Goal: Task Accomplishment & Management: Use online tool/utility

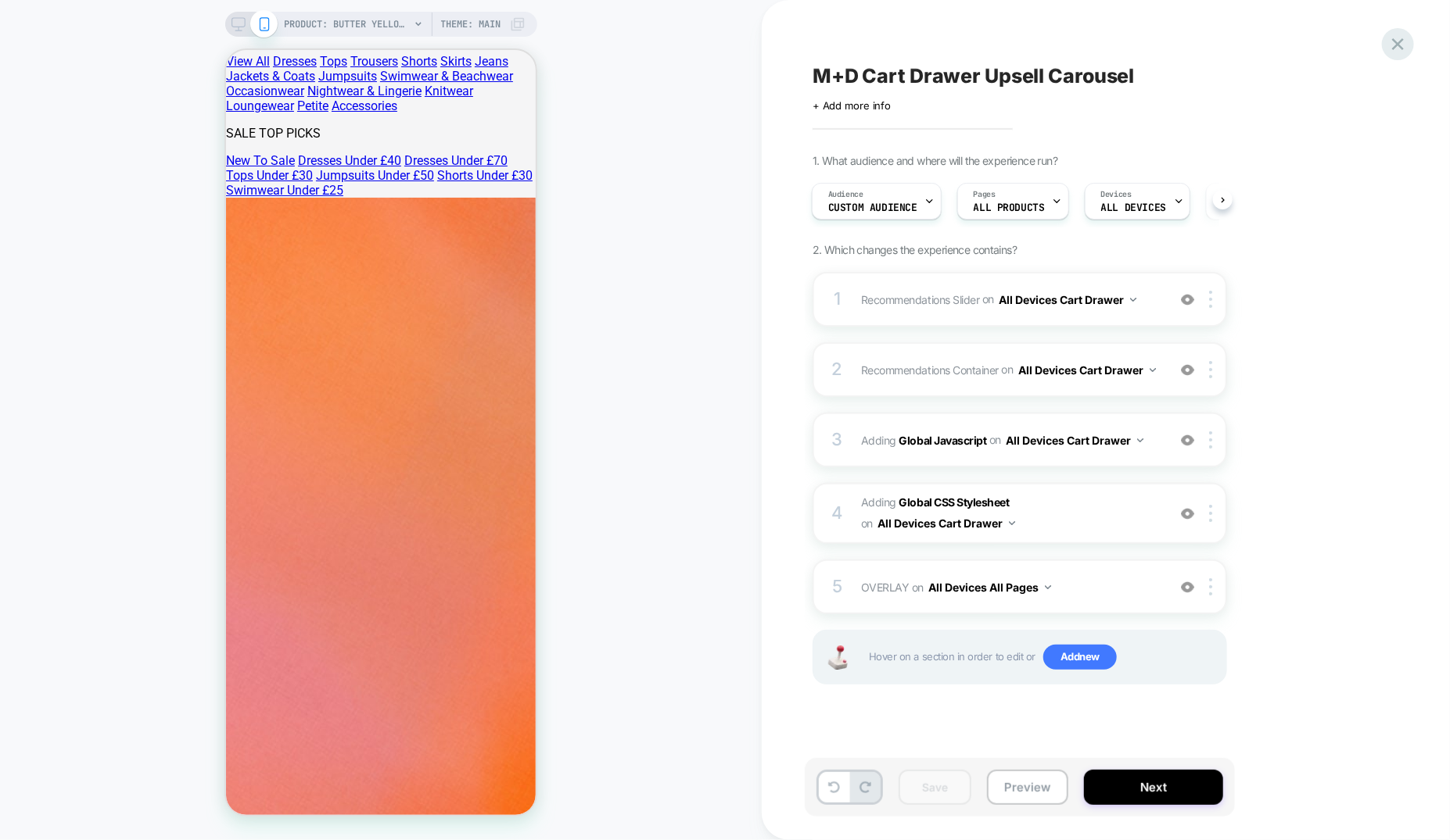
click at [1394, 49] on icon at bounding box center [1398, 44] width 21 height 21
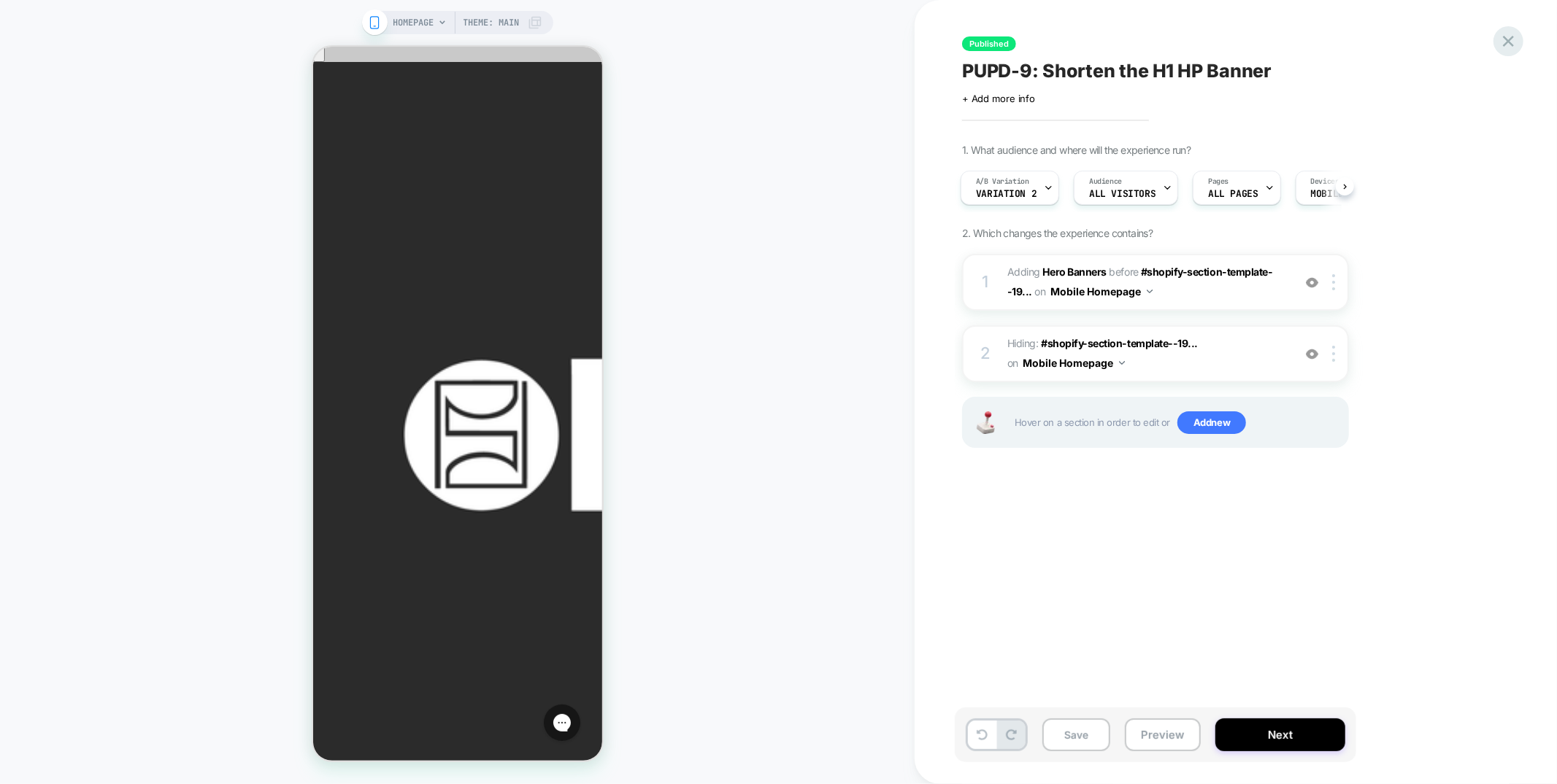
click at [1520, 41] on div at bounding box center [1508, 40] width 30 height 30
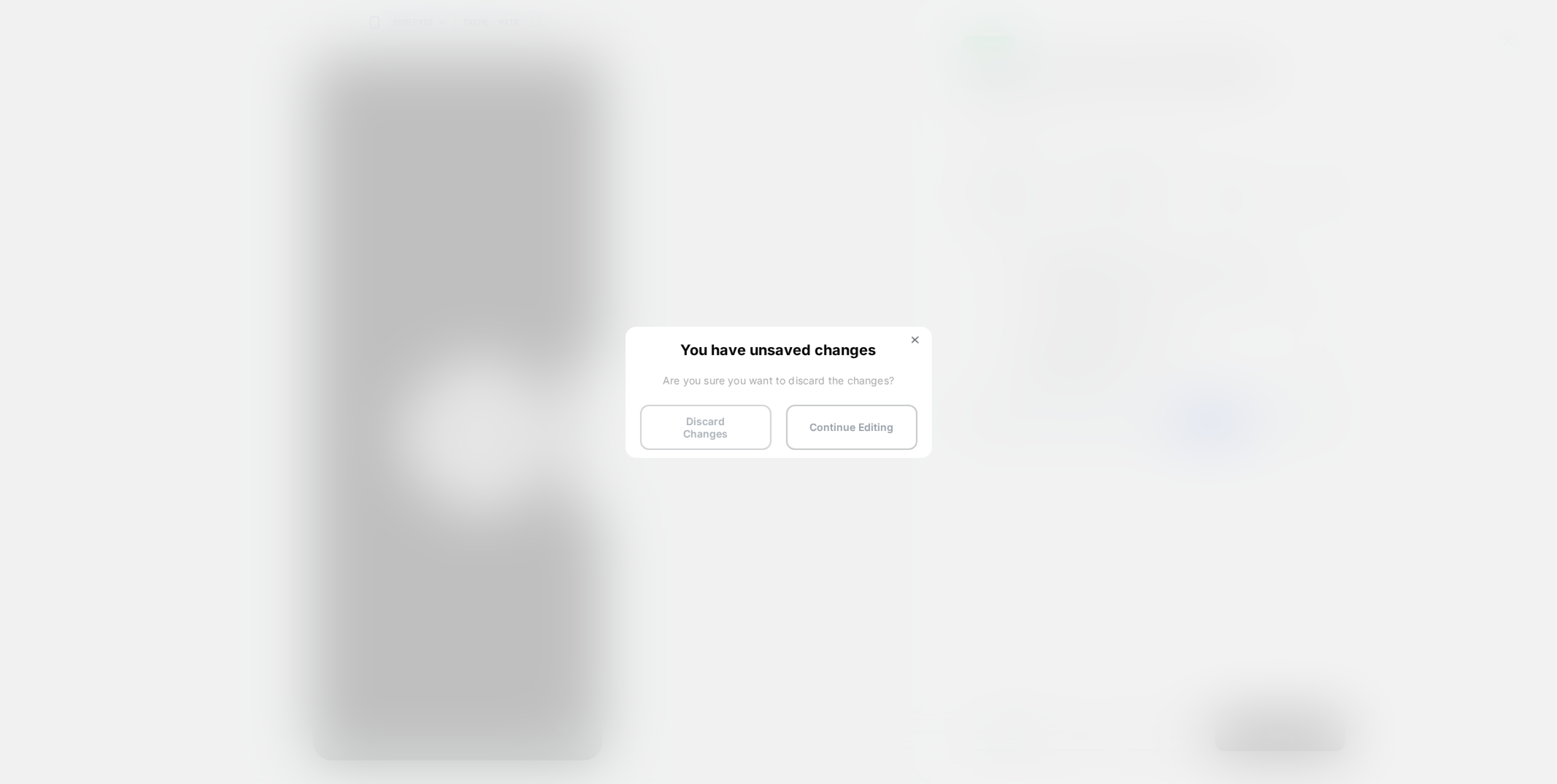
click at [716, 411] on button "Discard Changes" at bounding box center [706, 427] width 131 height 46
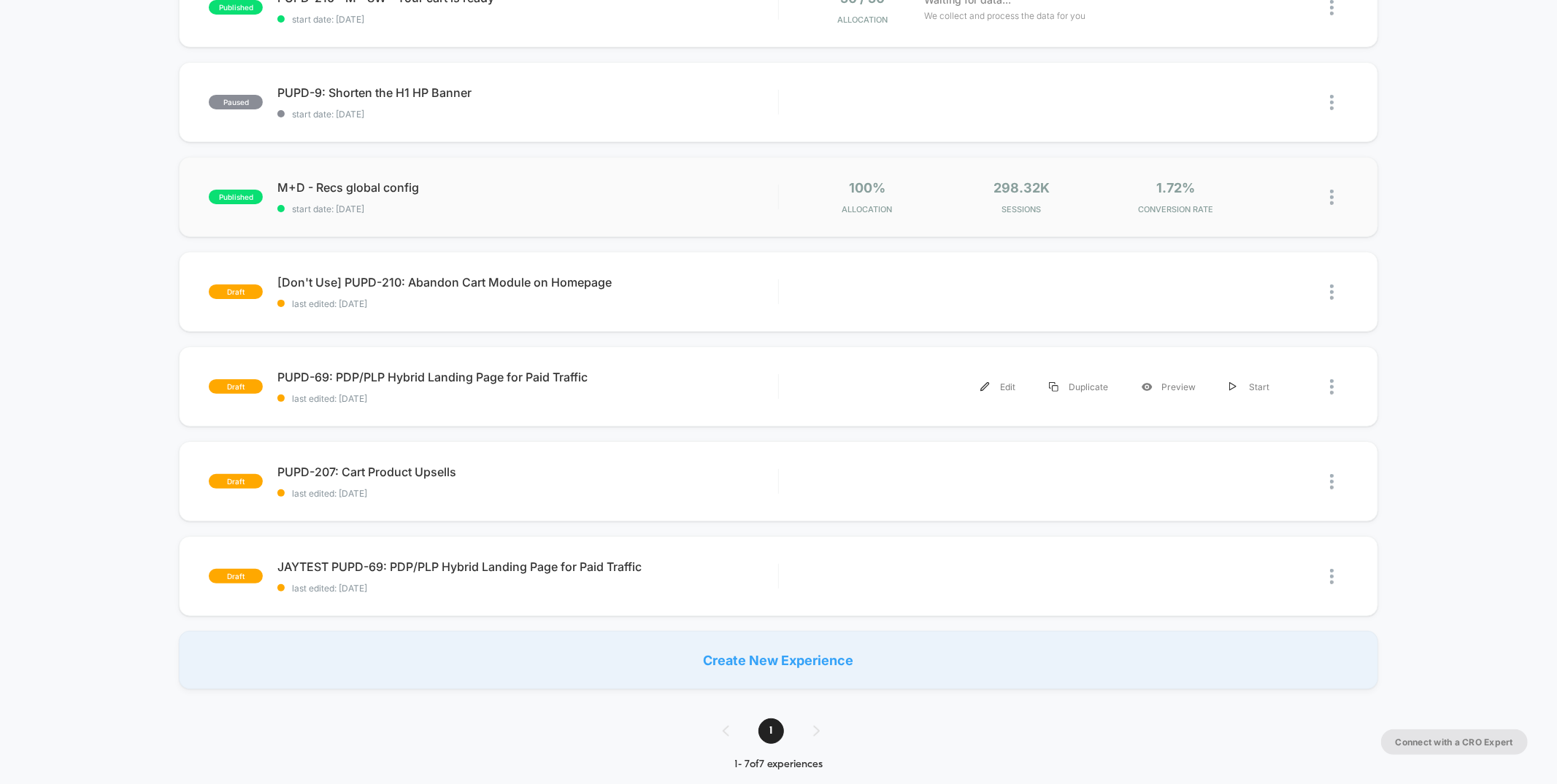
scroll to position [224, 0]
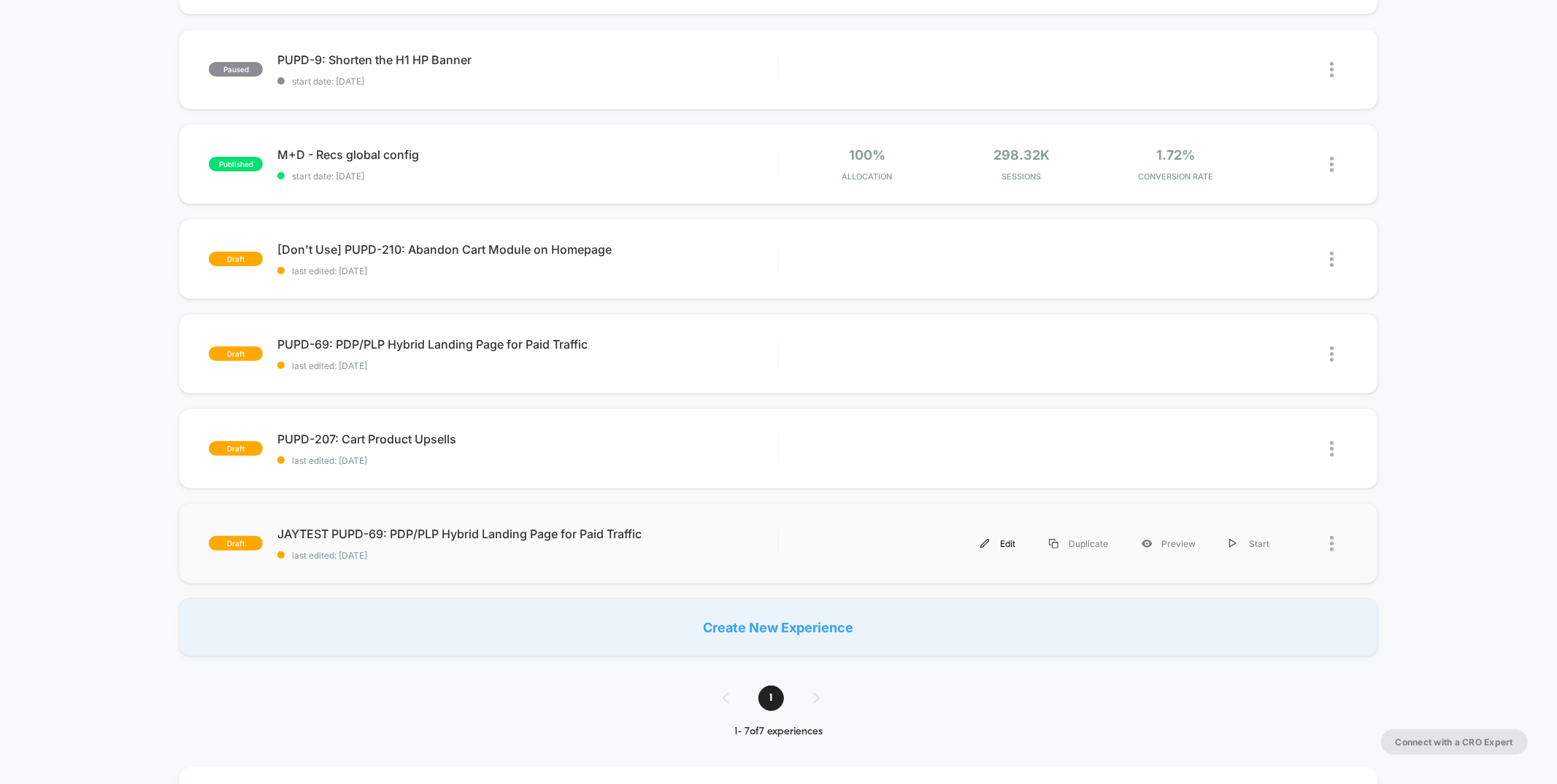
click at [994, 543] on div "Edit" at bounding box center [997, 544] width 69 height 33
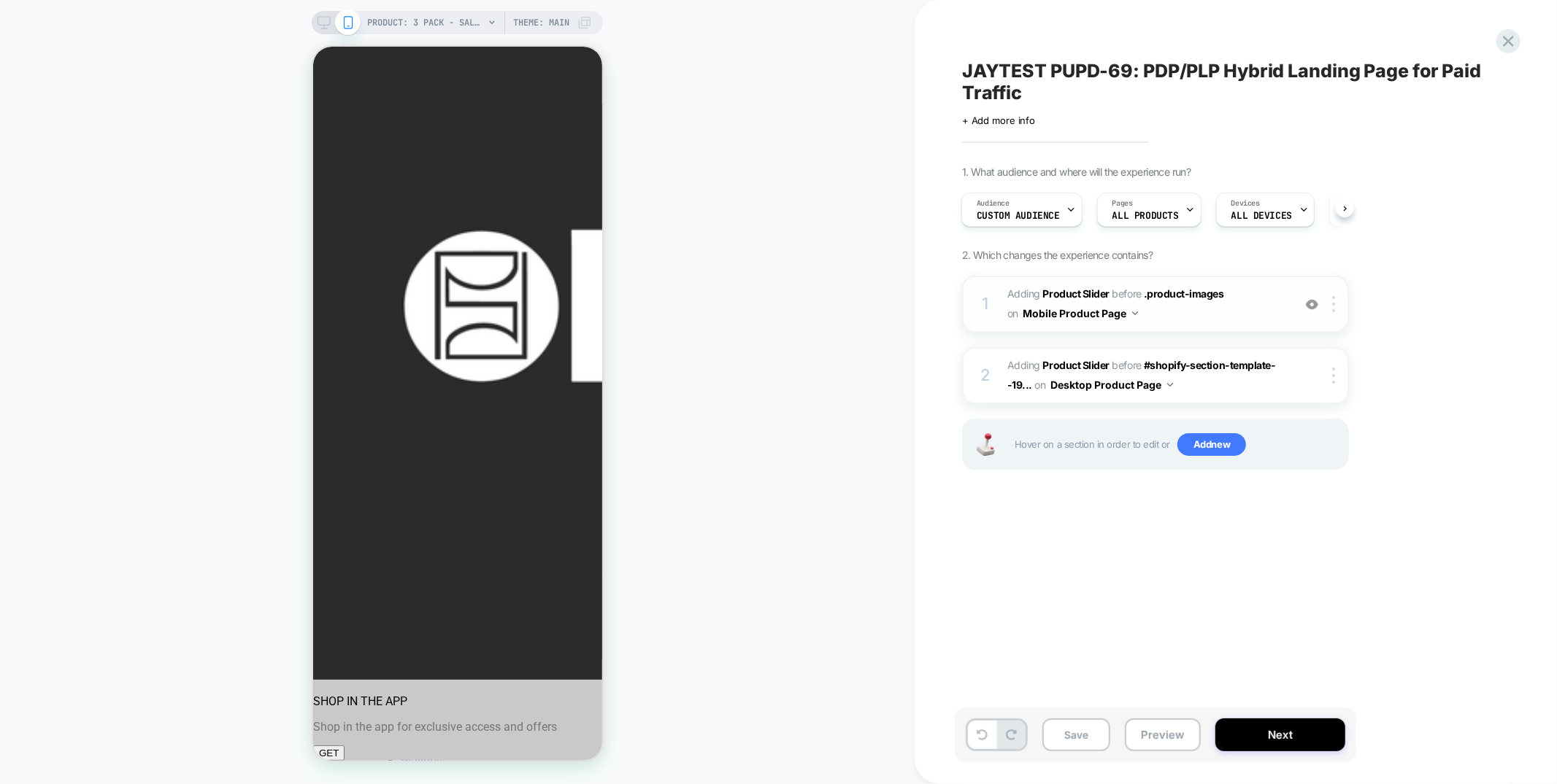
click at [1179, 312] on span "#_loomi_addon_1754324178202_dup1754437250 Adding Product Slider BEFORE .product…" at bounding box center [1146, 304] width 278 height 39
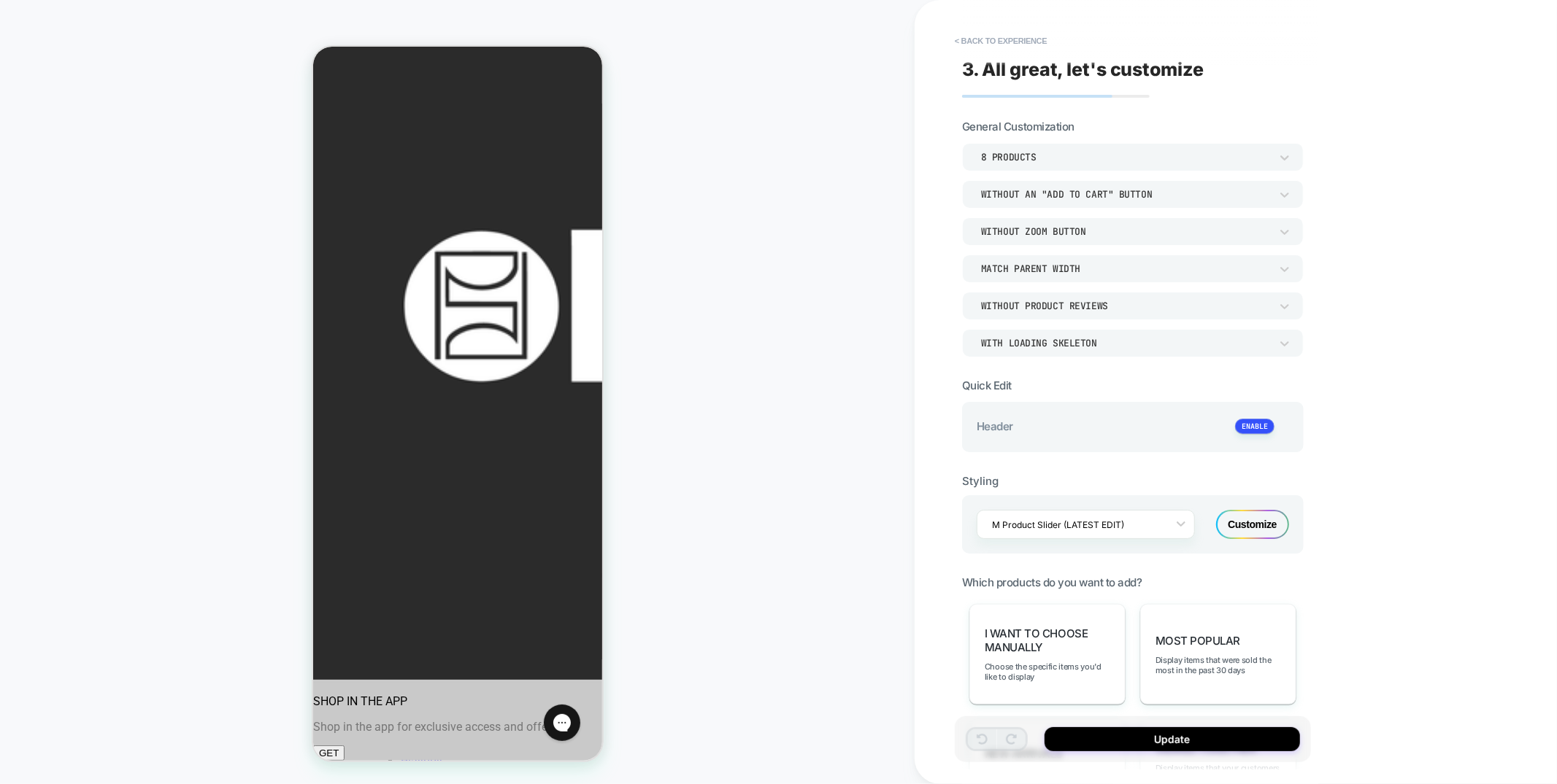
click at [1233, 522] on div "Customize" at bounding box center [1253, 525] width 73 height 30
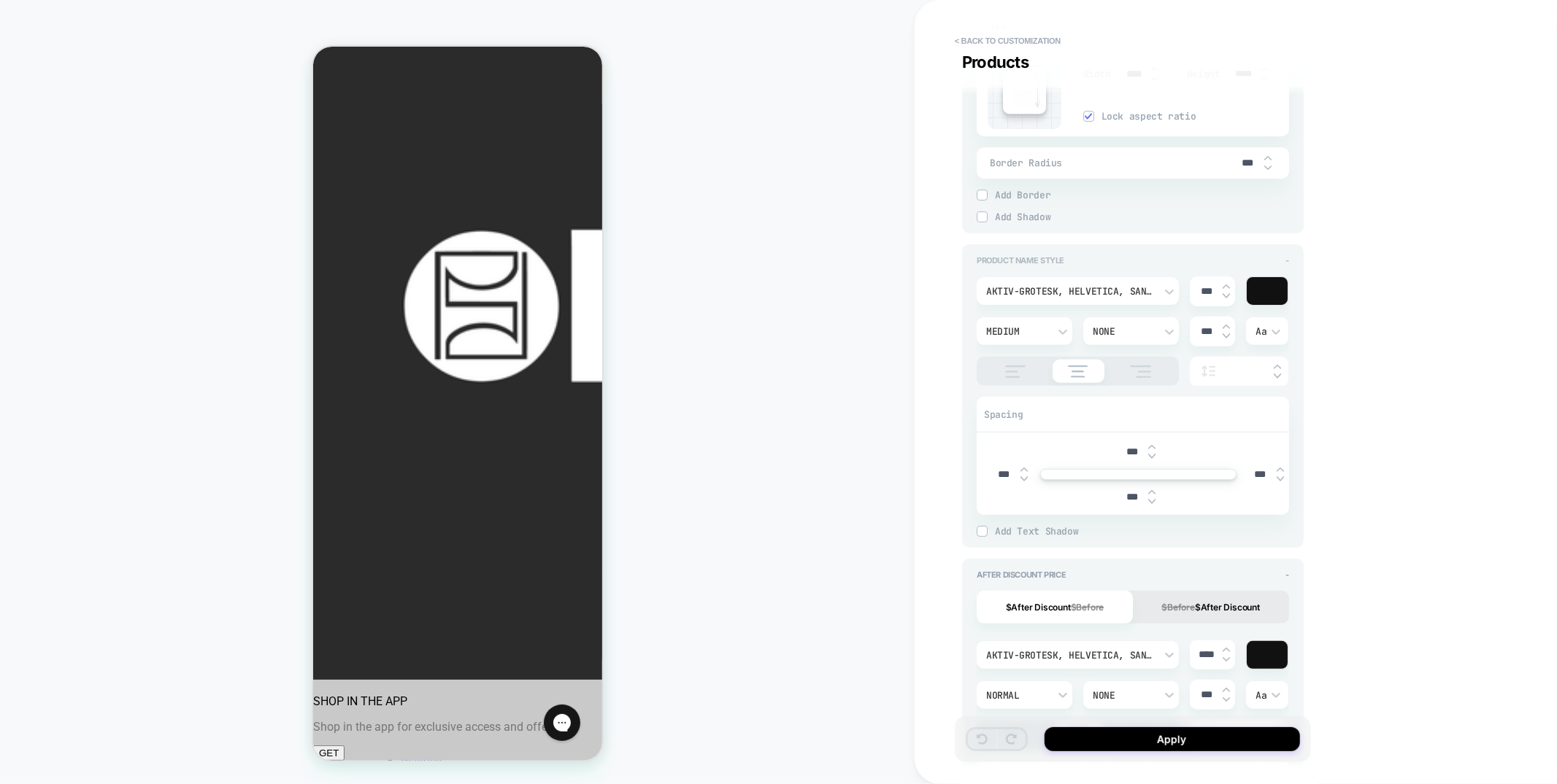
scroll to position [294, 0]
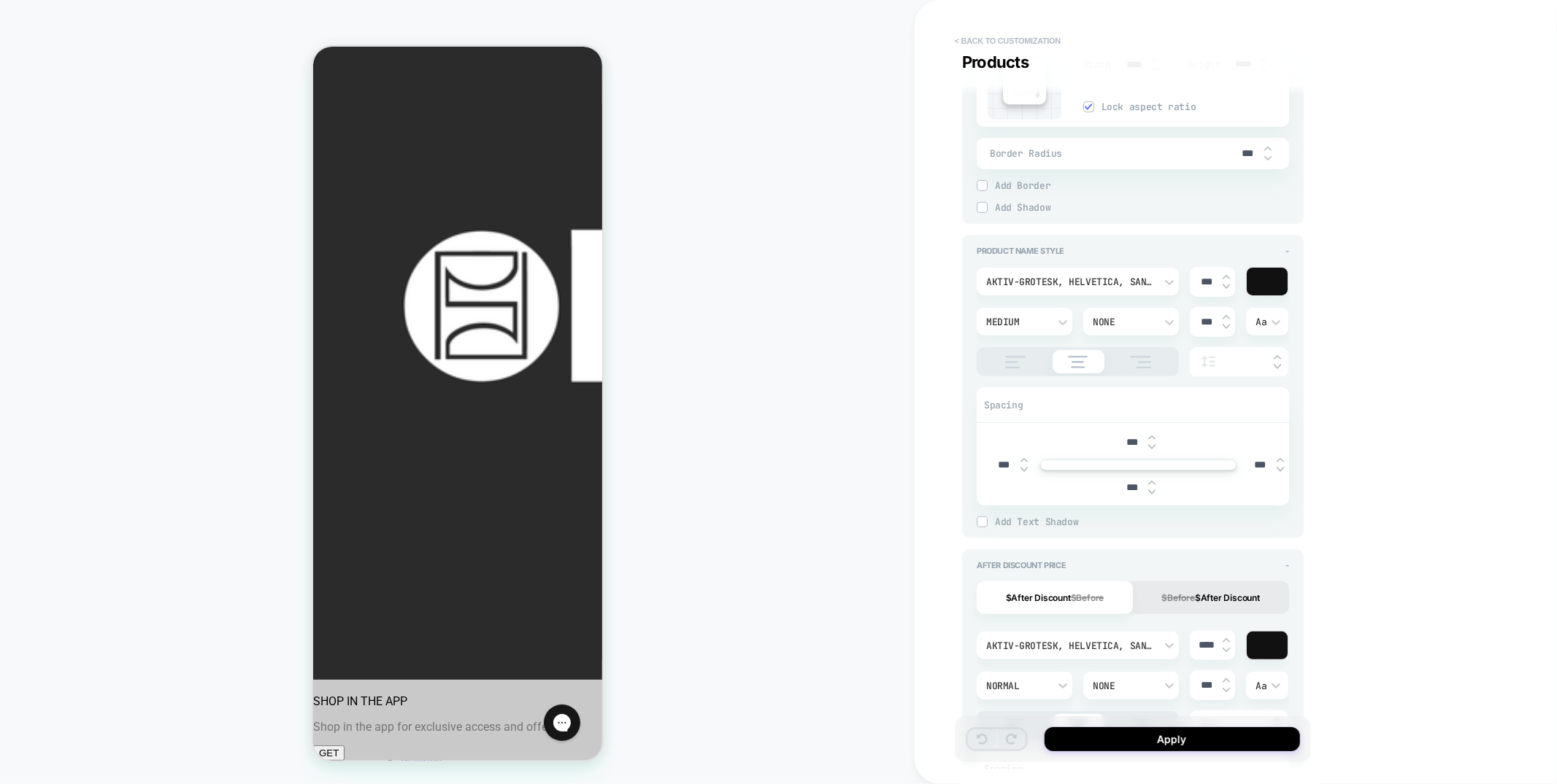
click at [988, 43] on button "< Back to customization" at bounding box center [1007, 41] width 121 height 23
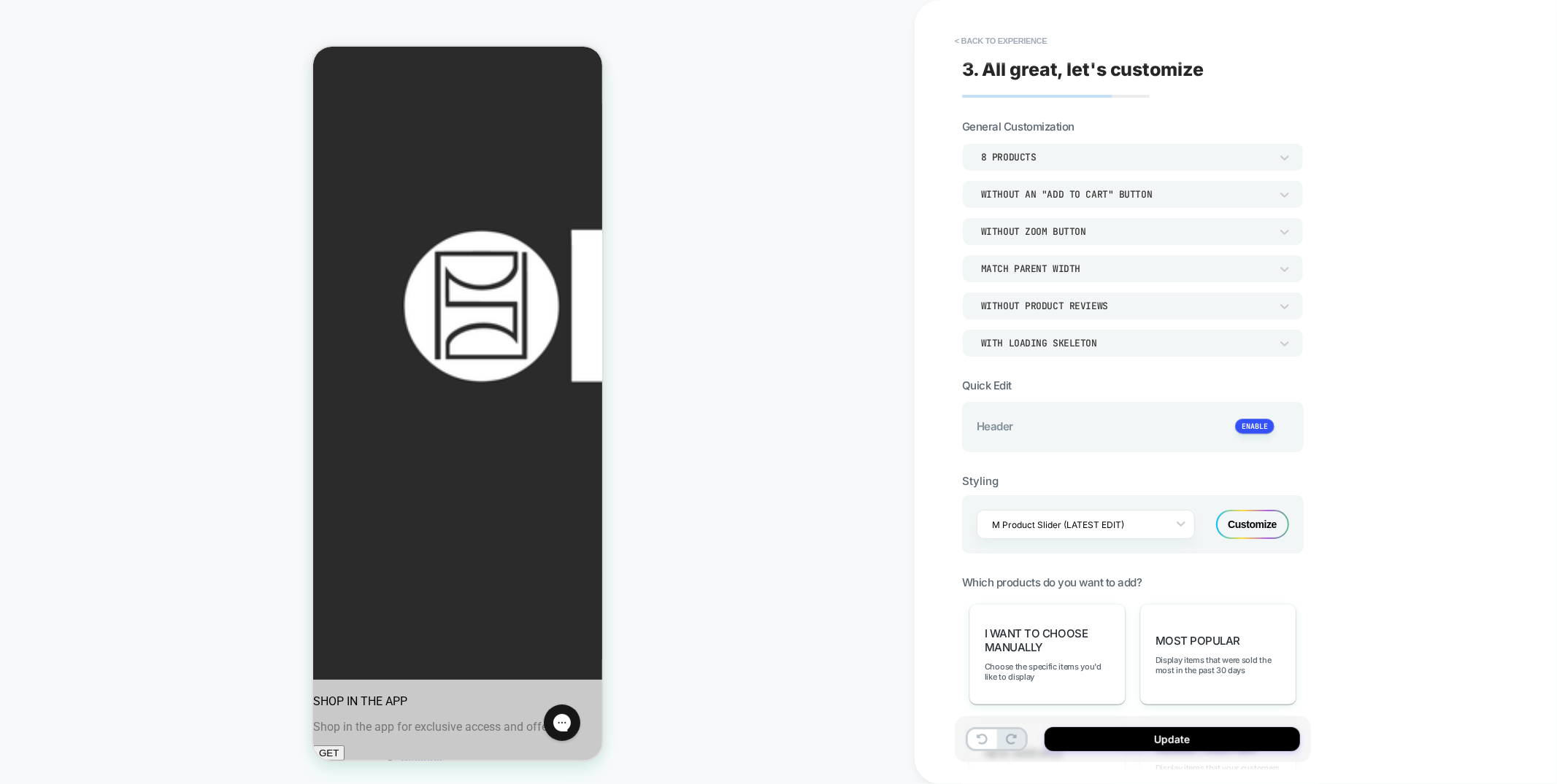
scroll to position [0, 0]
click at [1269, 516] on div "Customize" at bounding box center [1253, 525] width 73 height 30
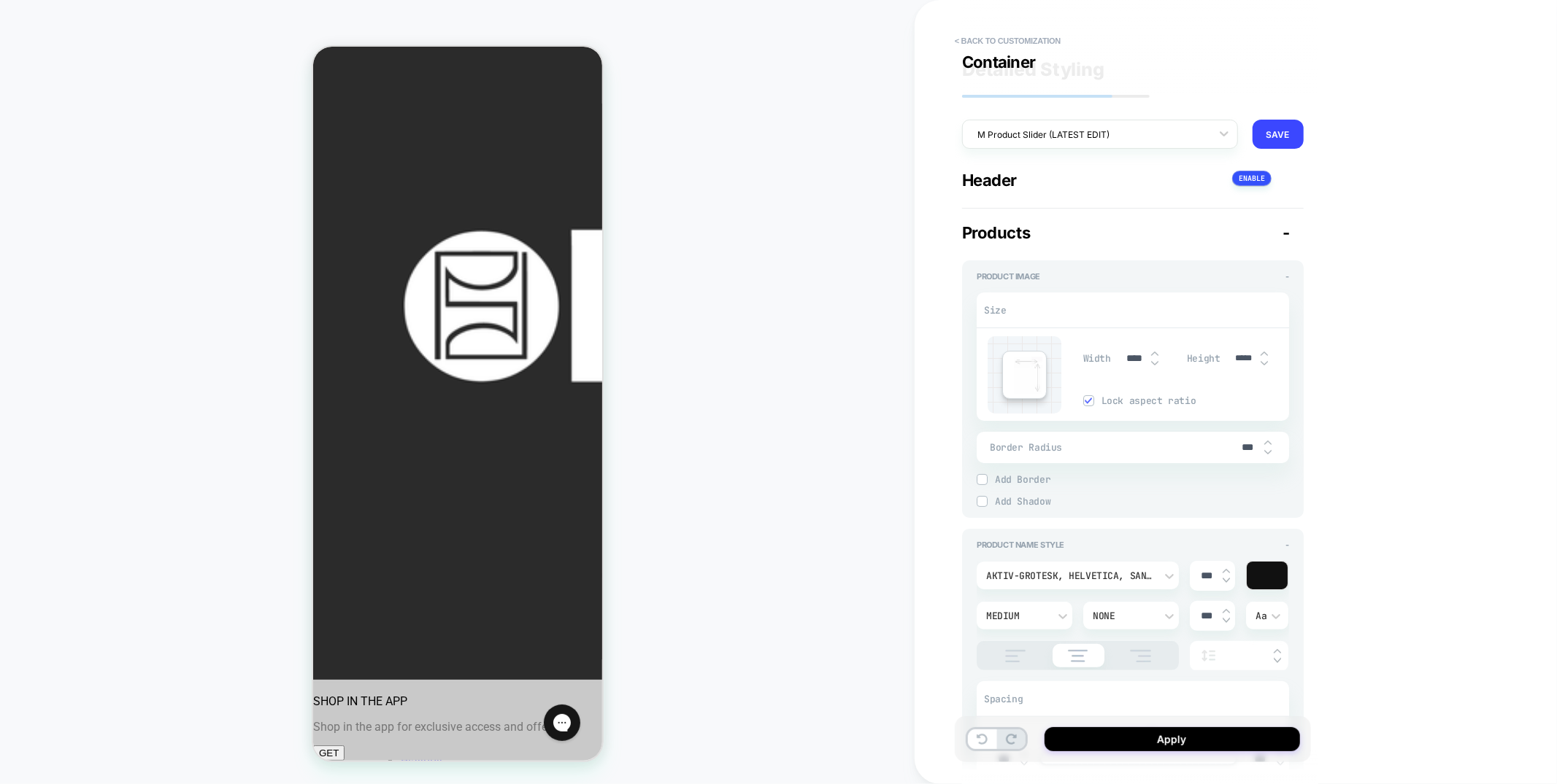
scroll to position [2188, 0]
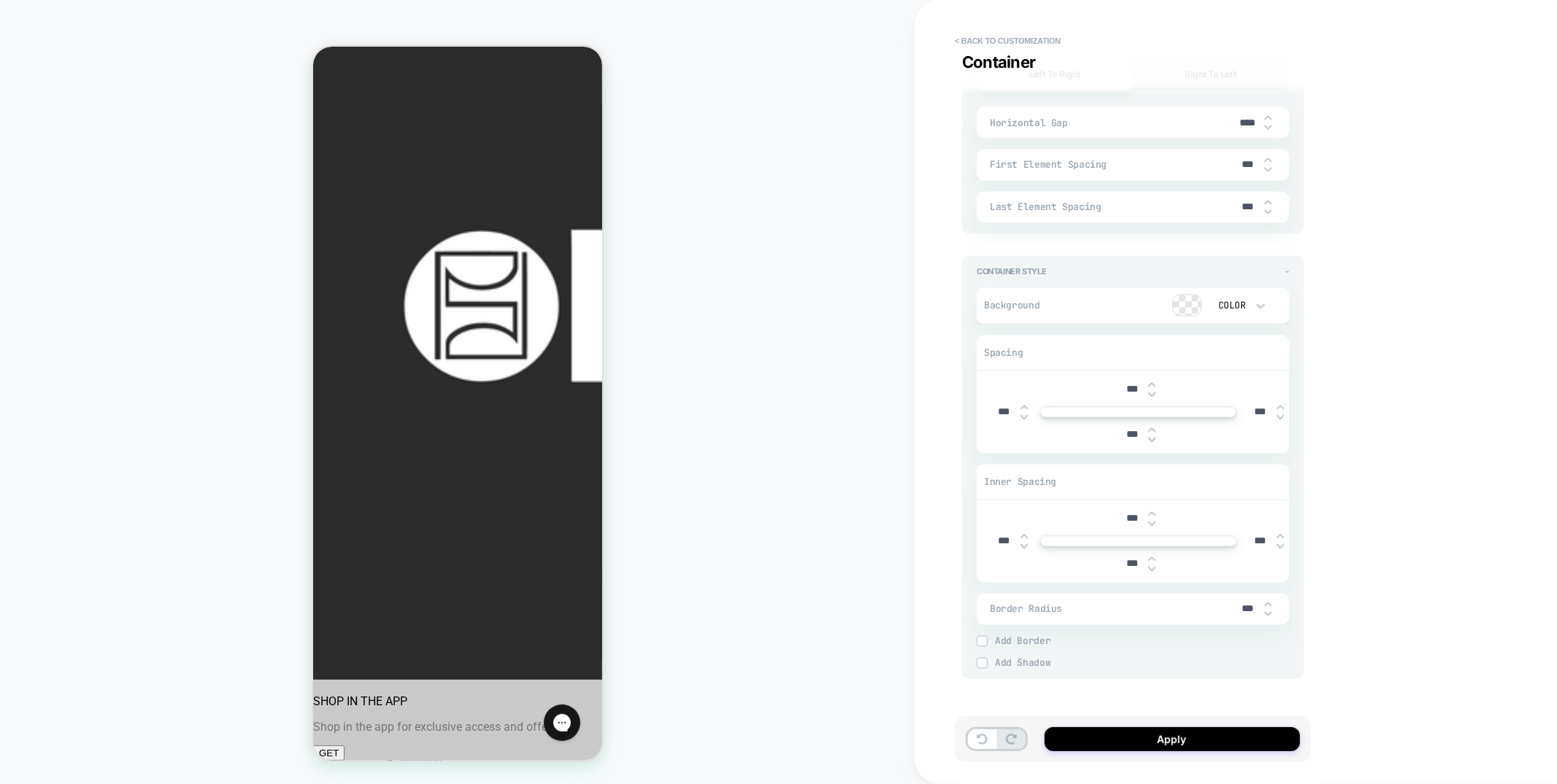
click at [1155, 566] on img at bounding box center [1152, 569] width 7 height 6
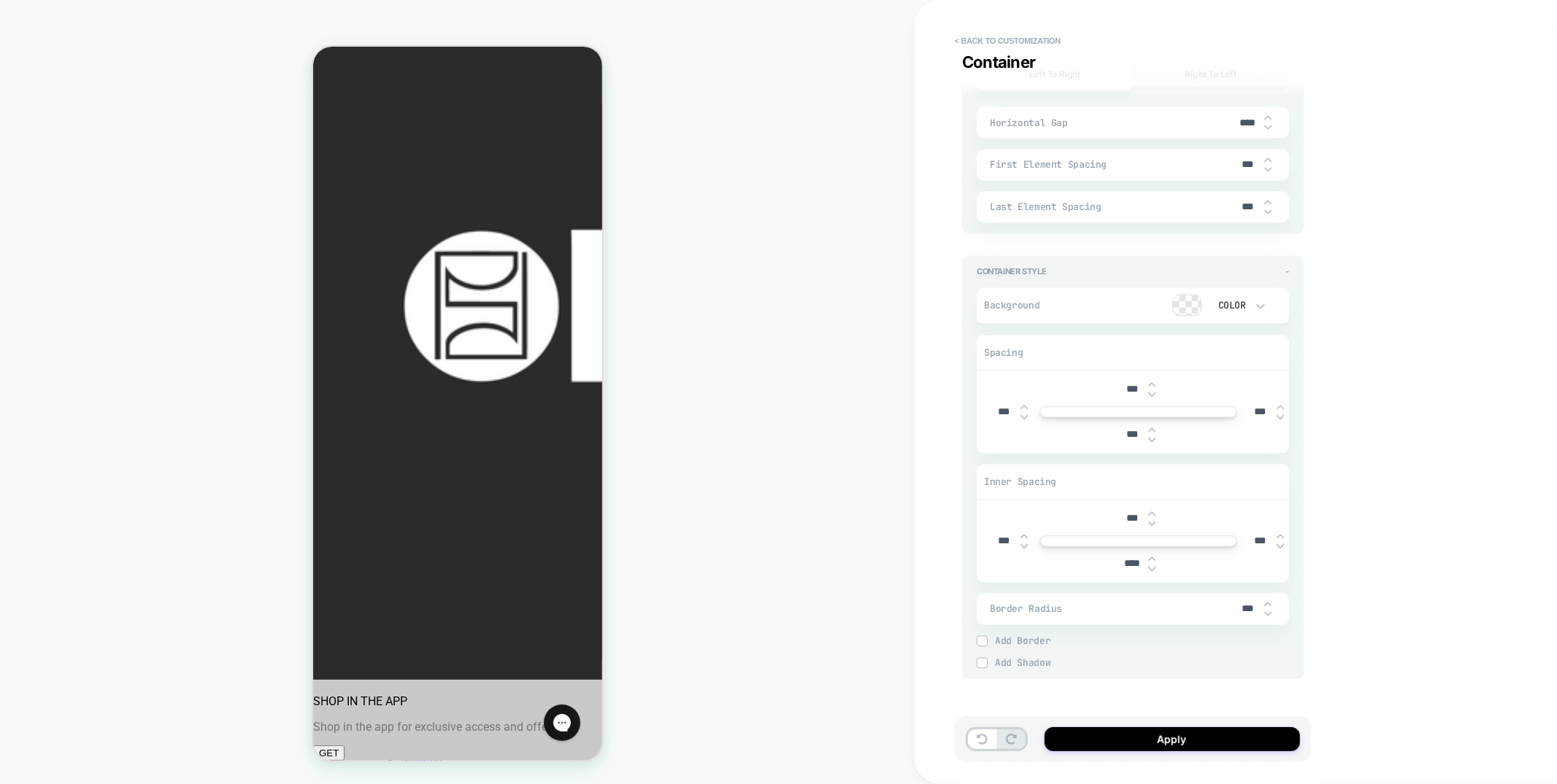
click at [1155, 566] on img at bounding box center [1152, 569] width 7 height 6
click at [1121, 558] on input "****" at bounding box center [1131, 564] width 33 height 13
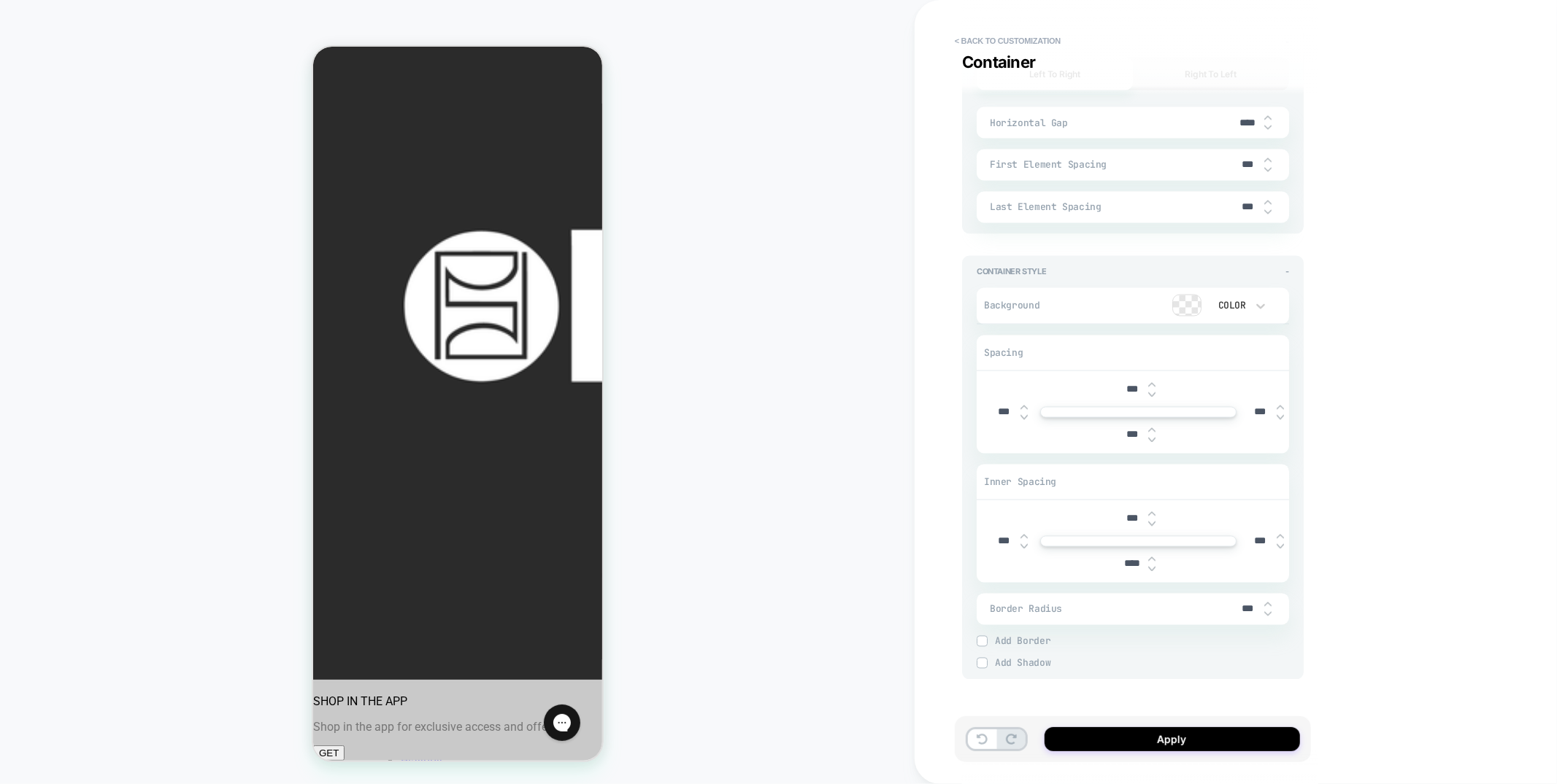
click at [1121, 558] on input "****" at bounding box center [1131, 564] width 33 height 13
click at [1131, 560] on input "****" at bounding box center [1131, 564] width 33 height 13
type input "***"
click at [1154, 437] on img at bounding box center [1152, 440] width 7 height 6
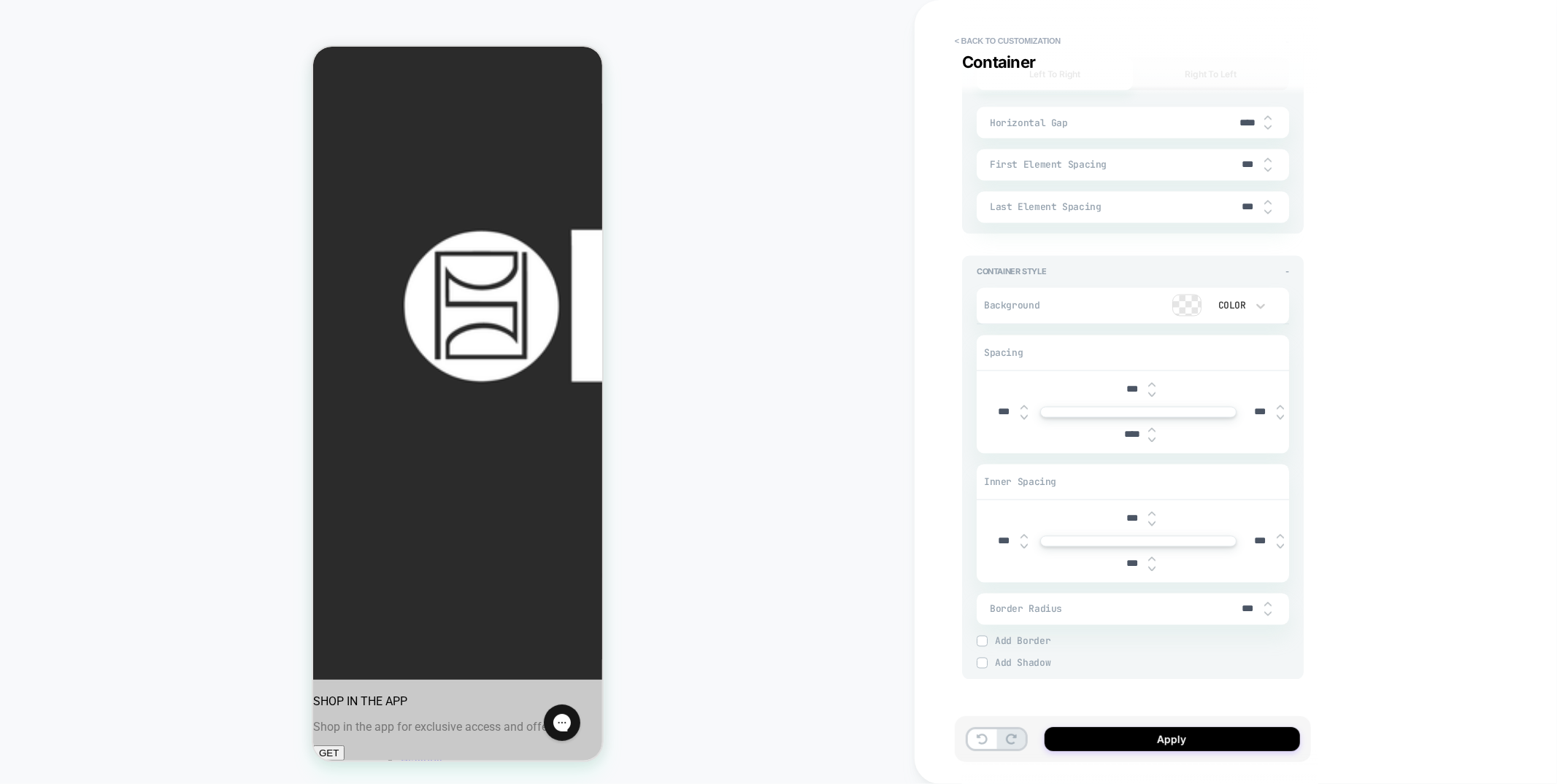
click at [1154, 437] on img at bounding box center [1152, 440] width 7 height 6
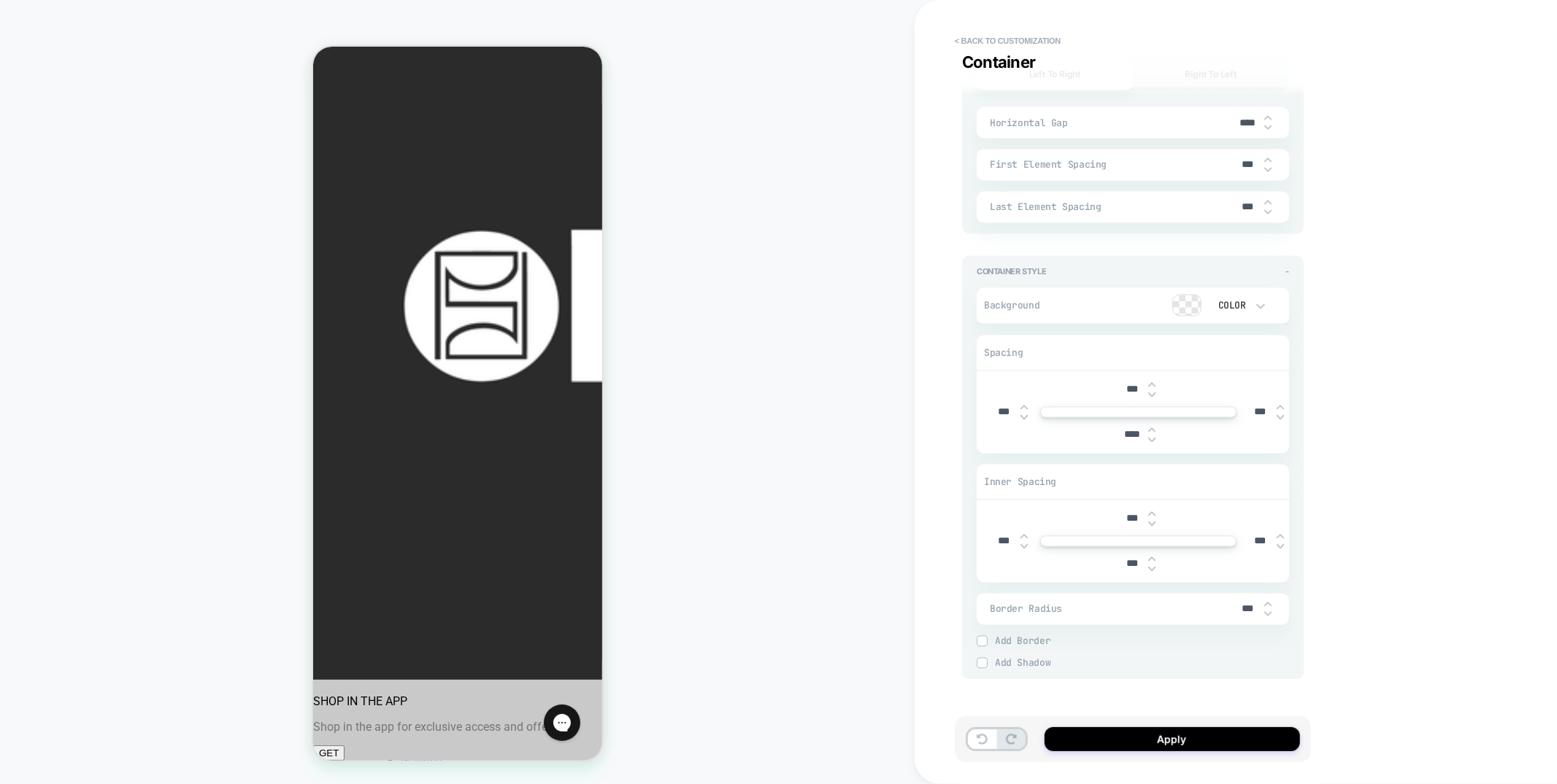
click at [1154, 437] on img at bounding box center [1152, 440] width 7 height 6
type input "****"
click at [1152, 392] on img at bounding box center [1152, 394] width 7 height 6
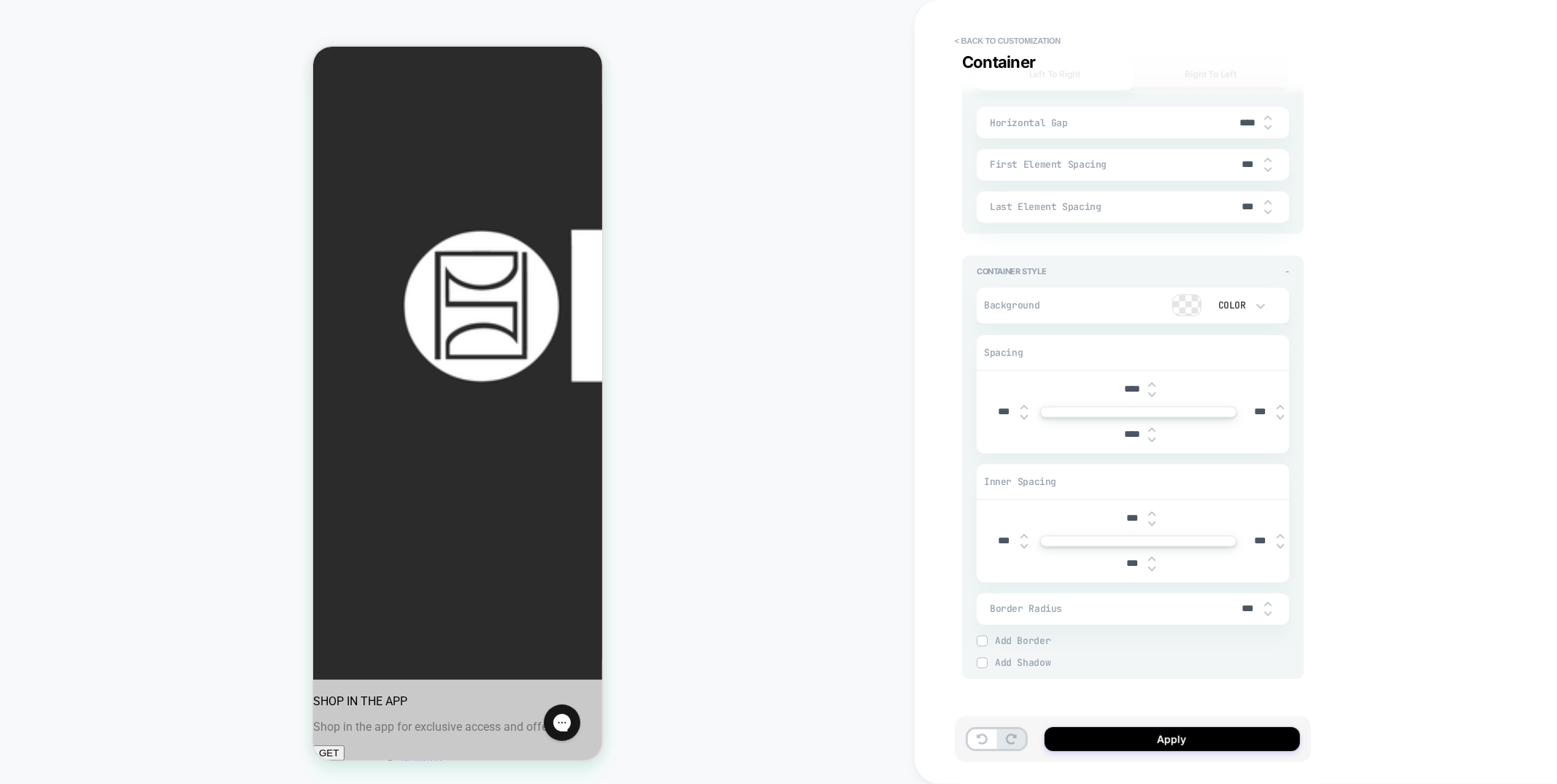
click at [1152, 392] on img at bounding box center [1152, 394] width 7 height 6
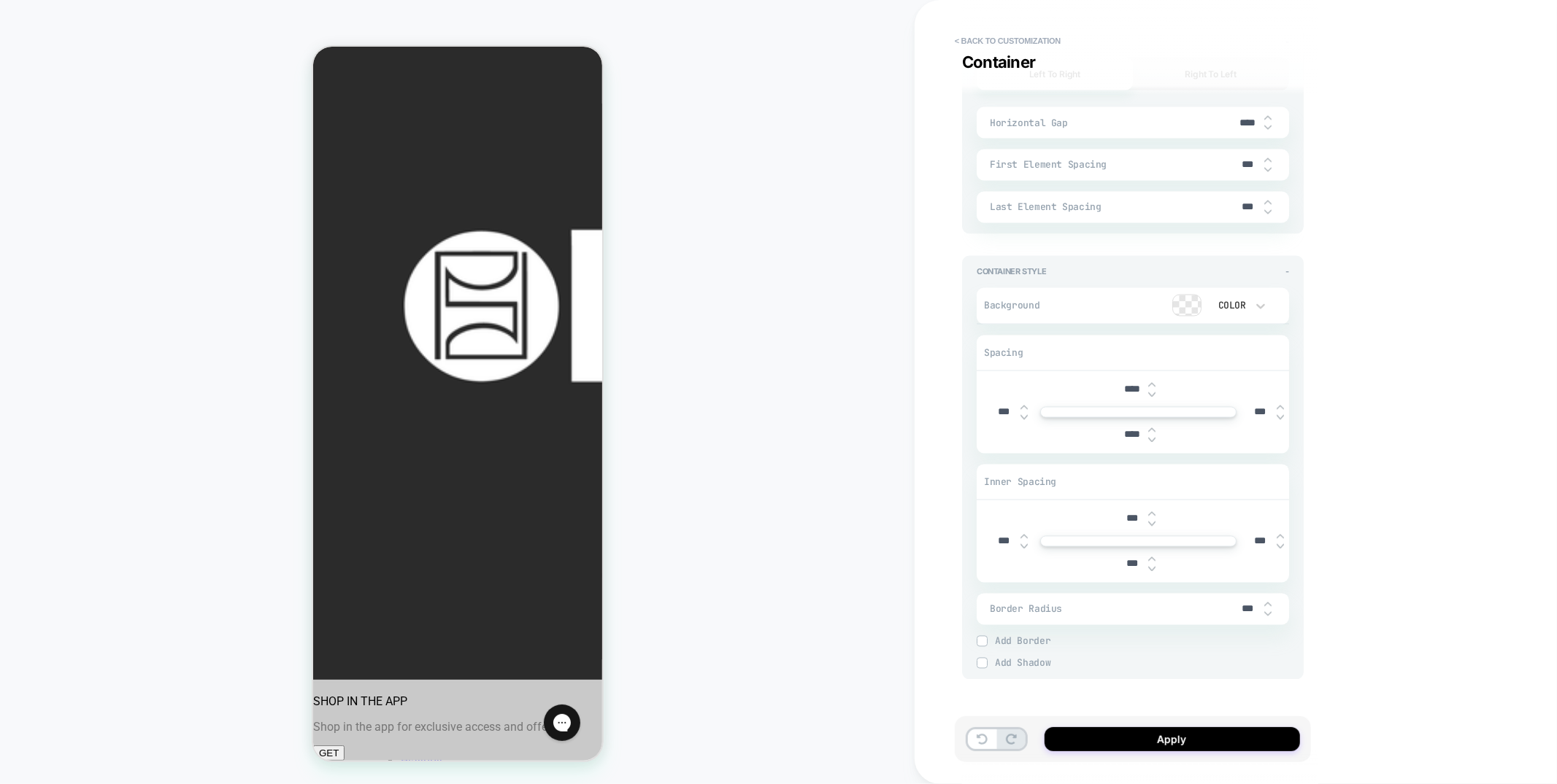
click at [1152, 392] on img at bounding box center [1152, 394] width 7 height 6
click at [1151, 392] on img at bounding box center [1152, 394] width 7 height 6
type input "*****"
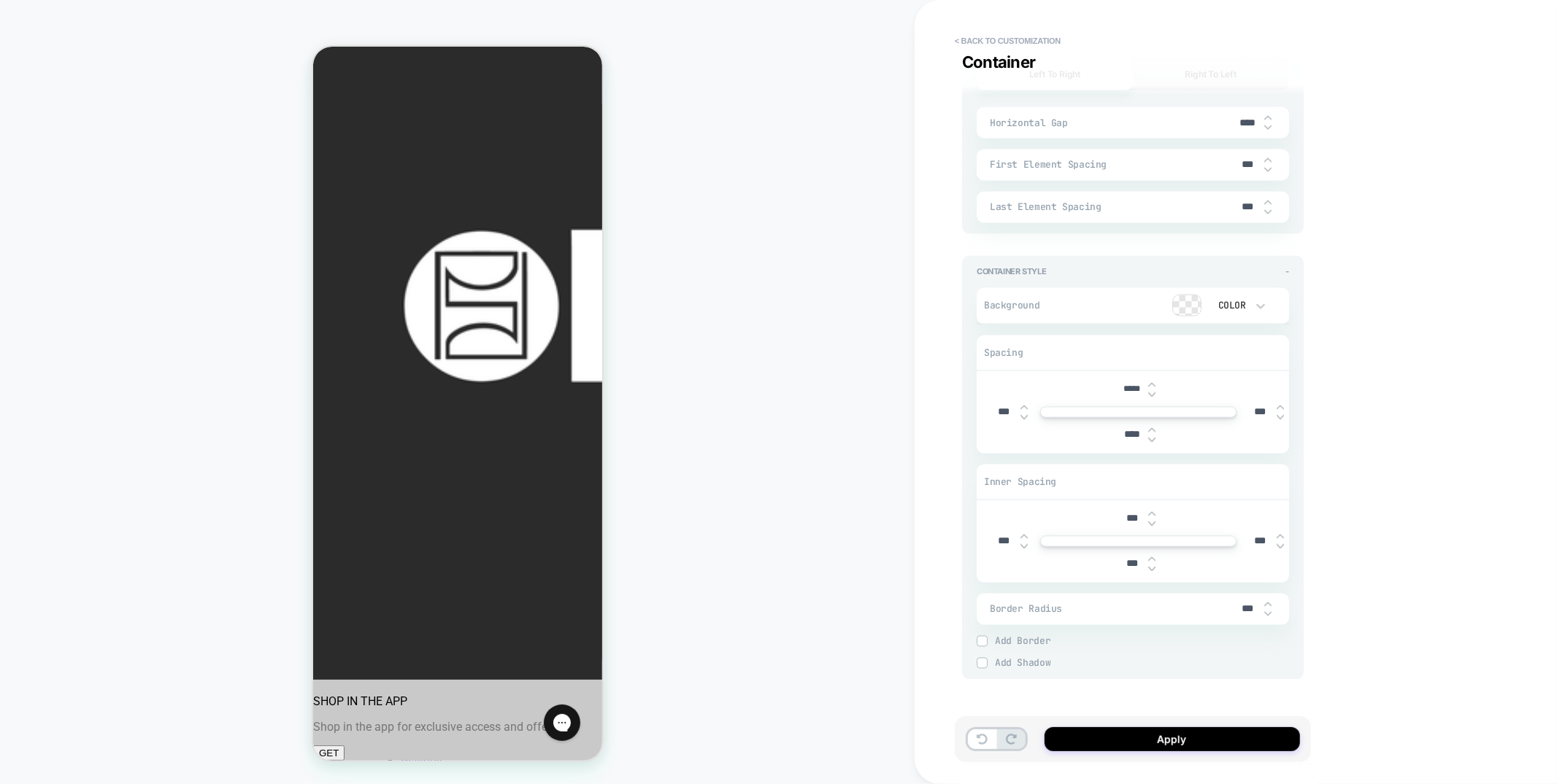
click at [1154, 437] on img at bounding box center [1152, 440] width 7 height 6
click at [1152, 427] on img at bounding box center [1152, 430] width 7 height 6
type input "*****"
click at [1206, 740] on button "Apply" at bounding box center [1172, 739] width 256 height 24
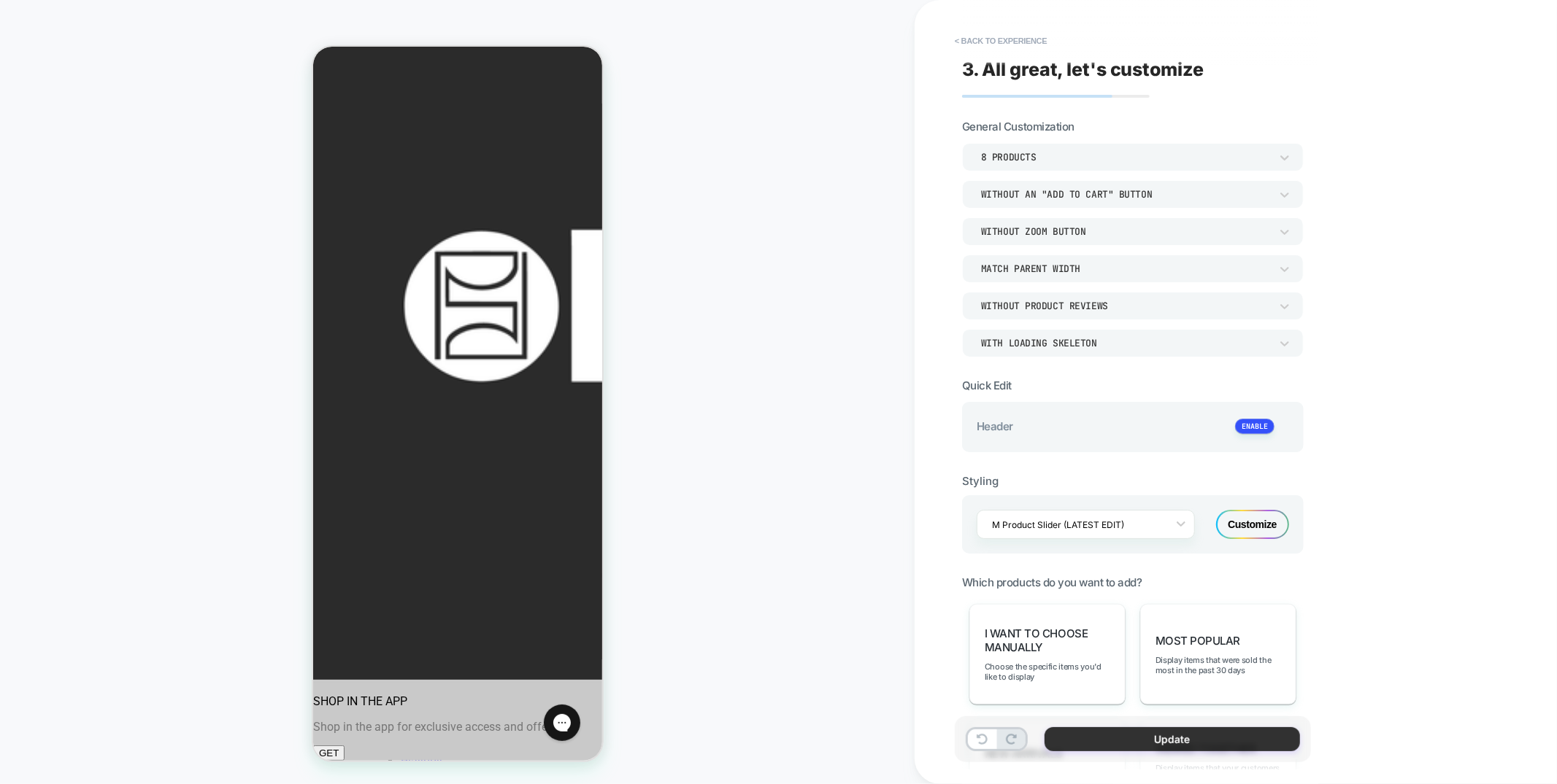
click at [1109, 745] on button "Update" at bounding box center [1172, 739] width 256 height 24
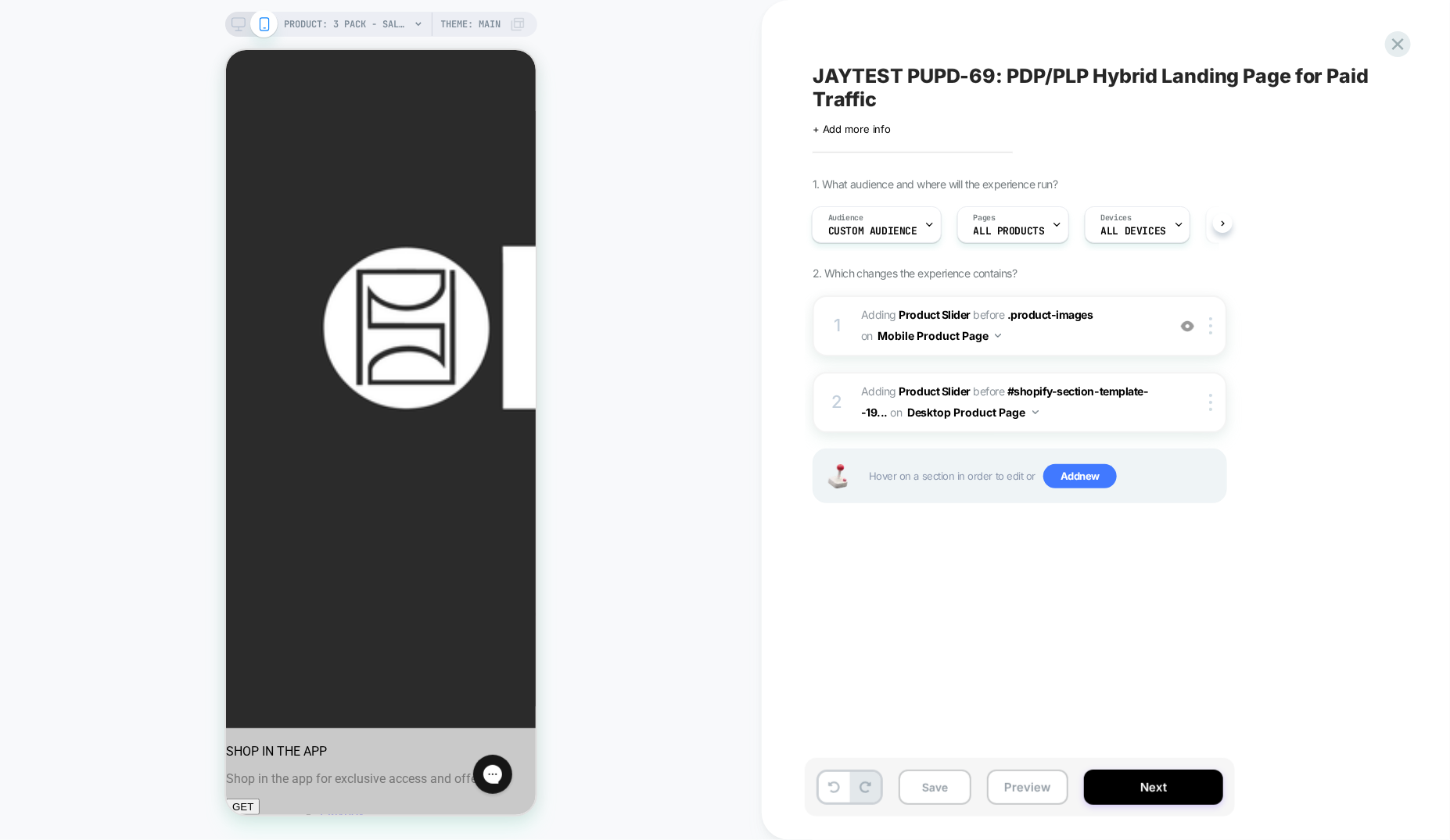
scroll to position [4, 0]
click at [1127, 334] on span "#_loomi_addon_1754324178202_dup1754437250 Adding Product Slider BEFORE .product…" at bounding box center [1010, 326] width 298 height 42
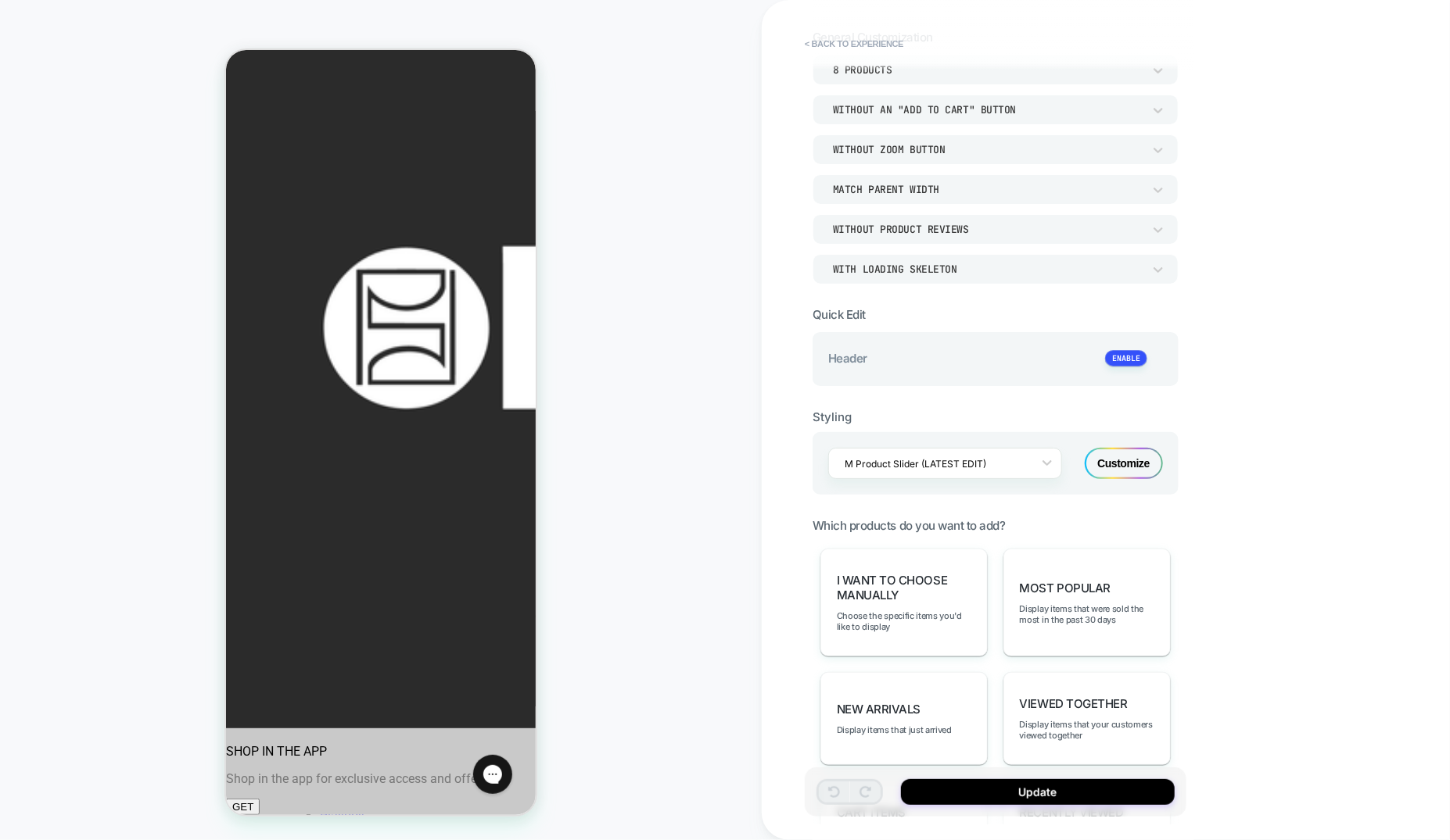
scroll to position [102, 0]
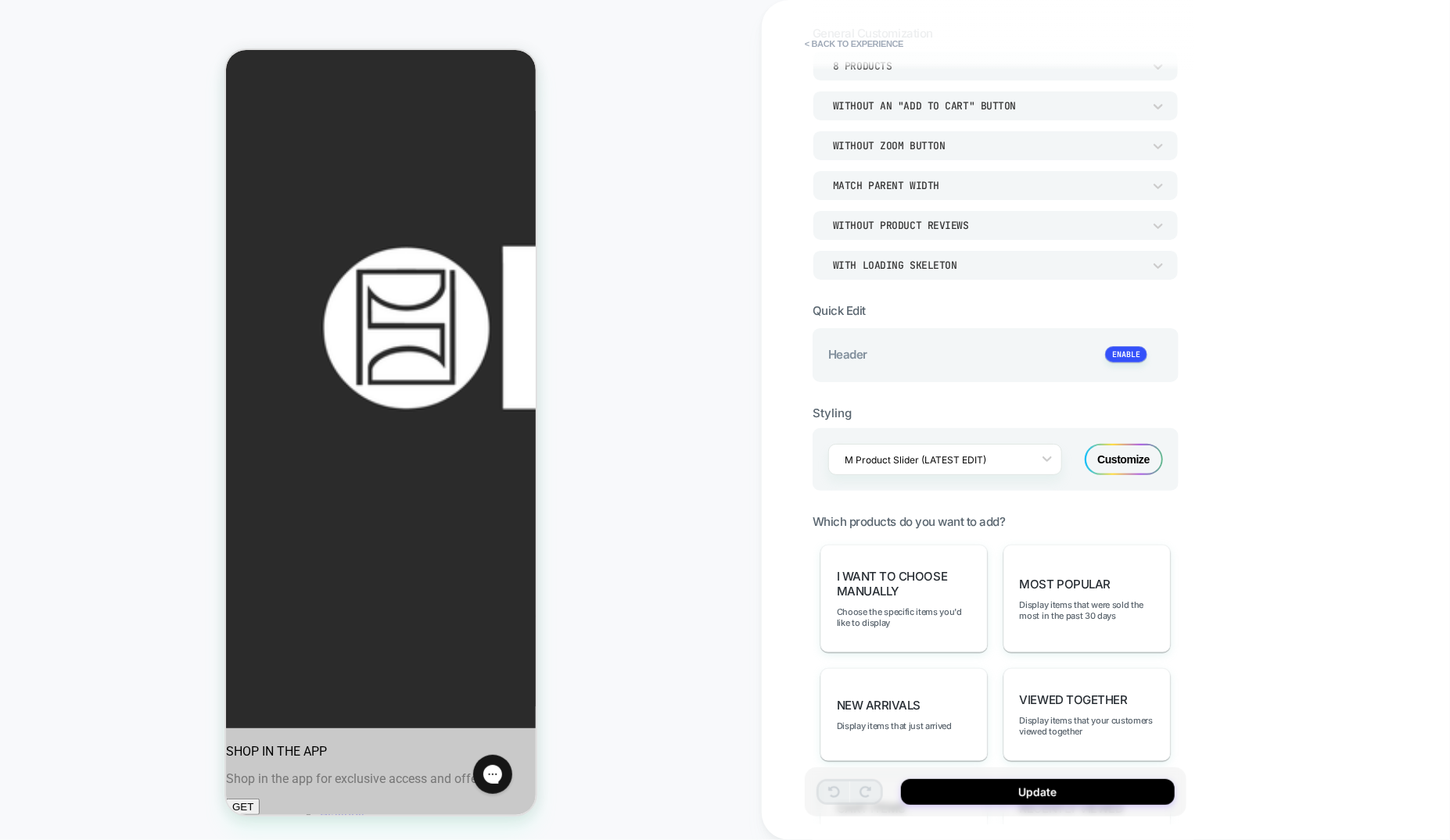
click at [1125, 452] on div "Customize" at bounding box center [1124, 460] width 79 height 32
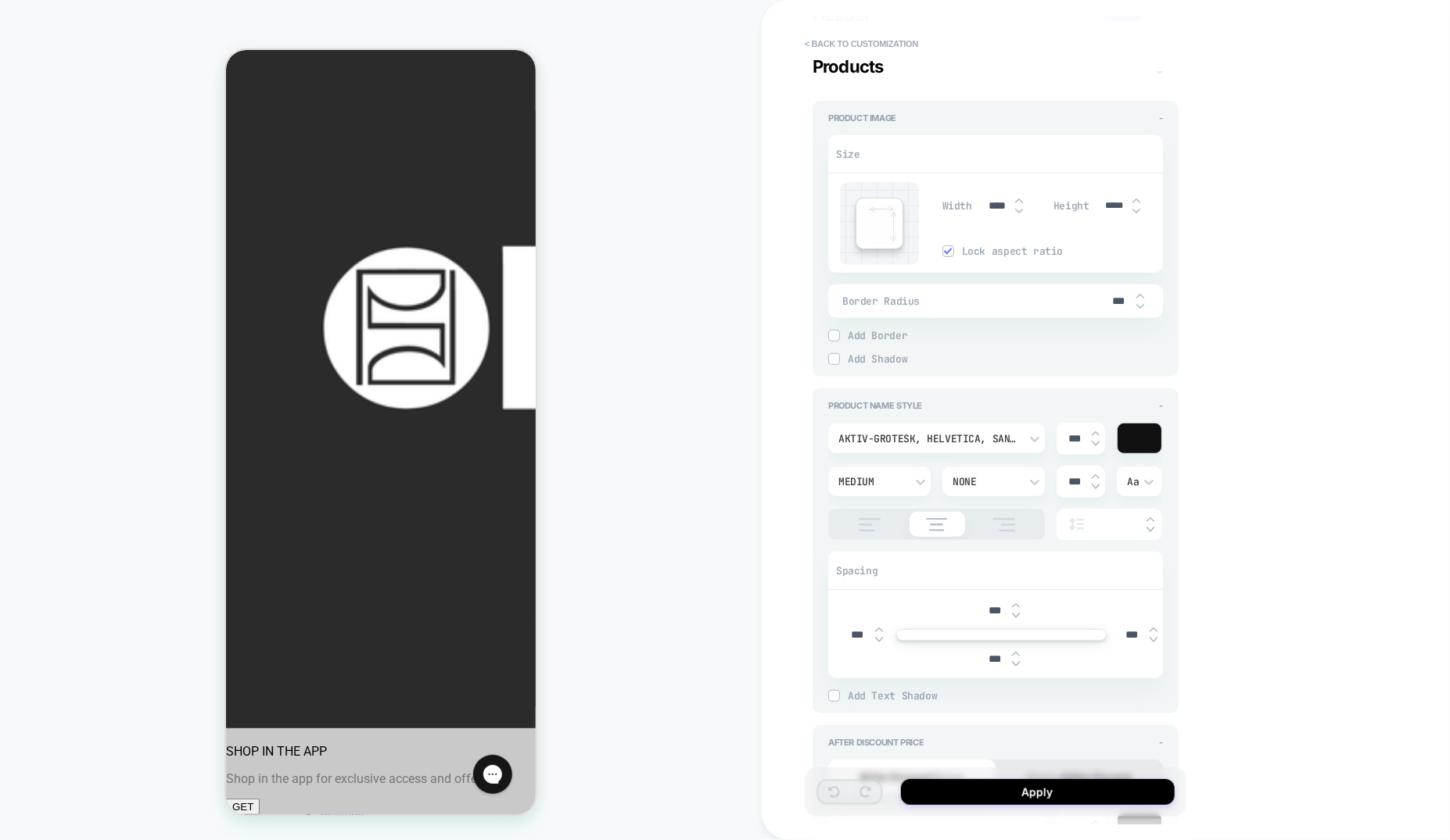
scroll to position [355, 0]
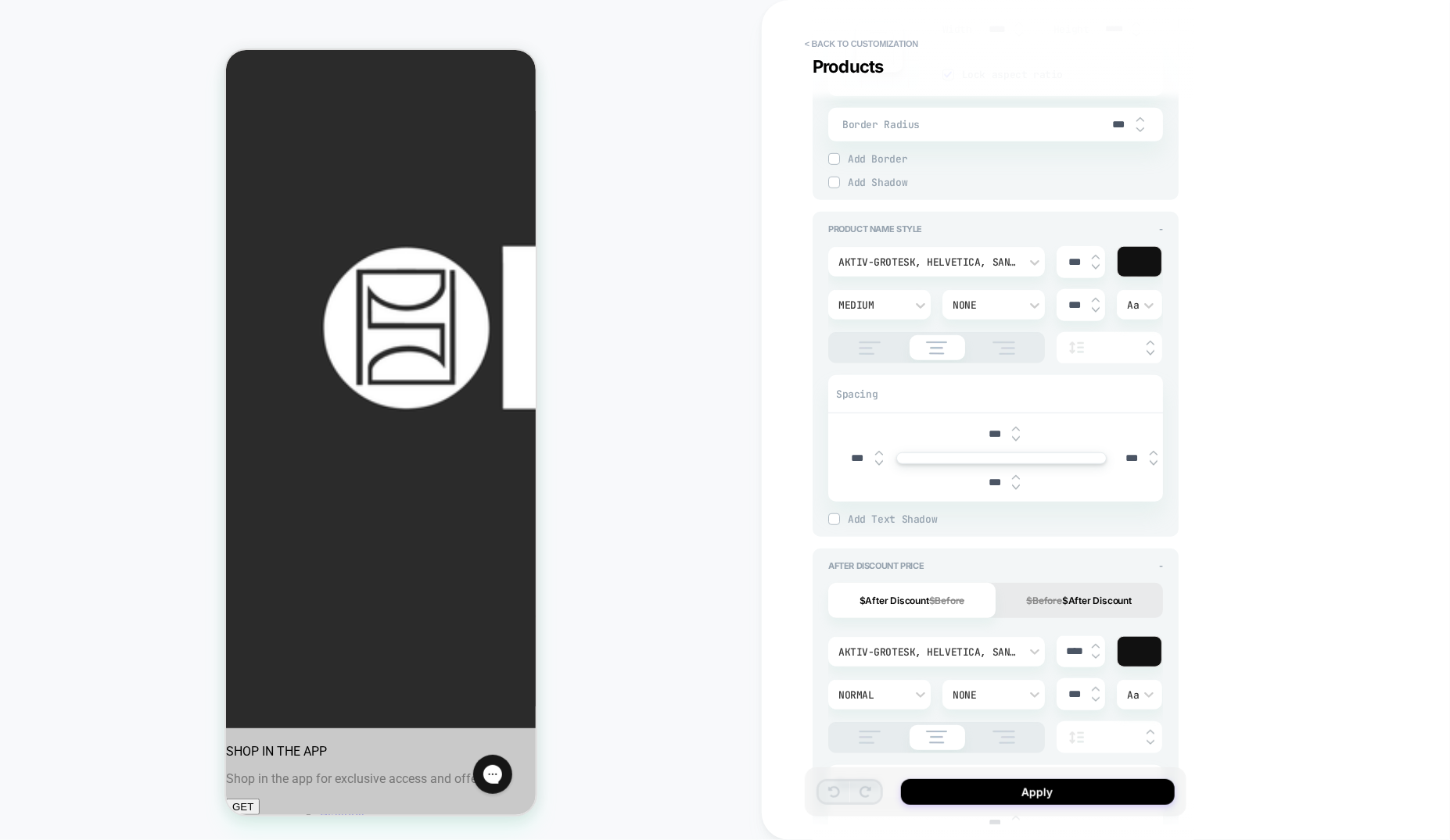
click at [1070, 259] on input "***" at bounding box center [1074, 262] width 35 height 13
type input "****"
click at [861, 342] on img at bounding box center [869, 349] width 39 height 13
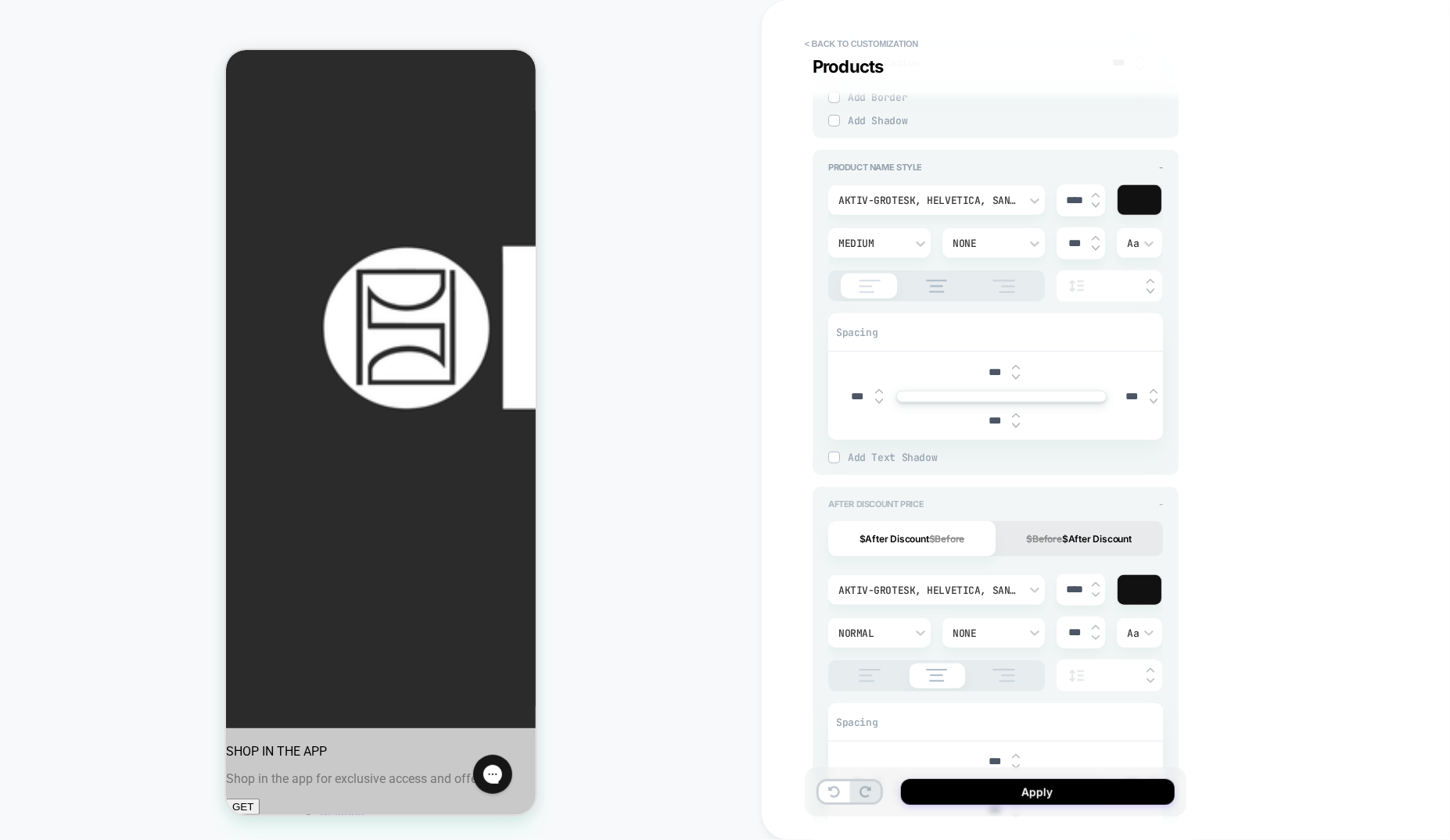
scroll to position [419, 0]
click at [867, 673] on img at bounding box center [869, 674] width 39 height 13
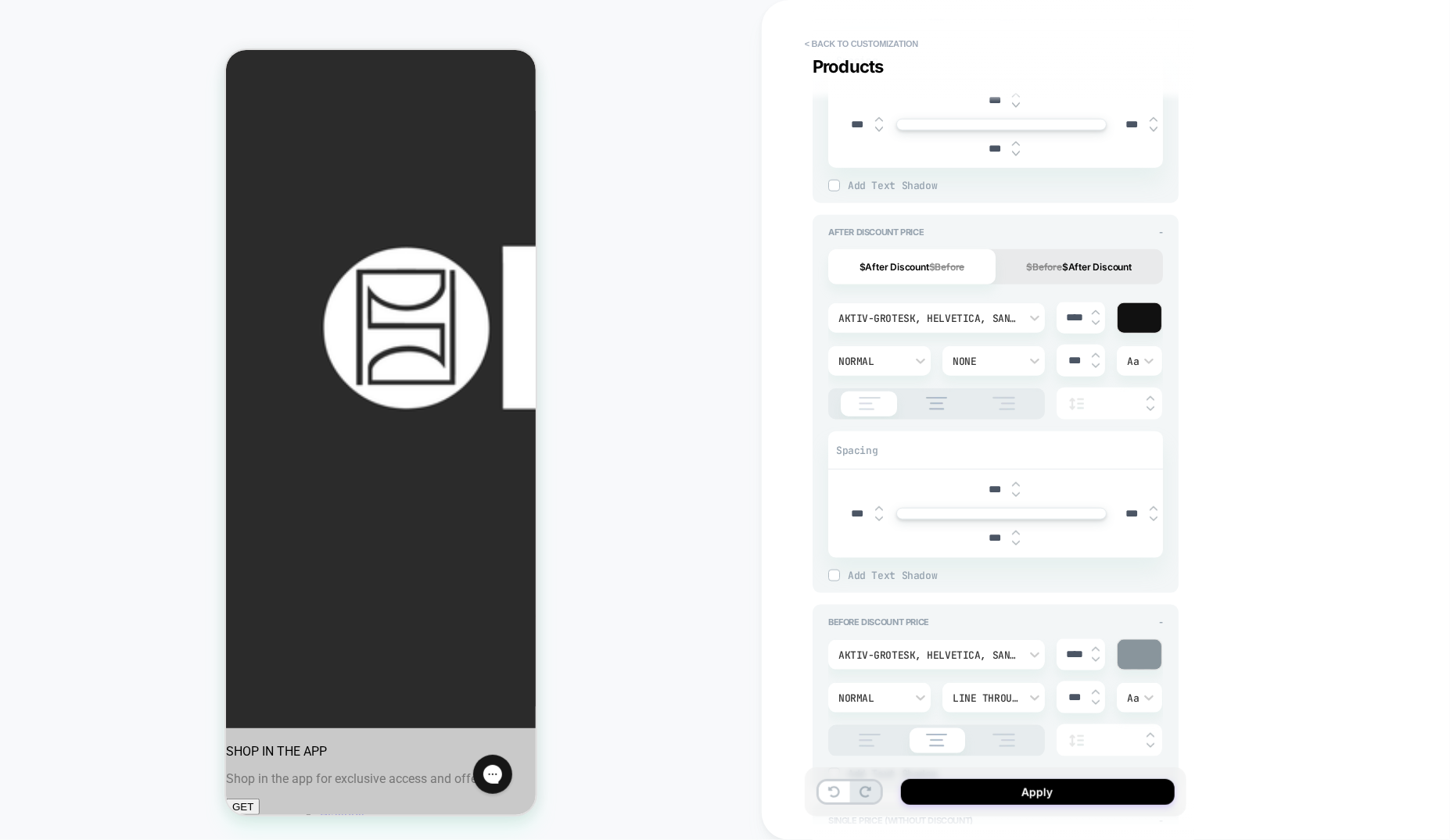
scroll to position [721, 0]
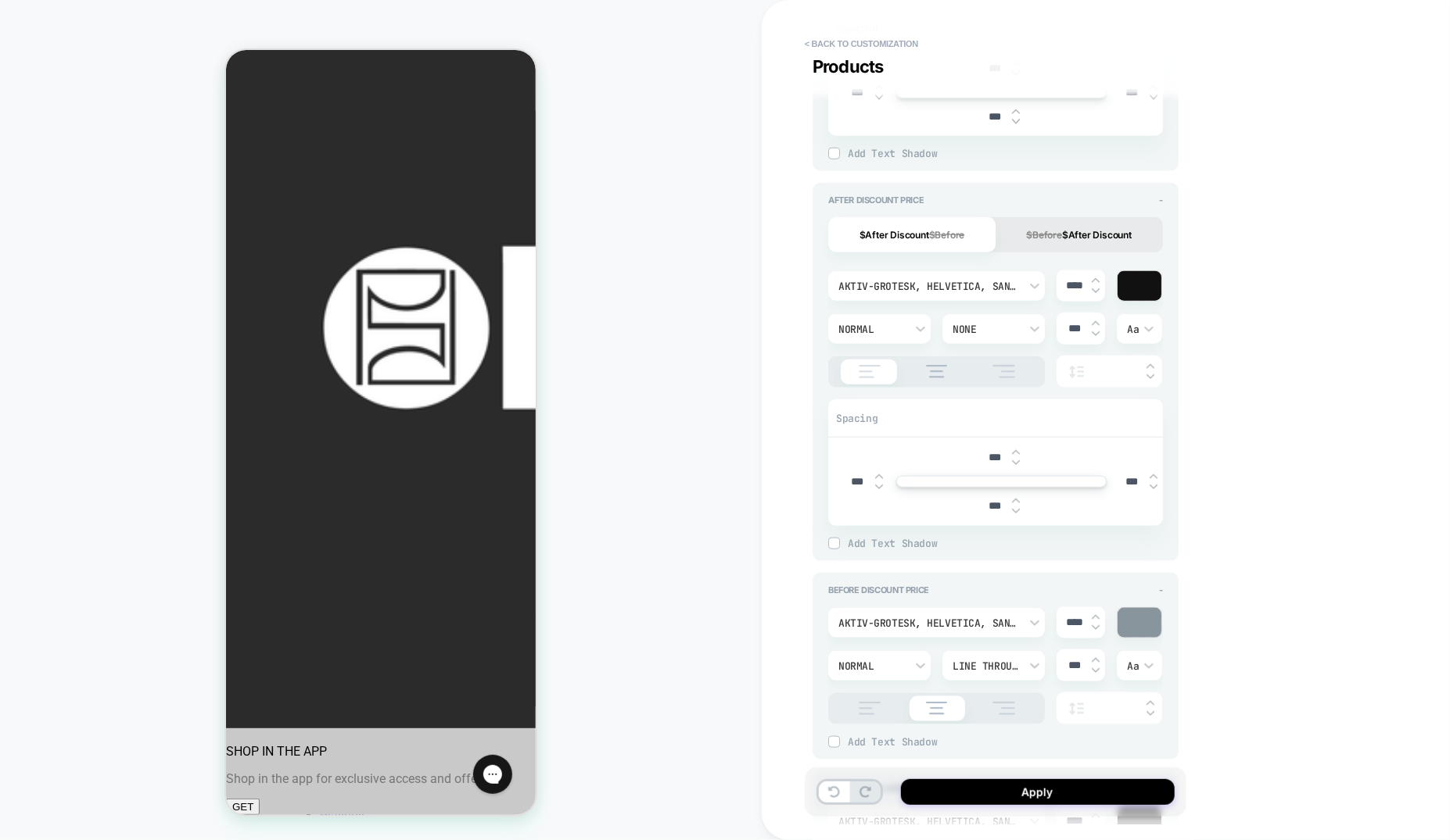
click at [864, 709] on img at bounding box center [869, 709] width 39 height 13
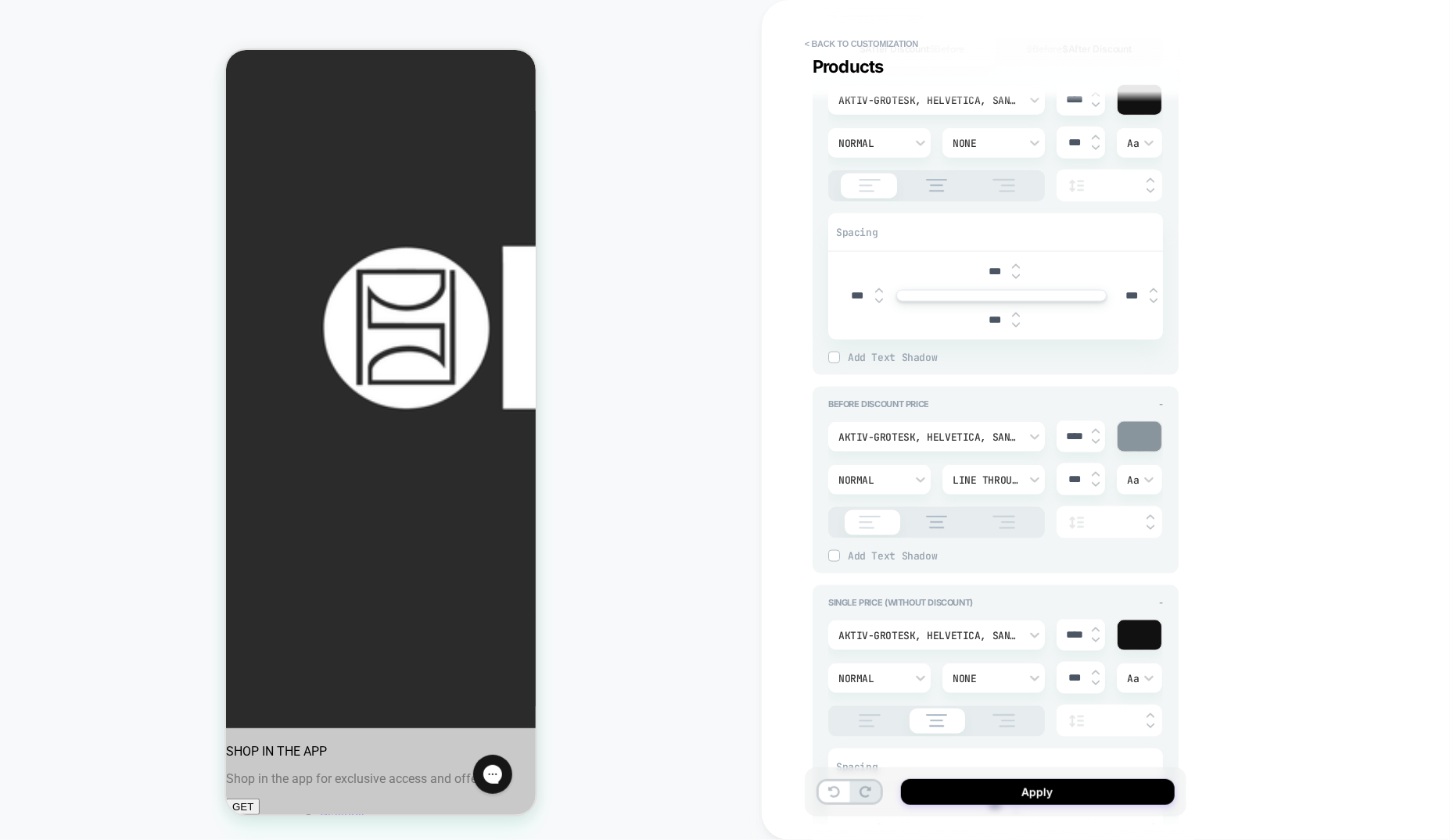
scroll to position [1111, 0]
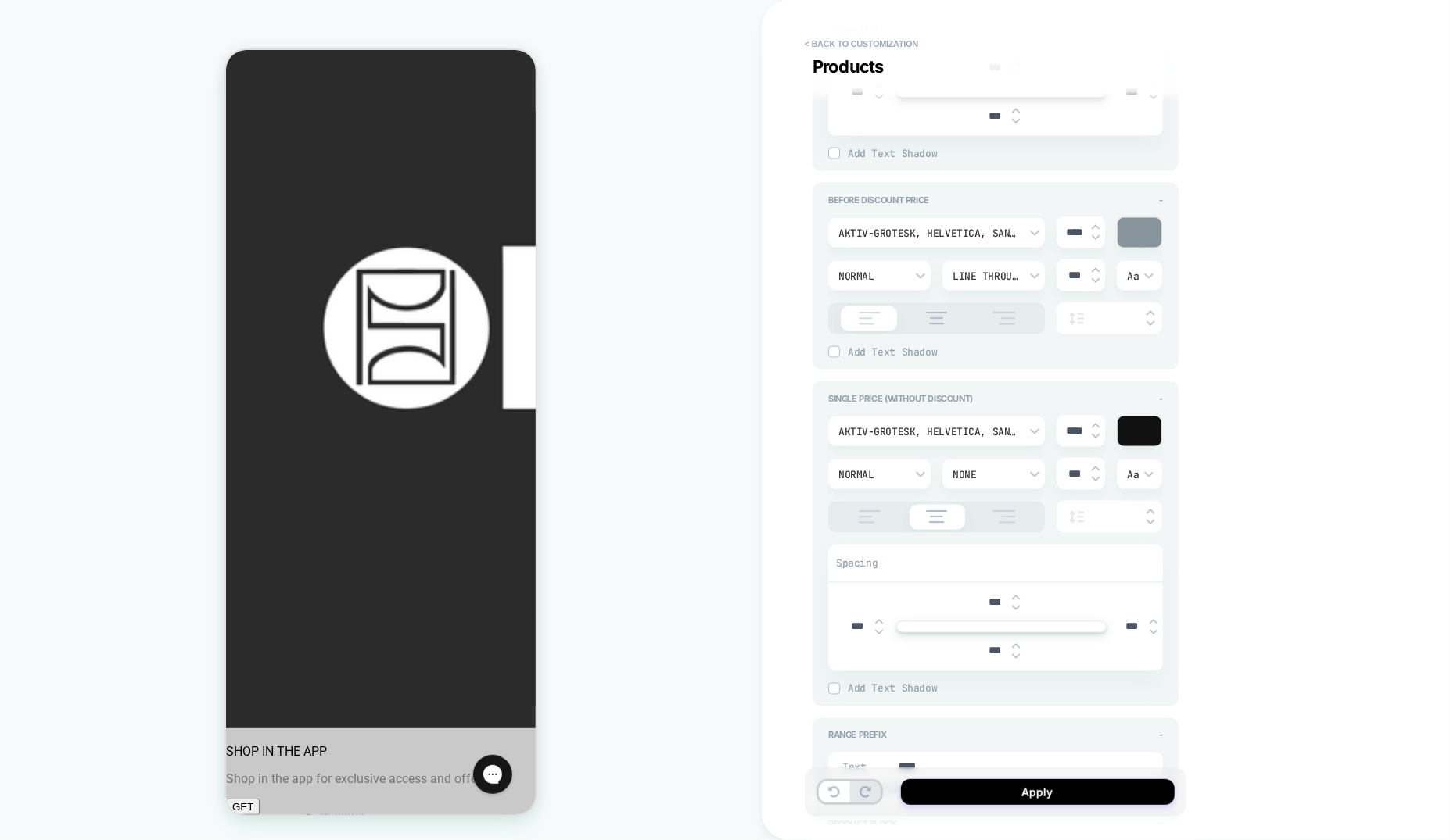
drag, startPoint x: 866, startPoint y: 503, endPoint x: 863, endPoint y: 513, distance: 10.4
click at [865, 504] on div at bounding box center [936, 517] width 217 height 32
click at [863, 513] on img at bounding box center [869, 517] width 39 height 13
click at [1137, 622] on input "***" at bounding box center [1132, 627] width 35 height 13
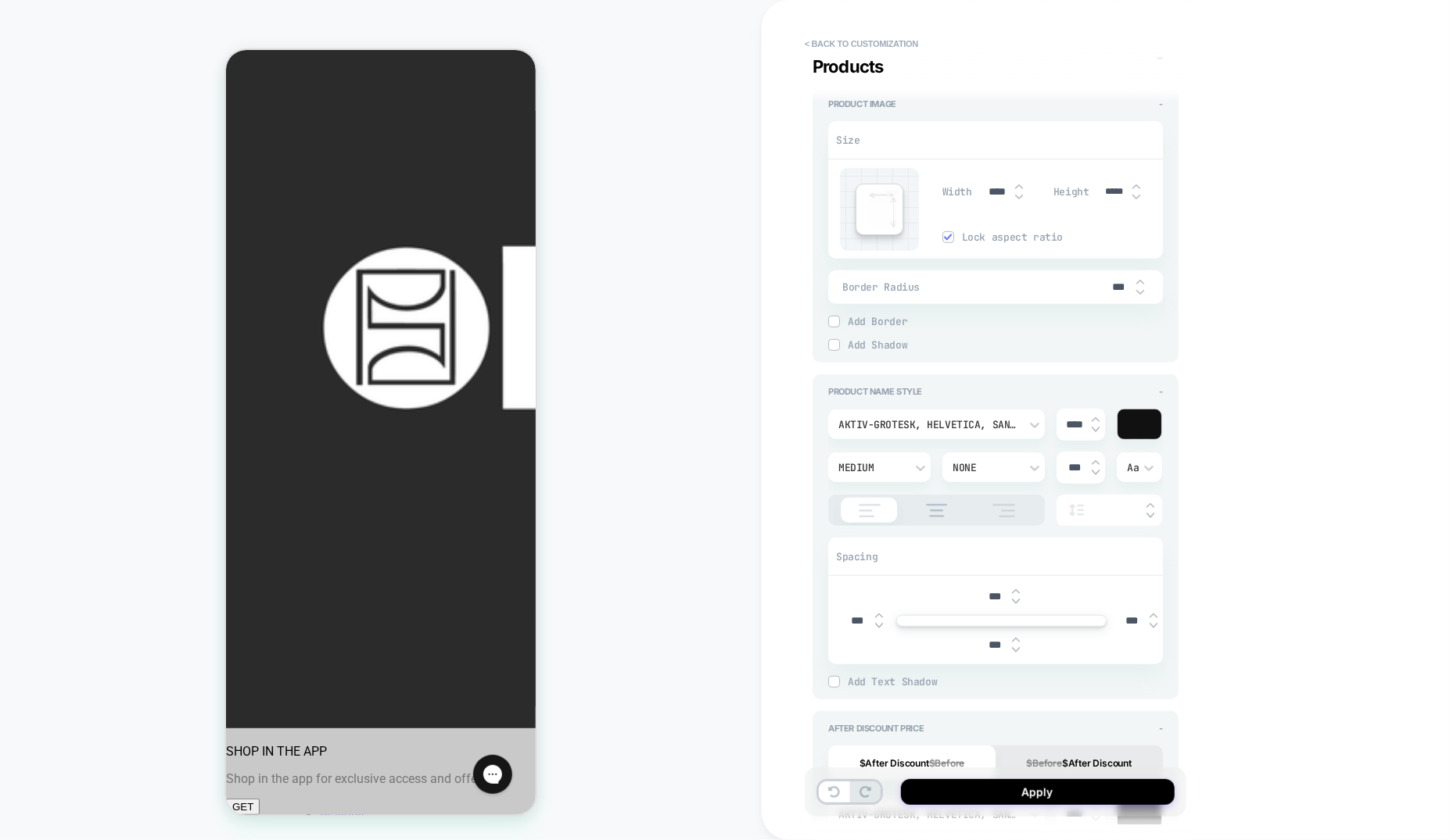
scroll to position [92, 0]
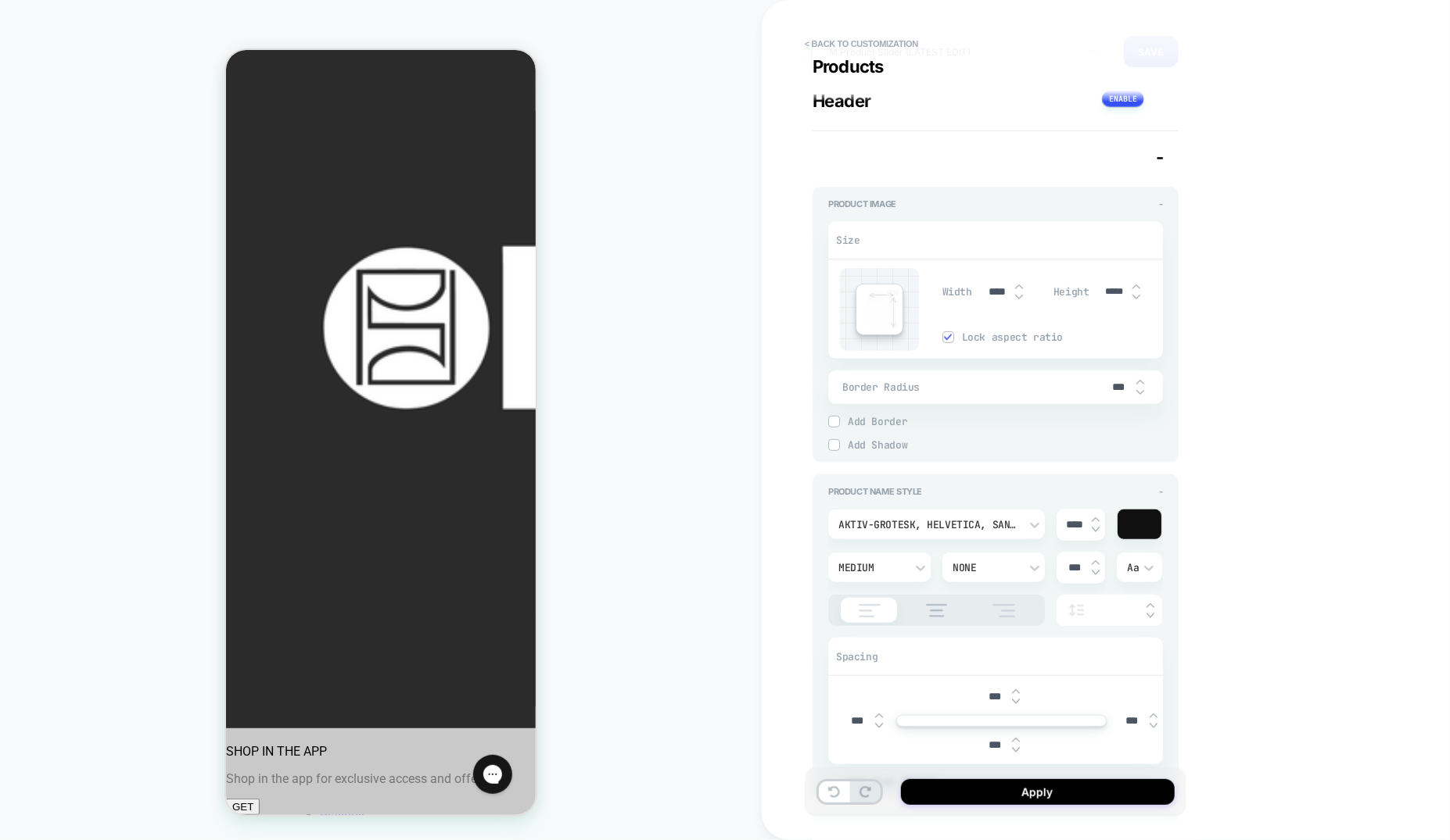
type input "***"
click at [1095, 531] on img at bounding box center [1095, 530] width 8 height 7
type input "****"
click at [1124, 793] on button "Apply" at bounding box center [1038, 792] width 274 height 26
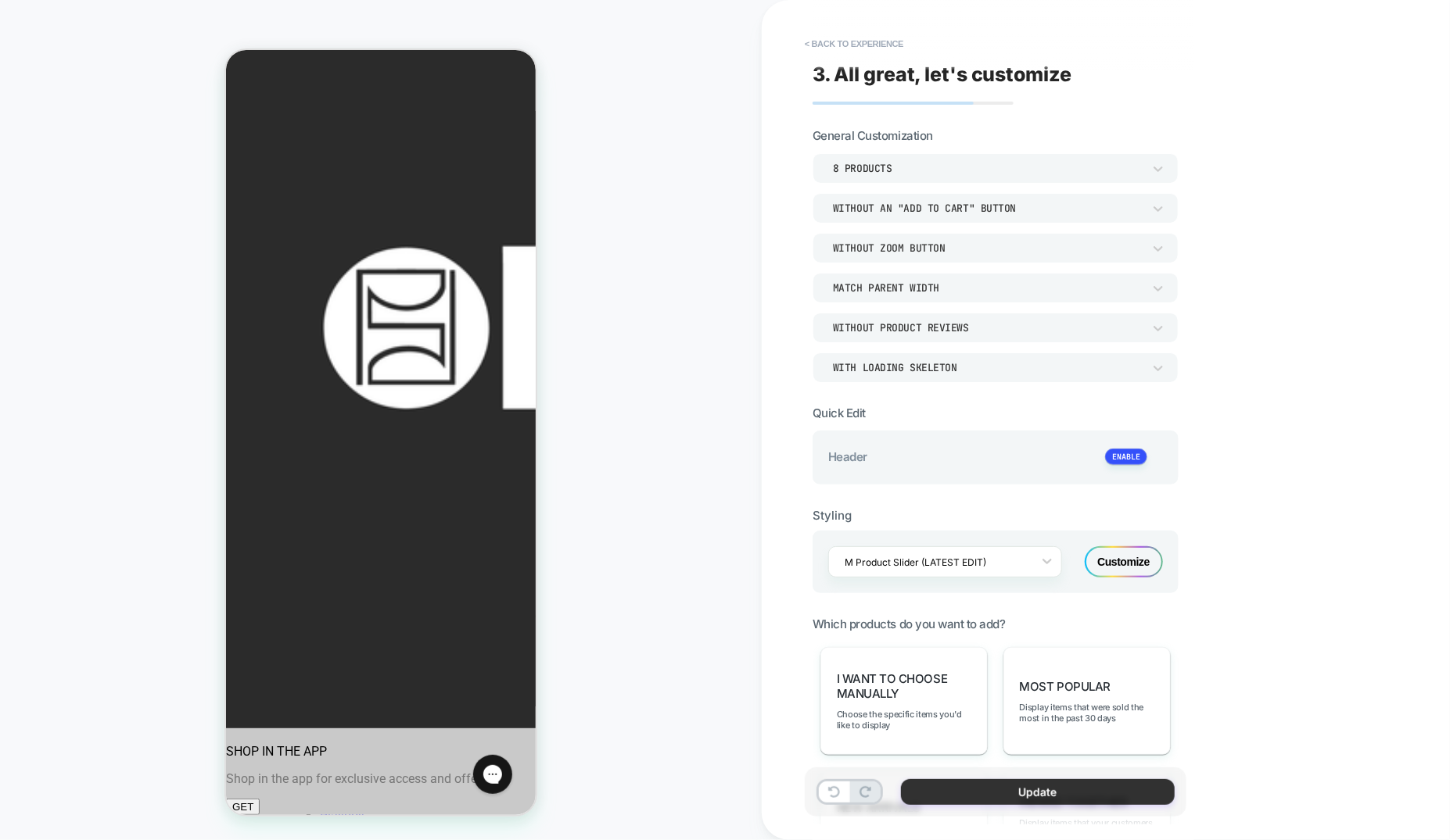
click at [1088, 796] on button "Update" at bounding box center [1038, 792] width 274 height 26
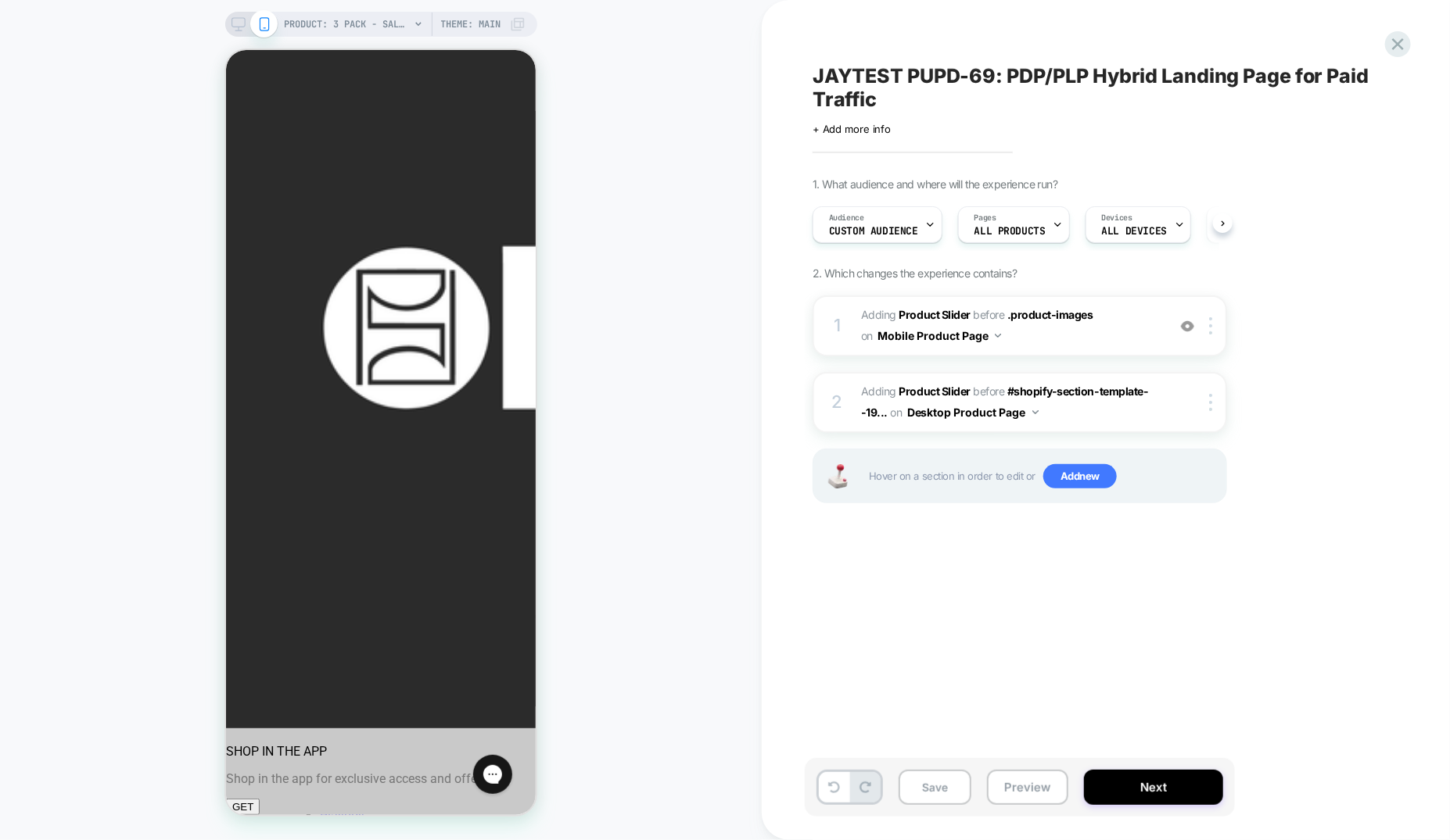
scroll to position [0, 1]
click at [1069, 475] on span "Add new" at bounding box center [1080, 477] width 74 height 25
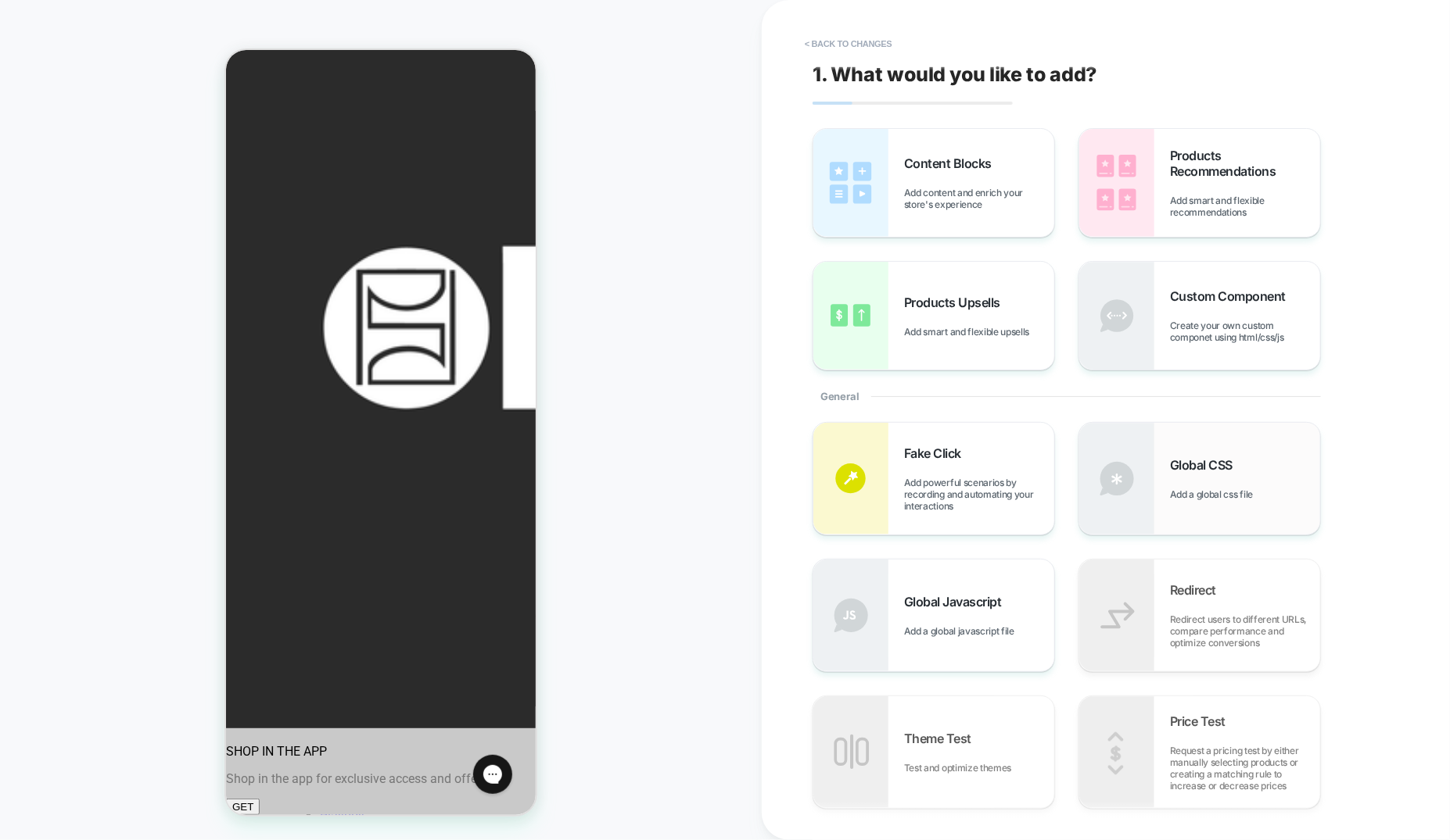
click at [1237, 491] on span "Add a global css file" at bounding box center [1215, 494] width 91 height 11
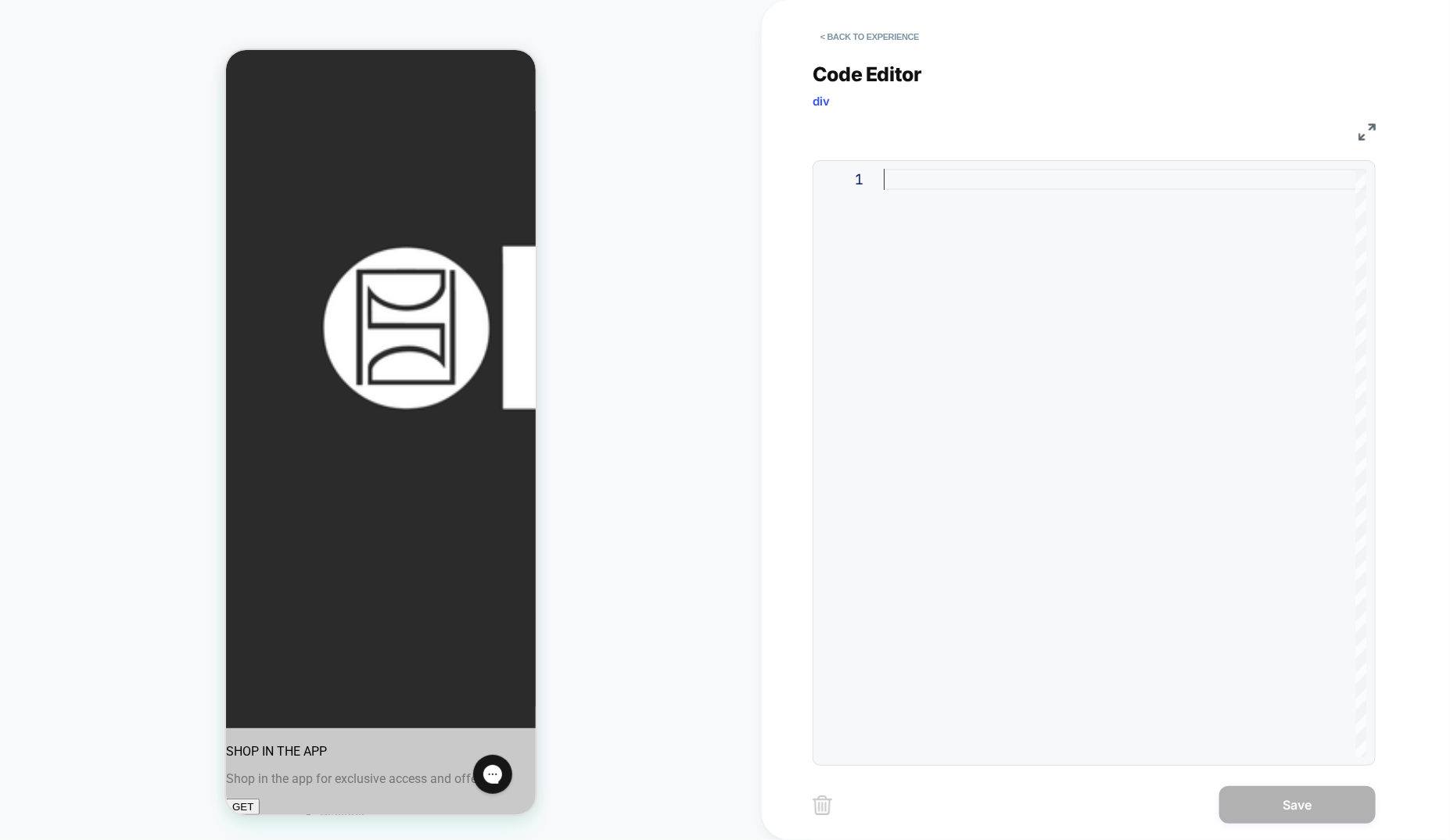
click at [974, 181] on div at bounding box center [1125, 463] width 483 height 589
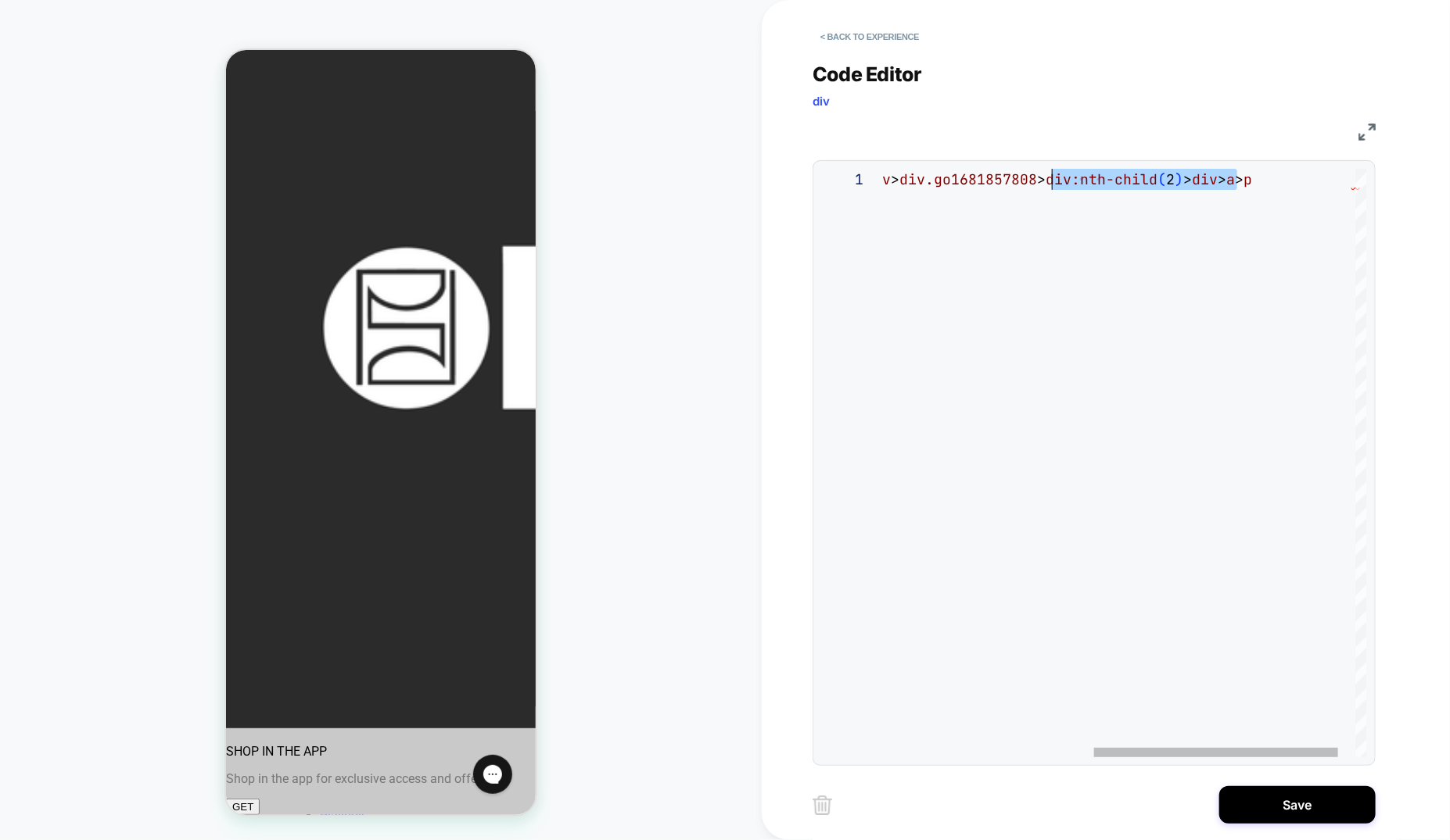
scroll to position [0, 615]
drag, startPoint x: 1227, startPoint y: 181, endPoint x: 1090, endPoint y: 182, distance: 137.0
click at [1090, 182] on div "# _ loomi_addon_1754324178202_dup1754437250 > div > div > div.go1681857808 > di…" at bounding box center [935, 463] width 932 height 589
drag, startPoint x: 1119, startPoint y: 181, endPoint x: 1339, endPoint y: 182, distance: 220.0
click at [1339, 182] on div "# _ loomi_addon_1754324178202_dup1754437250 > div > div > div.go1681857808 > di…" at bounding box center [1010, 463] width 779 height 589
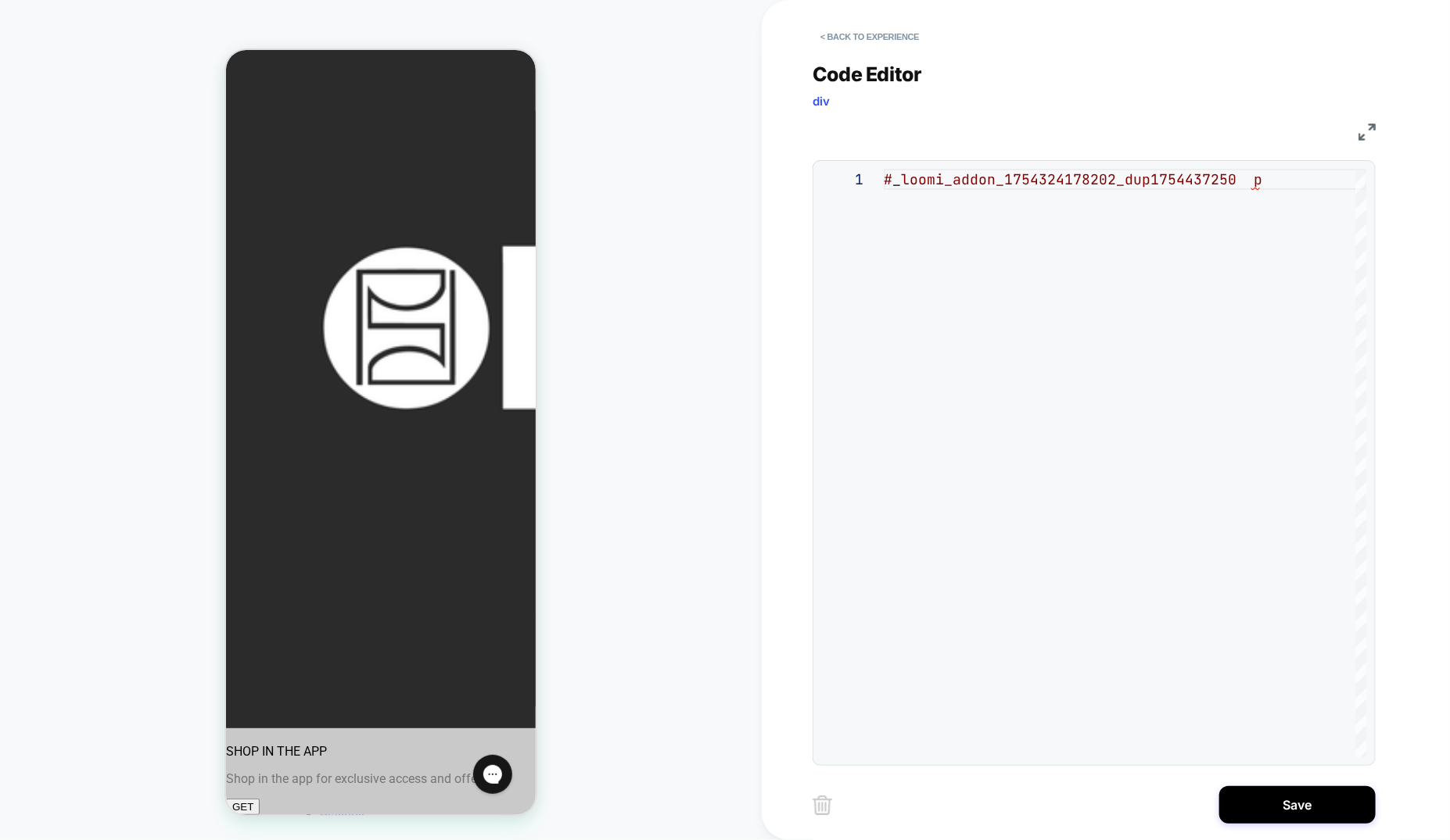
scroll to position [0, 347]
click at [1256, 183] on div "# _ loomi_addon_1754324178202_dup1754437250 p" at bounding box center [1125, 463] width 483 height 589
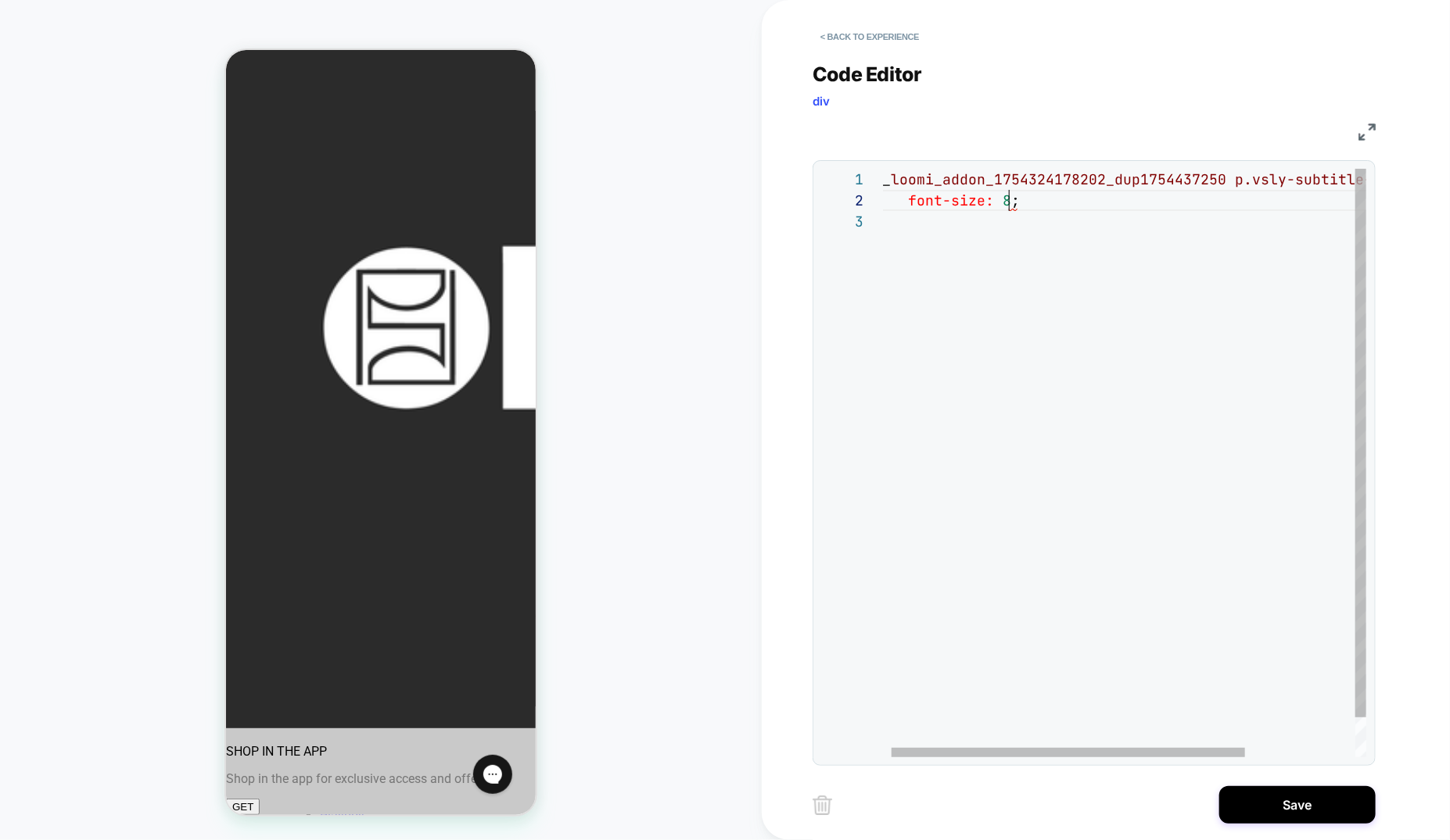
scroll to position [20, 151]
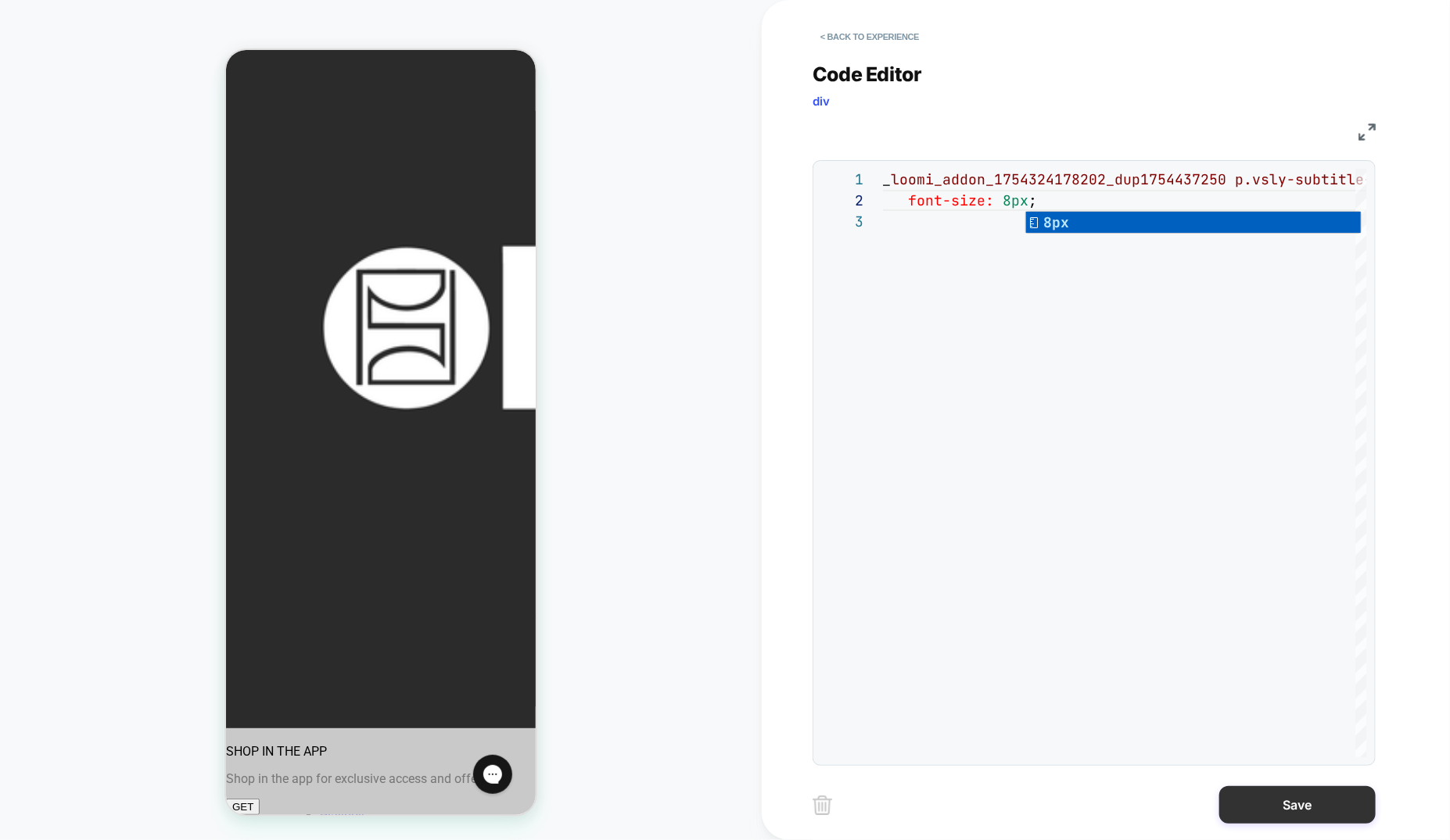
type textarea "**********"
click at [1322, 806] on button "Save" at bounding box center [1297, 805] width 156 height 37
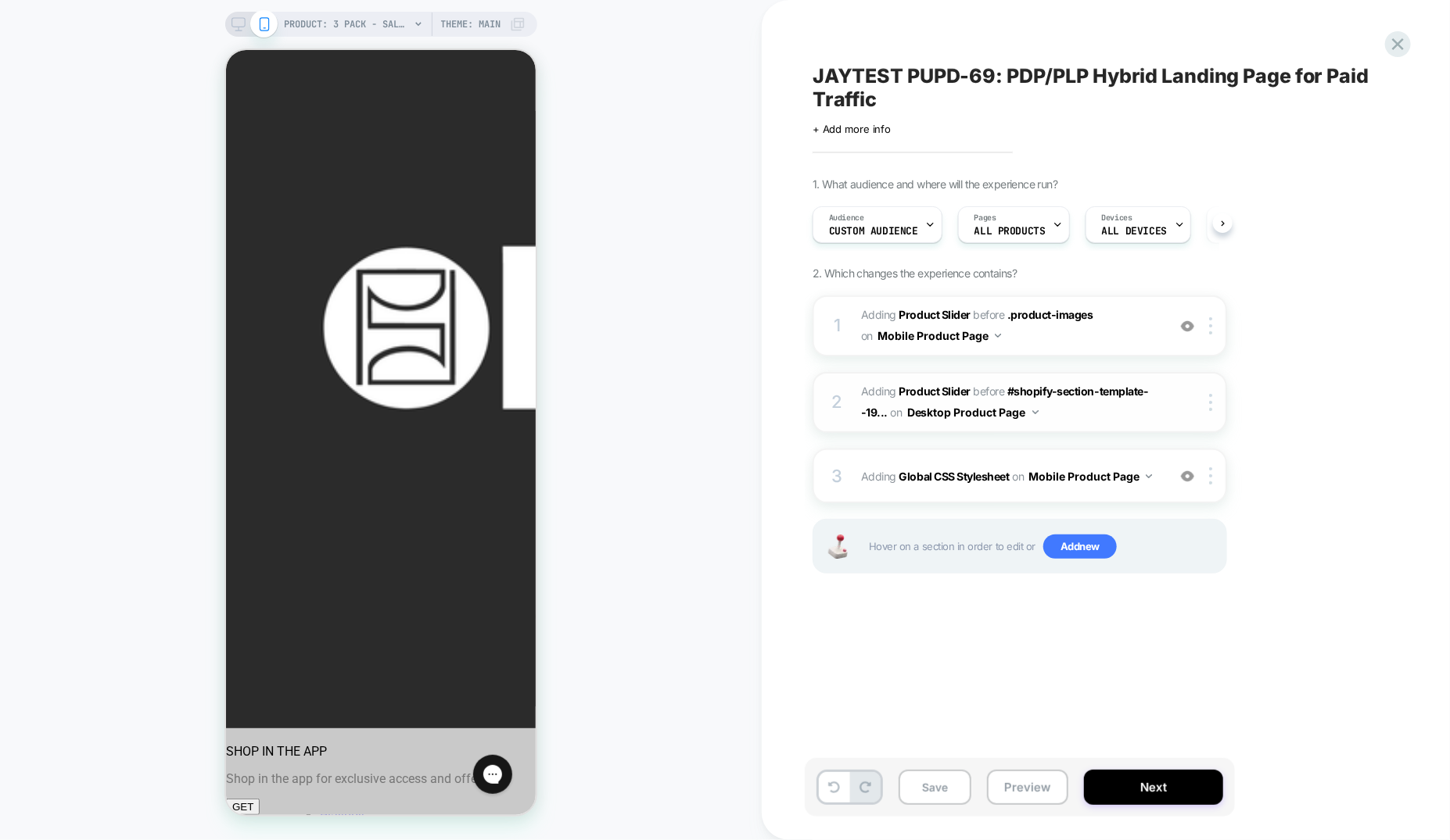
scroll to position [0, 1]
click at [1135, 410] on span "#_loomi_addon_1754426791618_dup1754437250 Adding Product Slider BEFORE #shopify…" at bounding box center [1010, 402] width 298 height 42
click at [1087, 321] on span "#_loomi_addon_1754324178202_dup1754437250 Adding Product Slider BEFORE .product…" at bounding box center [1010, 326] width 298 height 42
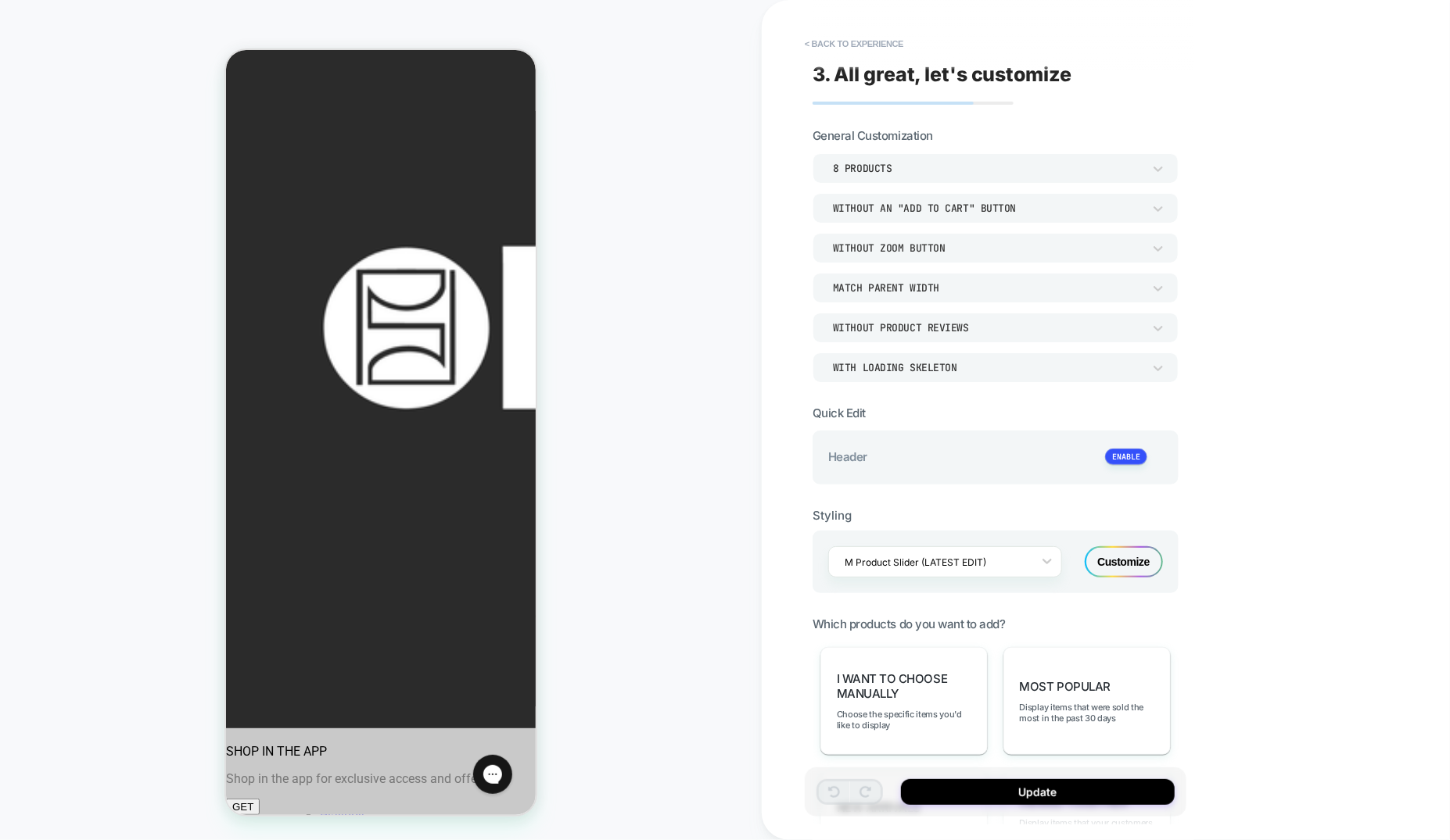
scroll to position [224, 0]
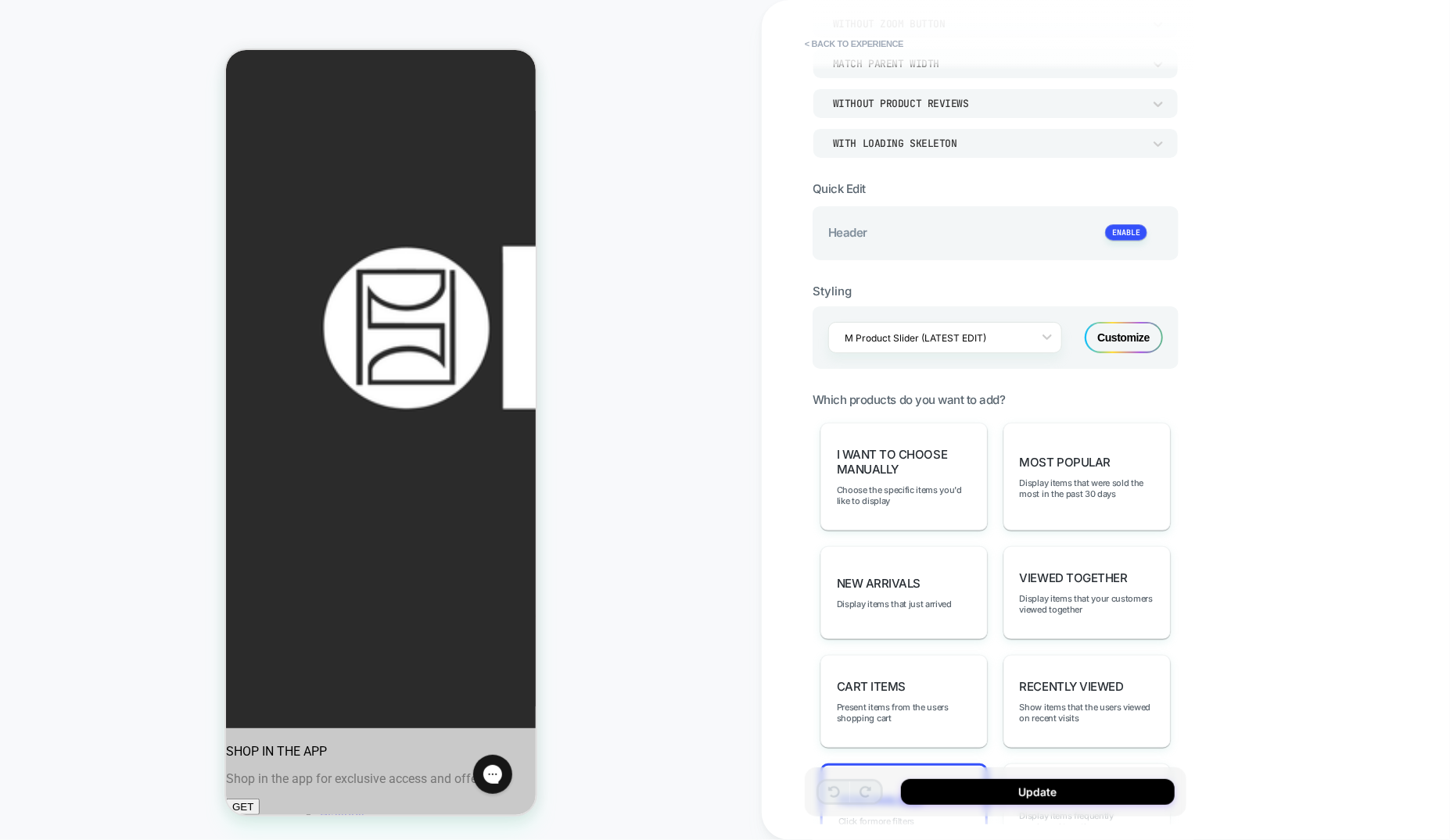
click at [1125, 337] on div "Customize" at bounding box center [1124, 337] width 79 height 32
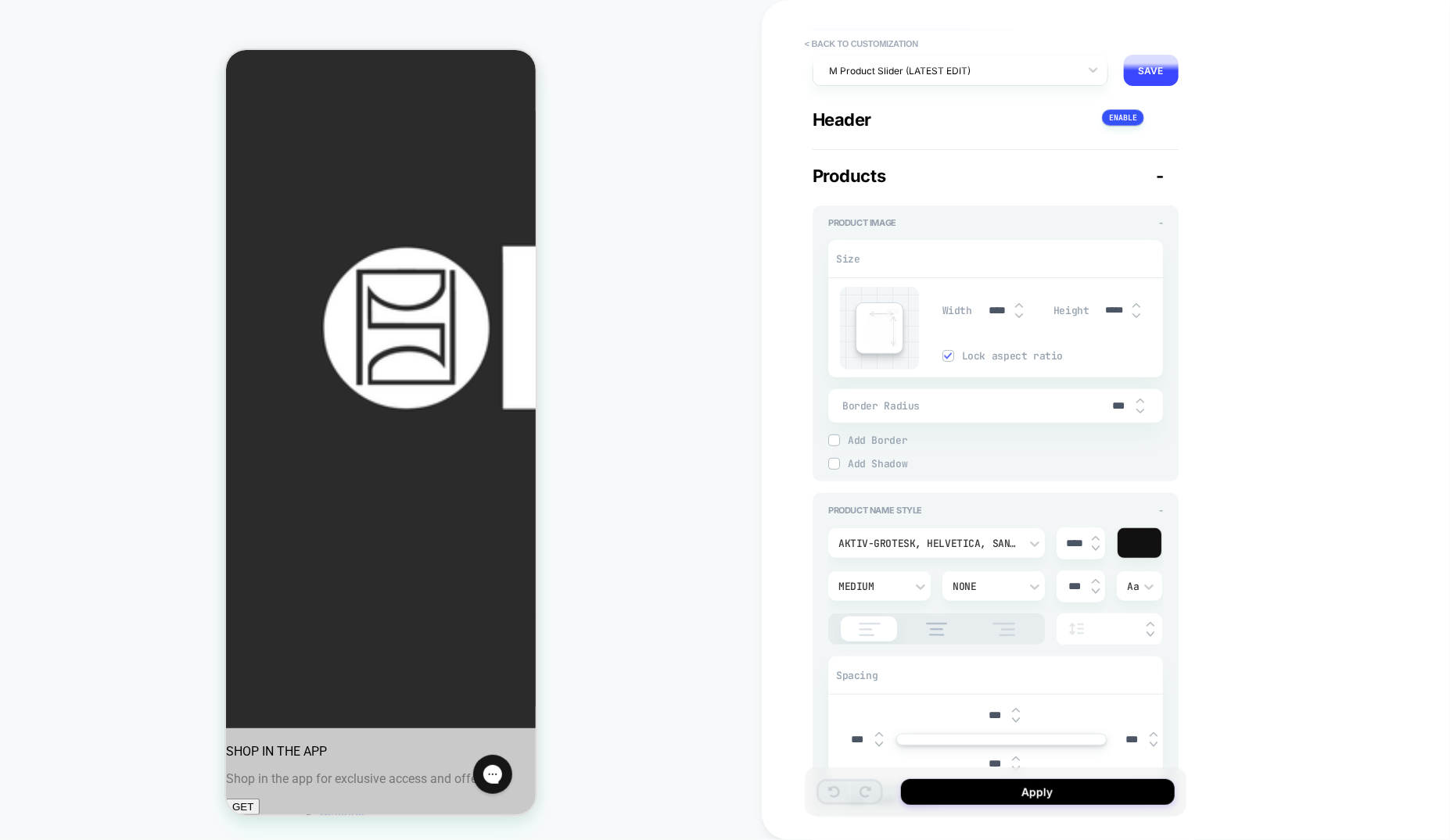
scroll to position [75, 0]
click at [1019, 304] on img at bounding box center [1019, 304] width 8 height 7
type input "****"
type input "*****"
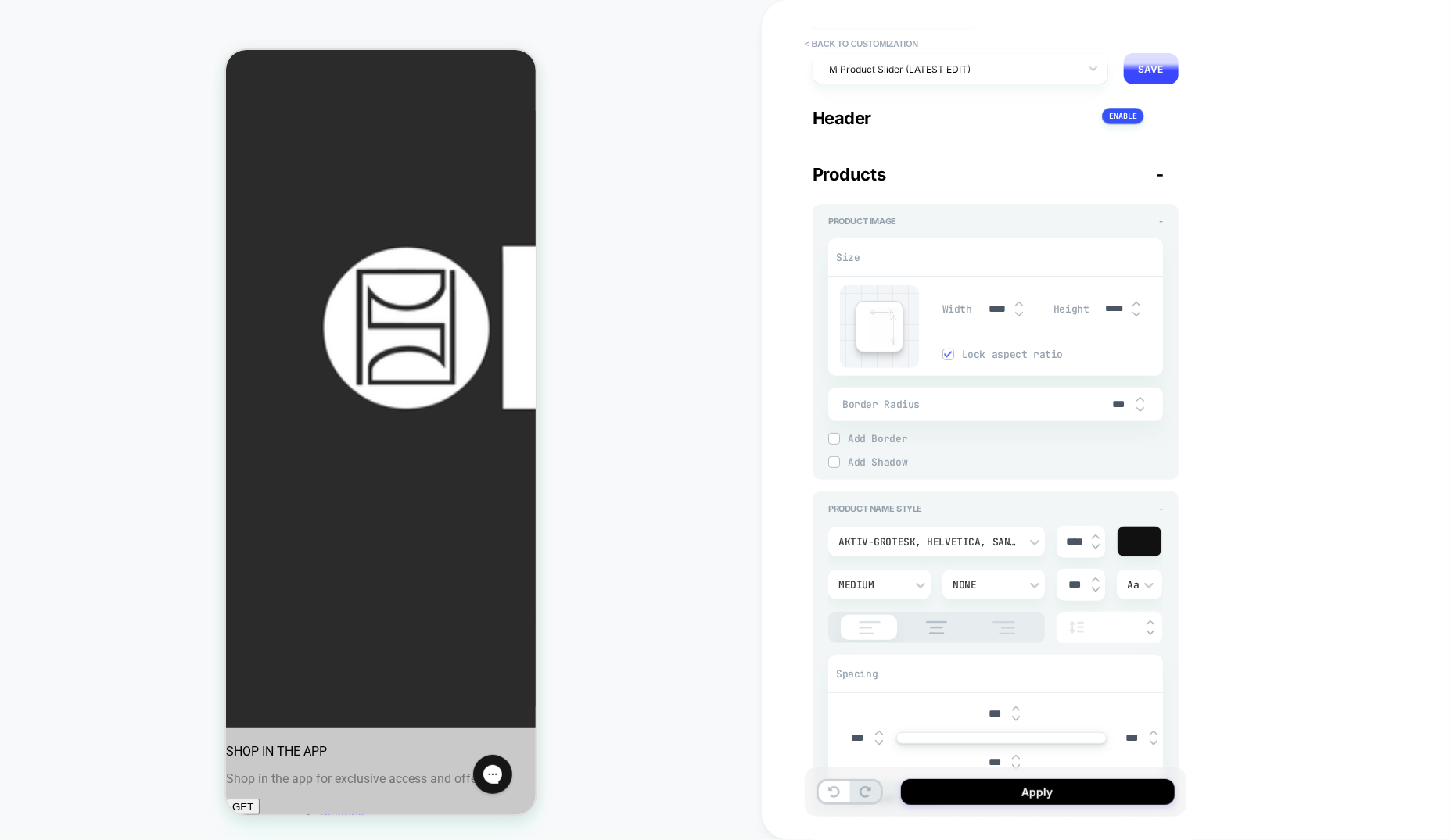
click at [1019, 304] on img at bounding box center [1019, 304] width 8 height 7
type input "****"
type input "*****"
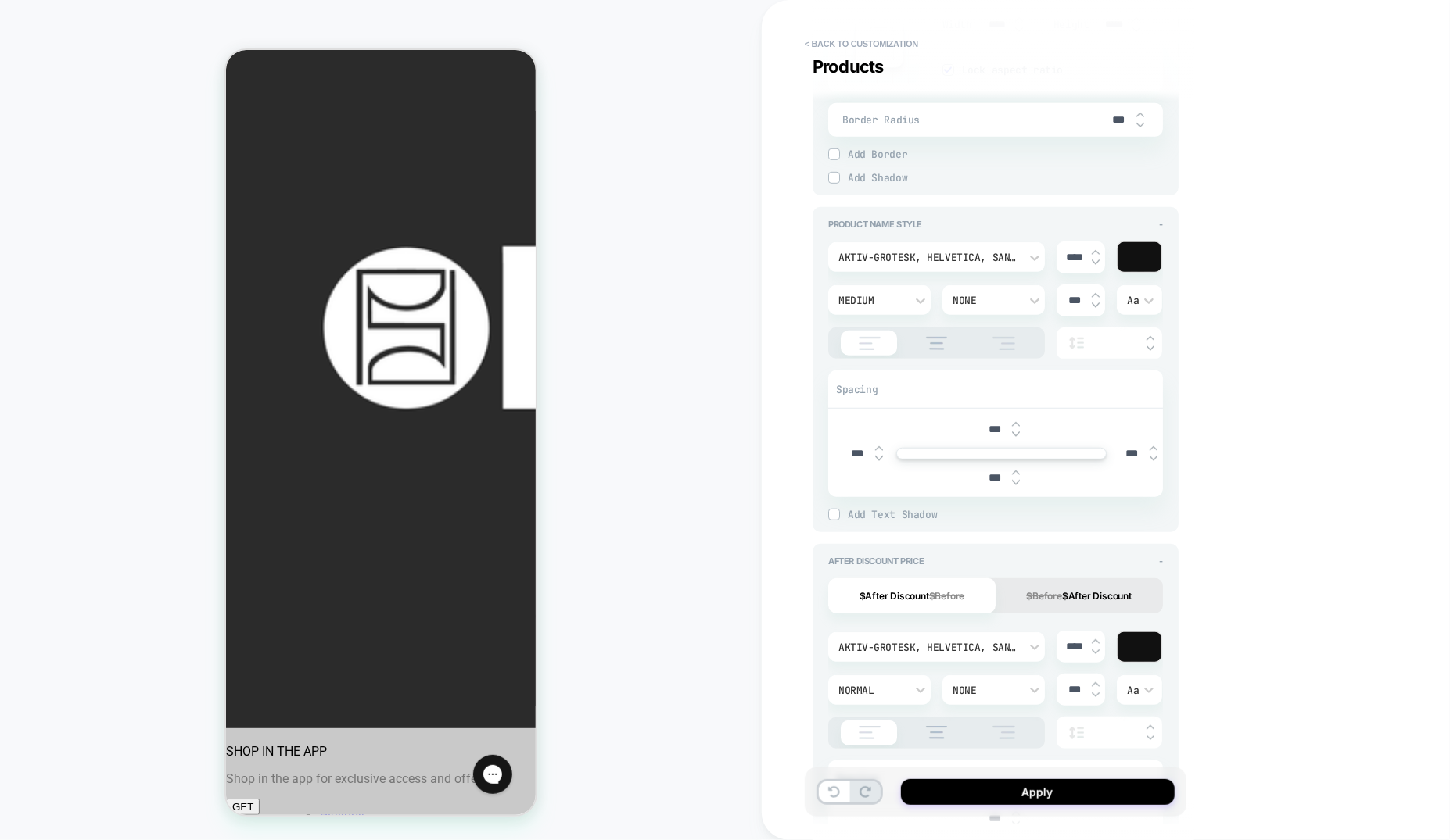
scroll to position [334, 0]
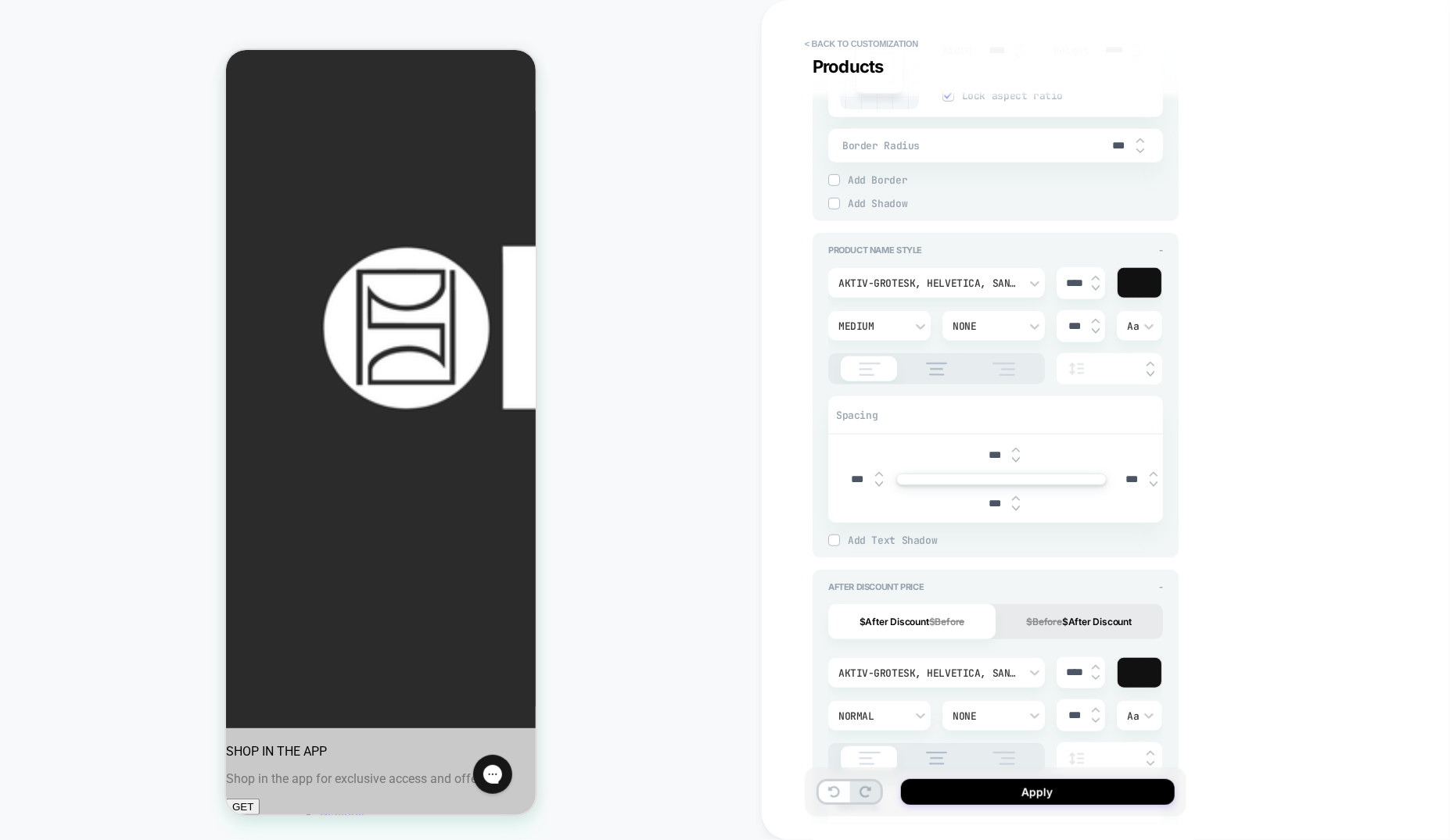
click at [1019, 497] on img at bounding box center [1016, 498] width 8 height 7
type input "***"
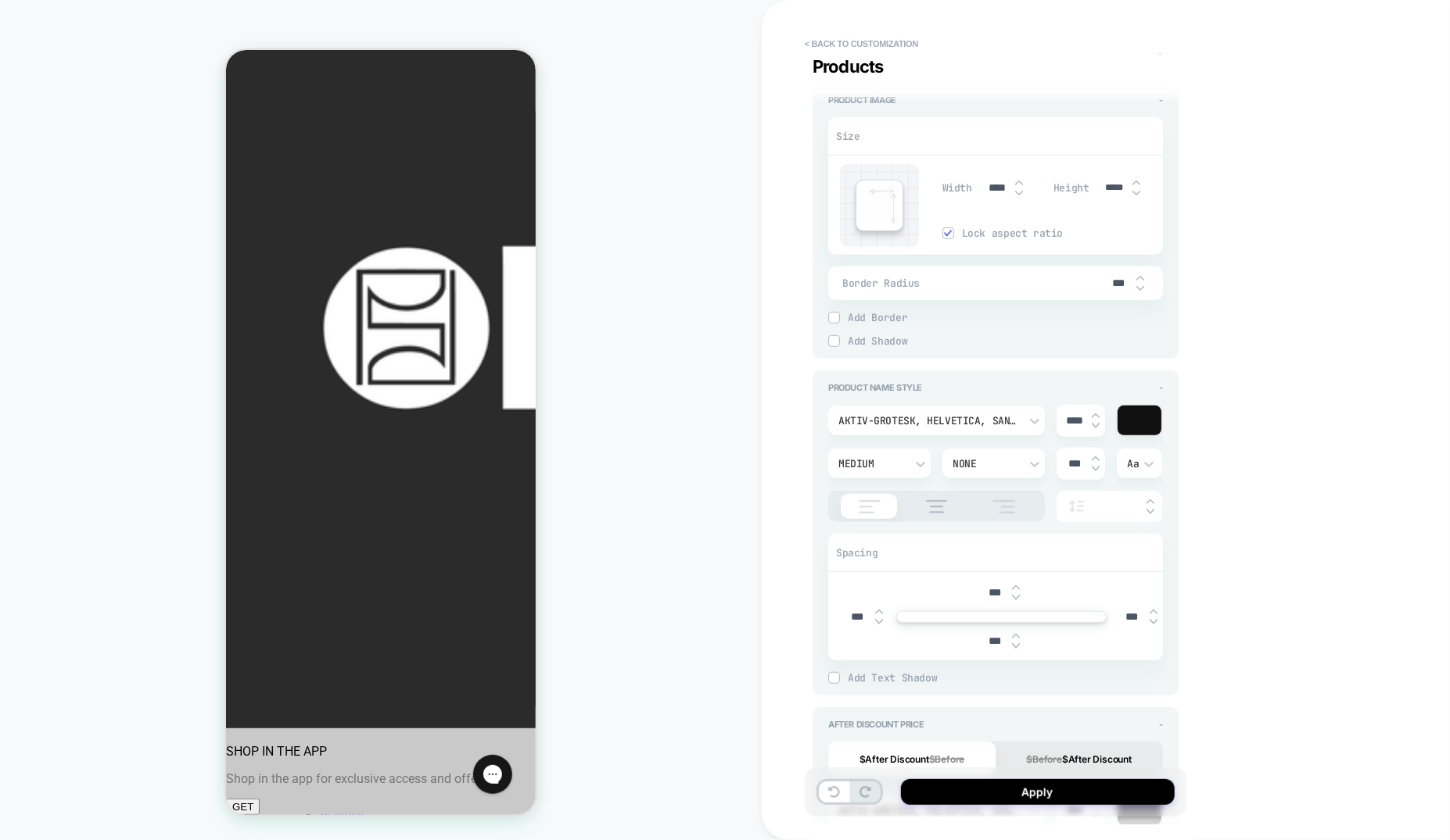
scroll to position [193, 0]
click at [1018, 186] on img at bounding box center [1019, 185] width 8 height 7
type input "****"
type input "*****"
click at [1018, 186] on img at bounding box center [1019, 185] width 8 height 7
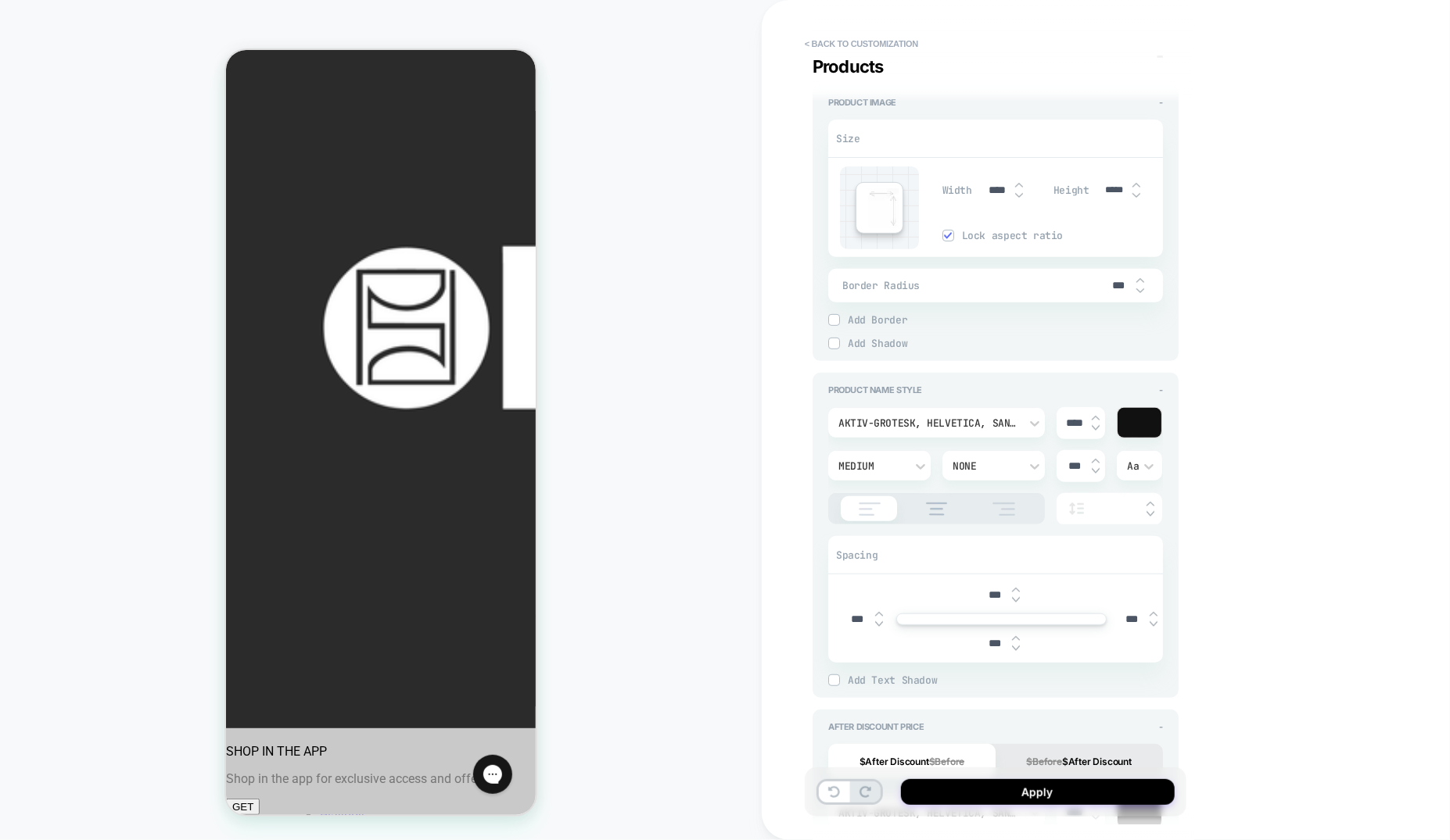
type input "****"
type input "*****"
click at [1018, 186] on img at bounding box center [1019, 185] width 8 height 7
type input "****"
type input "*****"
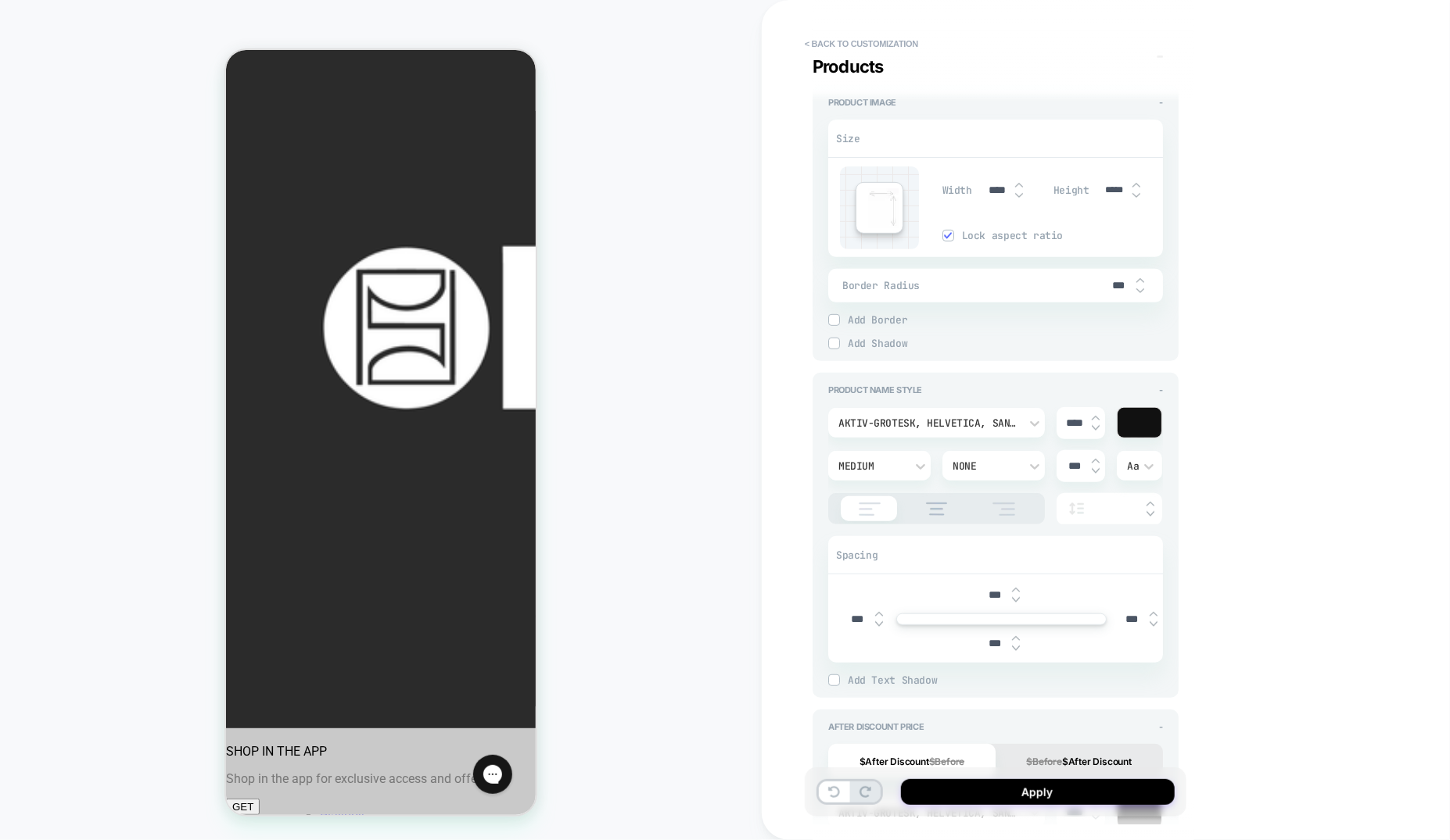
click at [1018, 186] on img at bounding box center [1019, 185] width 8 height 7
type input "****"
type input "*****"
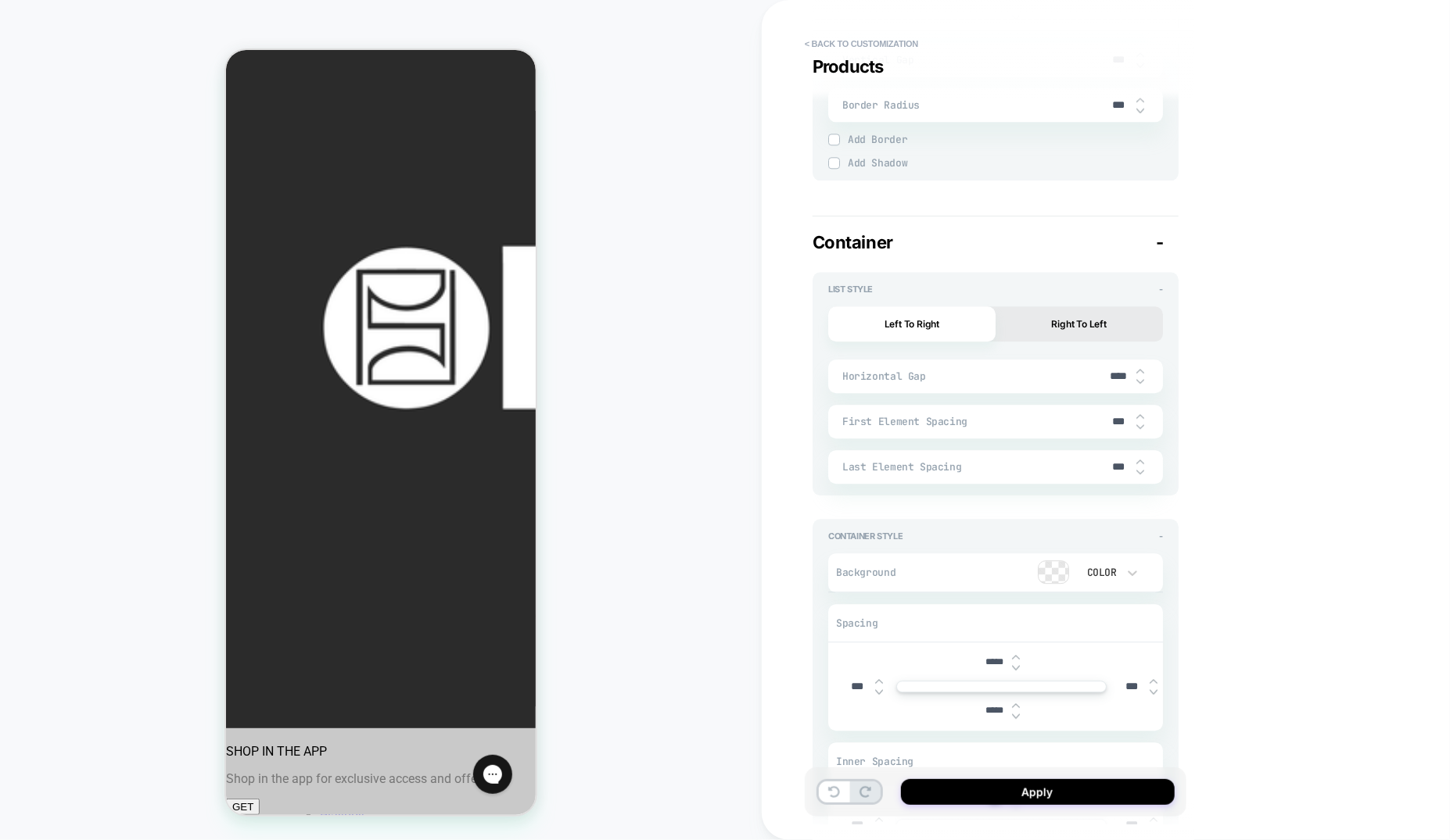
scroll to position [2344, 0]
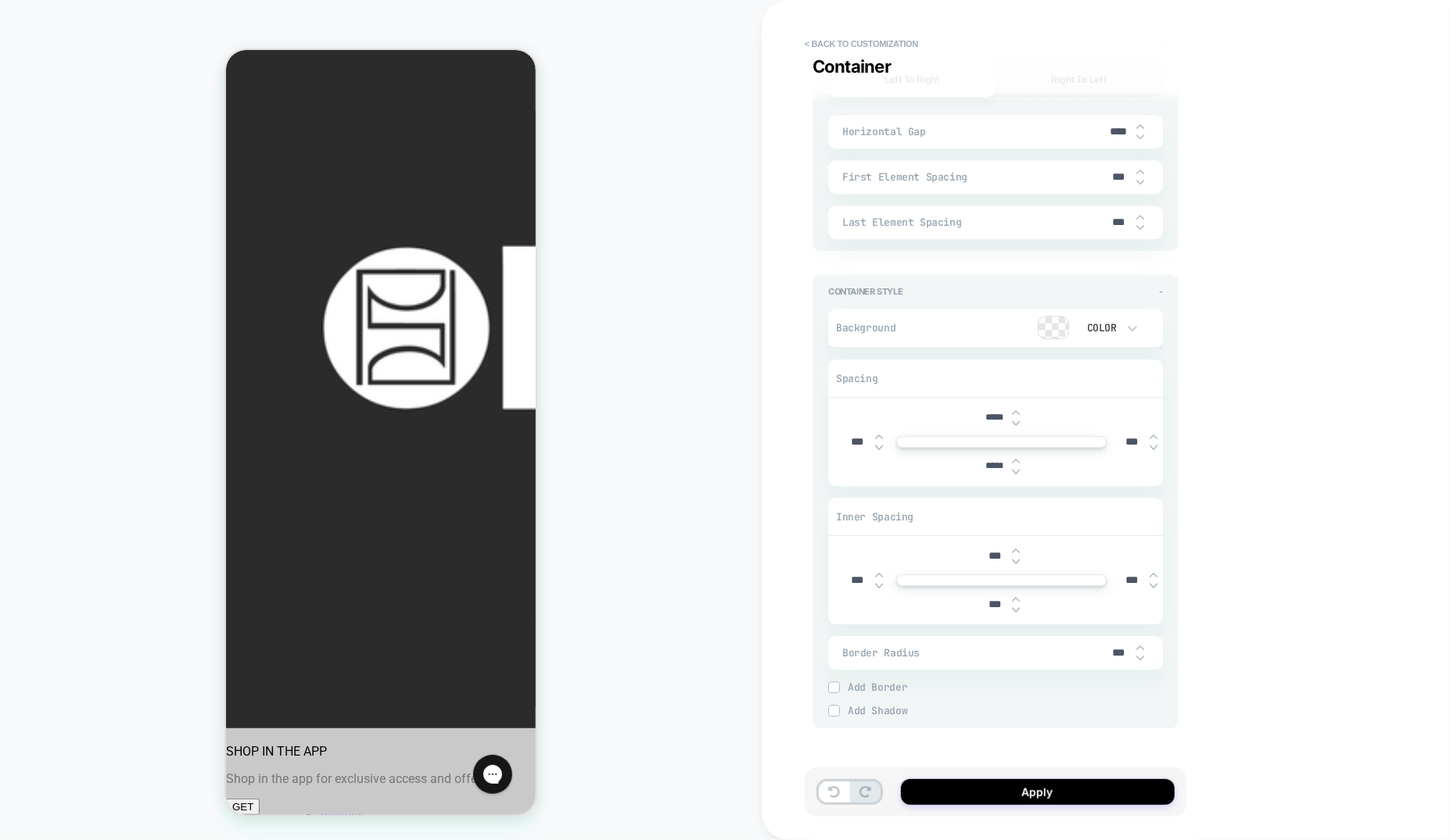
click at [1015, 420] on img at bounding box center [1016, 422] width 8 height 7
type input "*****"
click at [1015, 470] on img at bounding box center [1016, 471] width 8 height 7
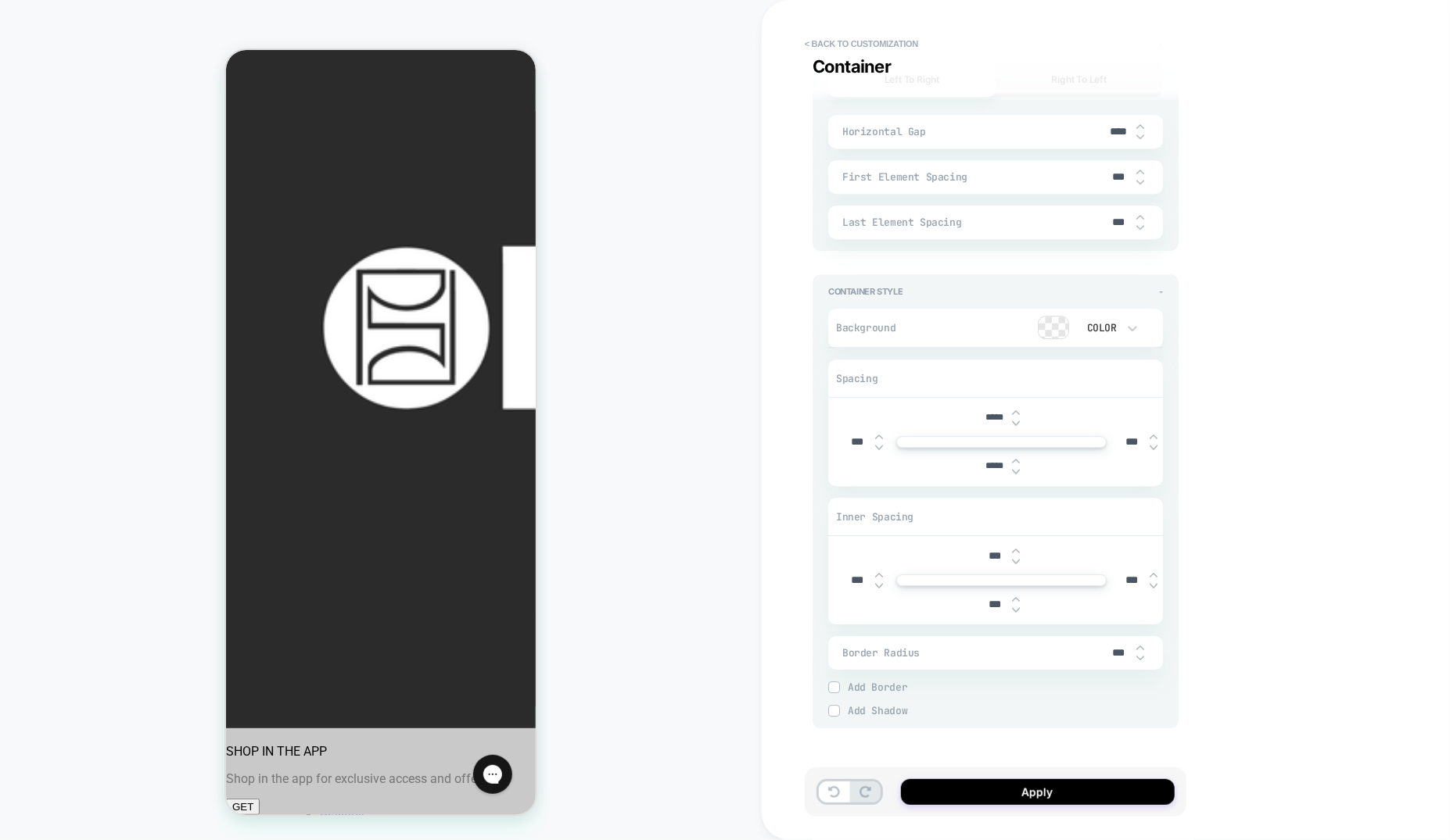
click at [1015, 470] on img at bounding box center [1016, 471] width 8 height 7
type input "*****"
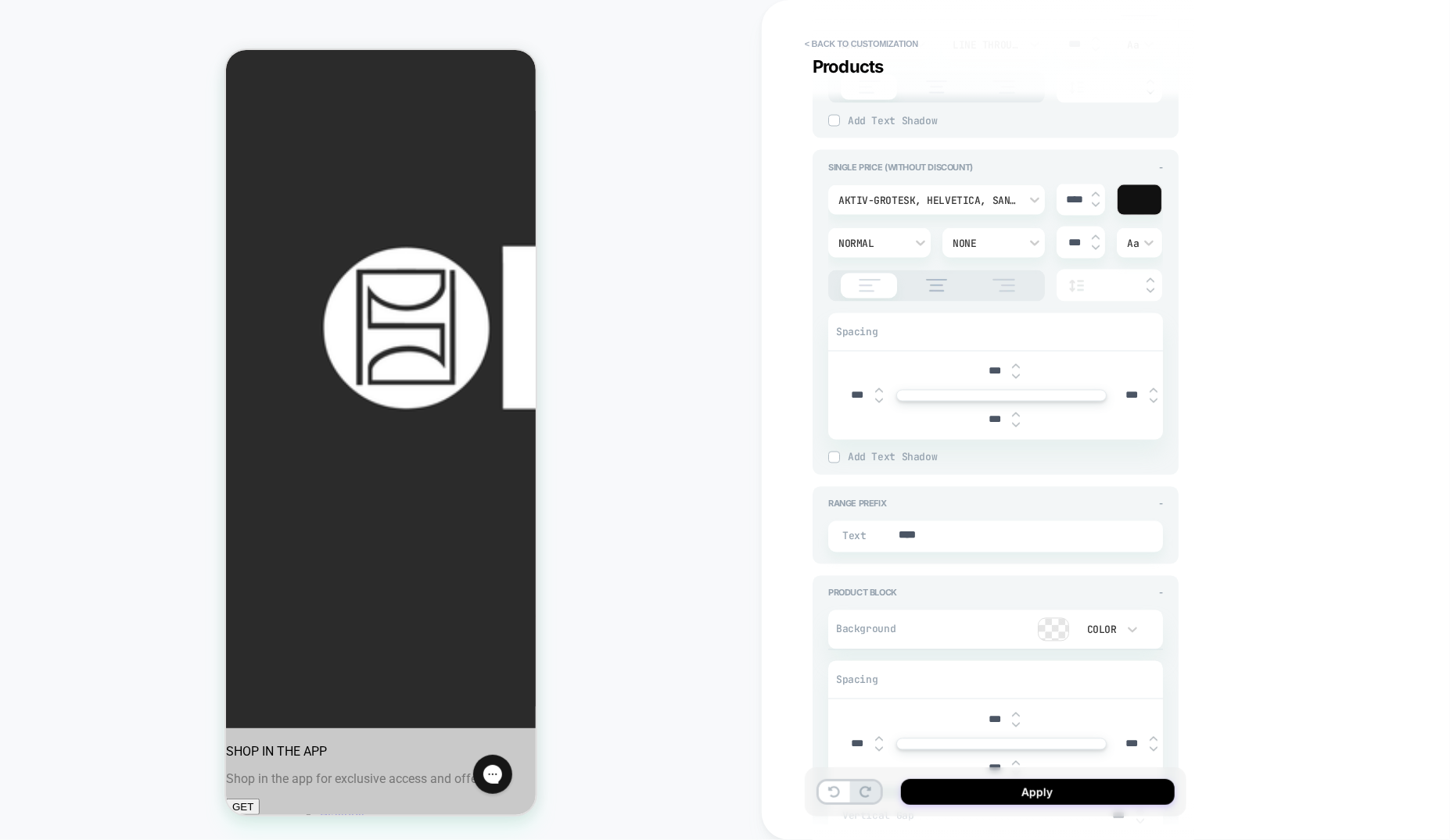
scroll to position [1272, 0]
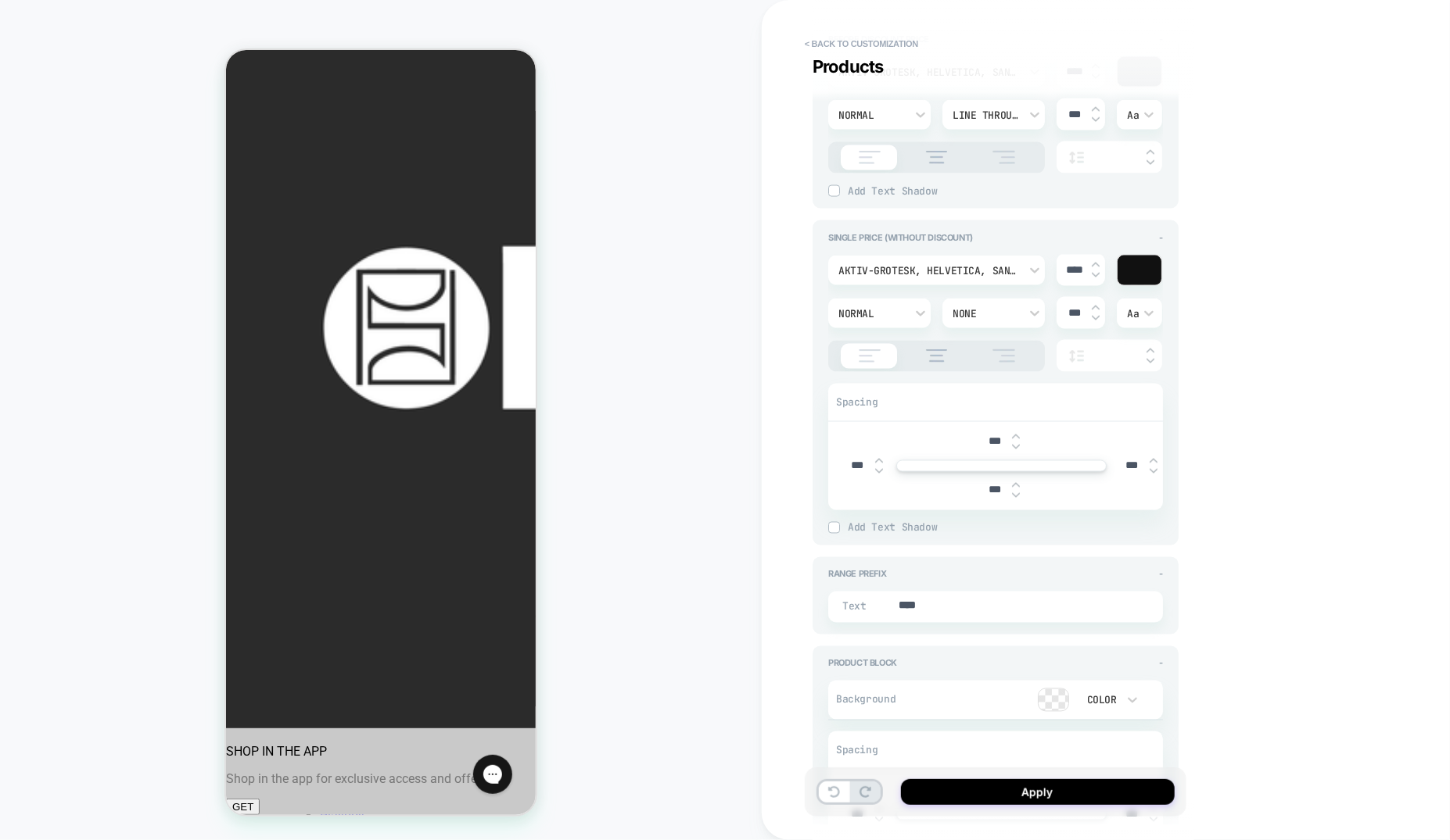
click at [1095, 272] on img at bounding box center [1095, 275] width 8 height 7
type input "****"
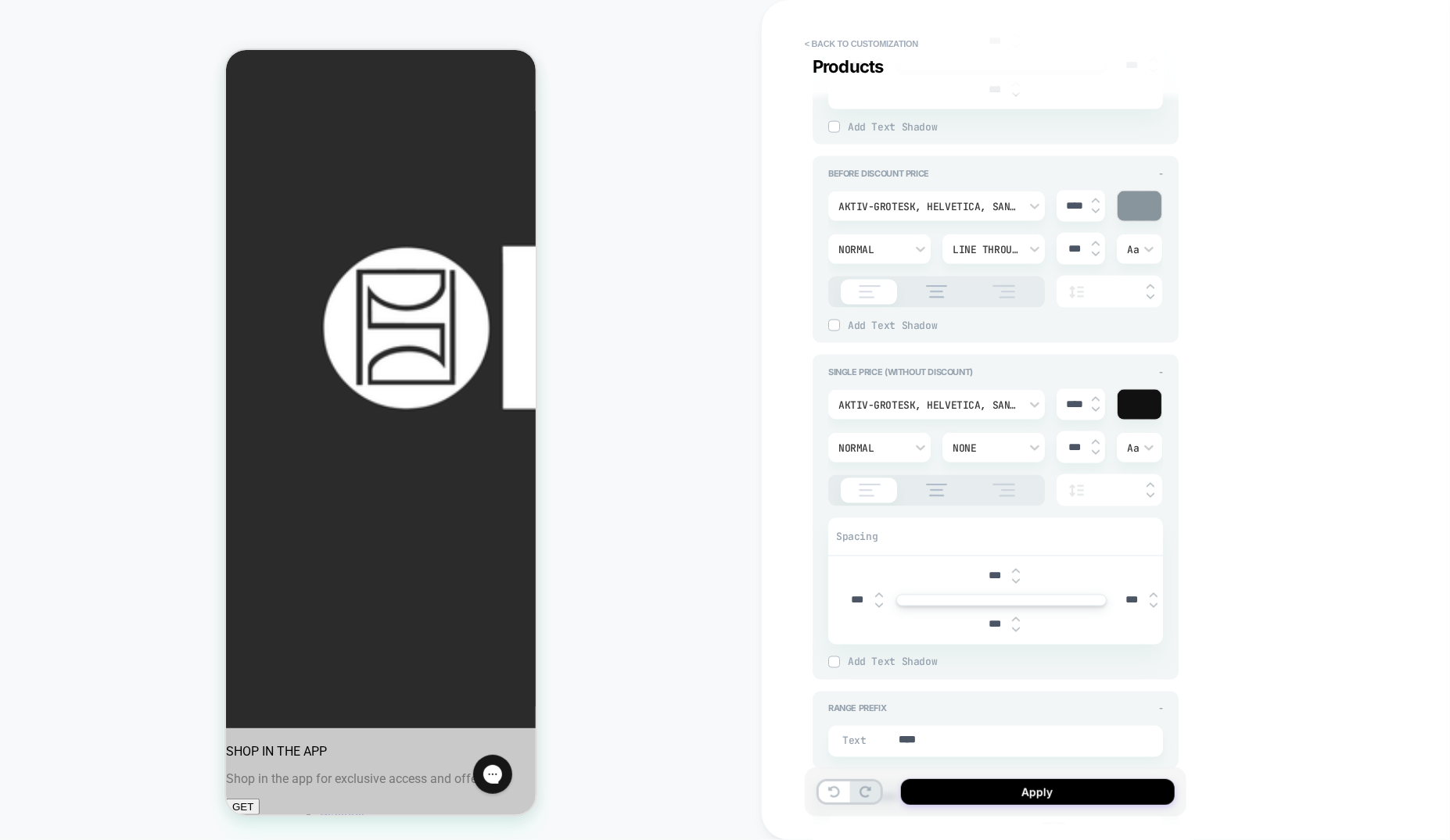
scroll to position [1135, 0]
click at [1094, 213] on img at bounding box center [1095, 214] width 8 height 7
type input "****"
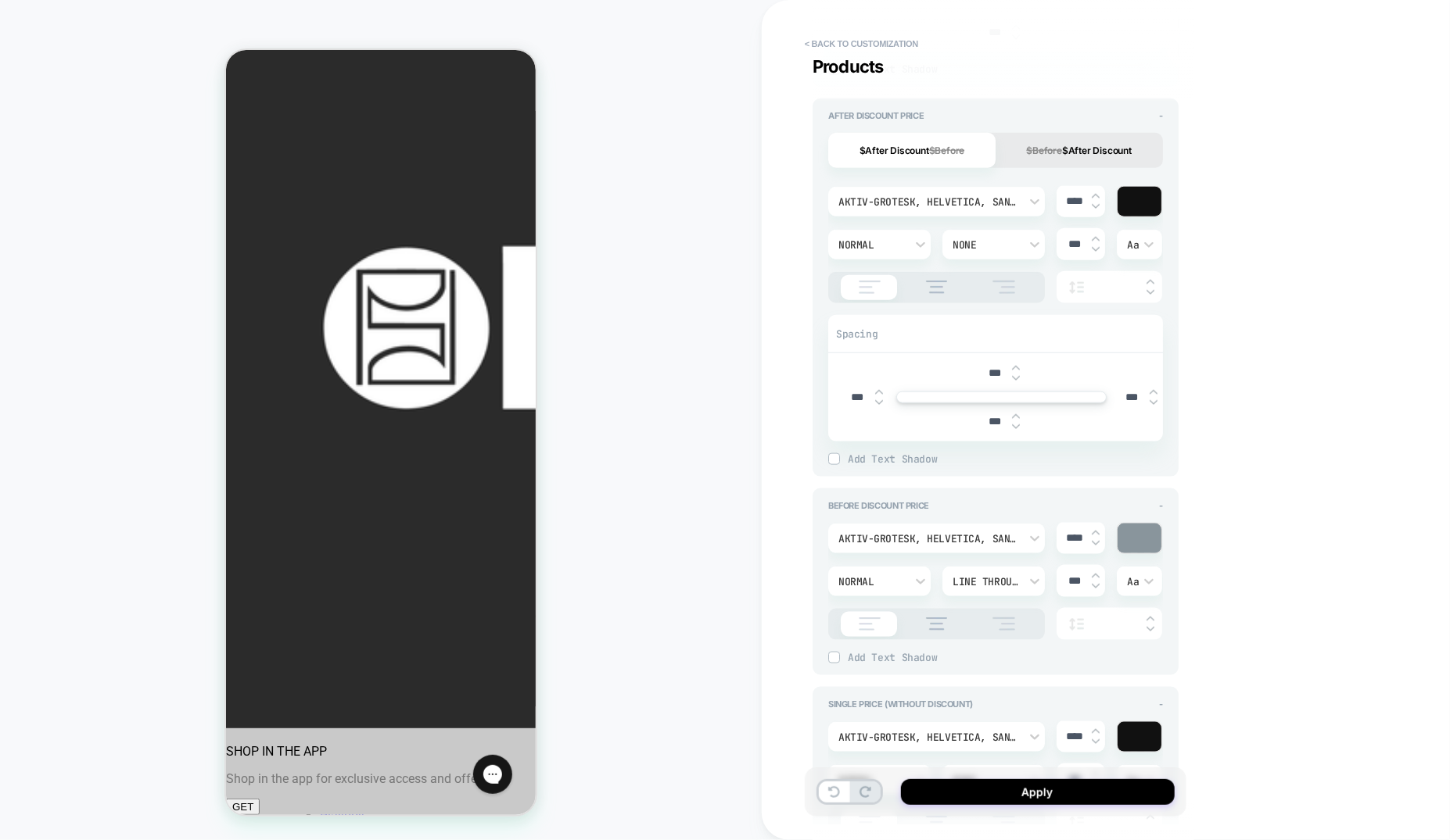
scroll to position [759, 0]
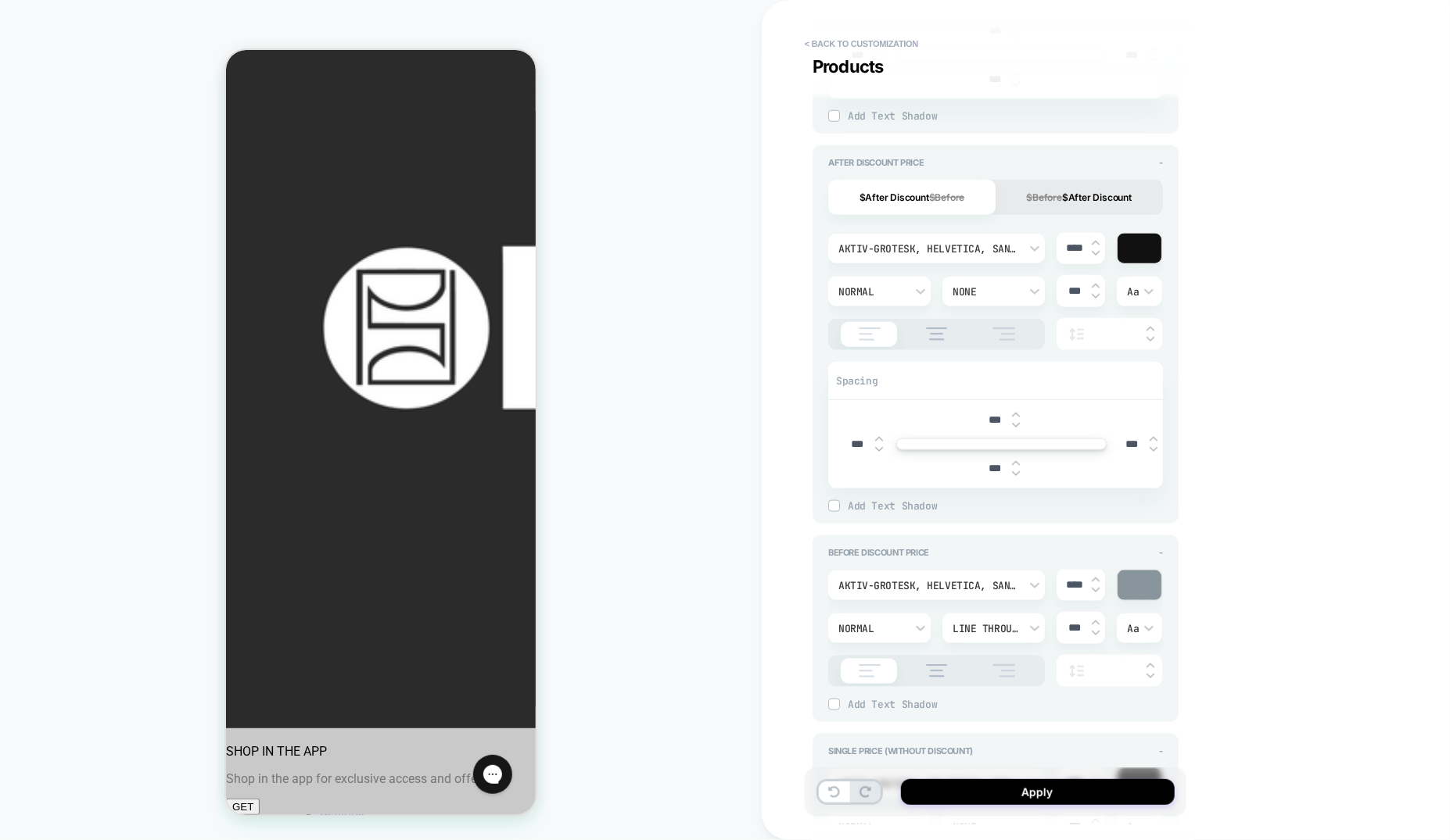
click at [1097, 251] on img at bounding box center [1095, 253] width 8 height 7
type input "****"
click at [955, 802] on button "Apply" at bounding box center [1038, 792] width 274 height 26
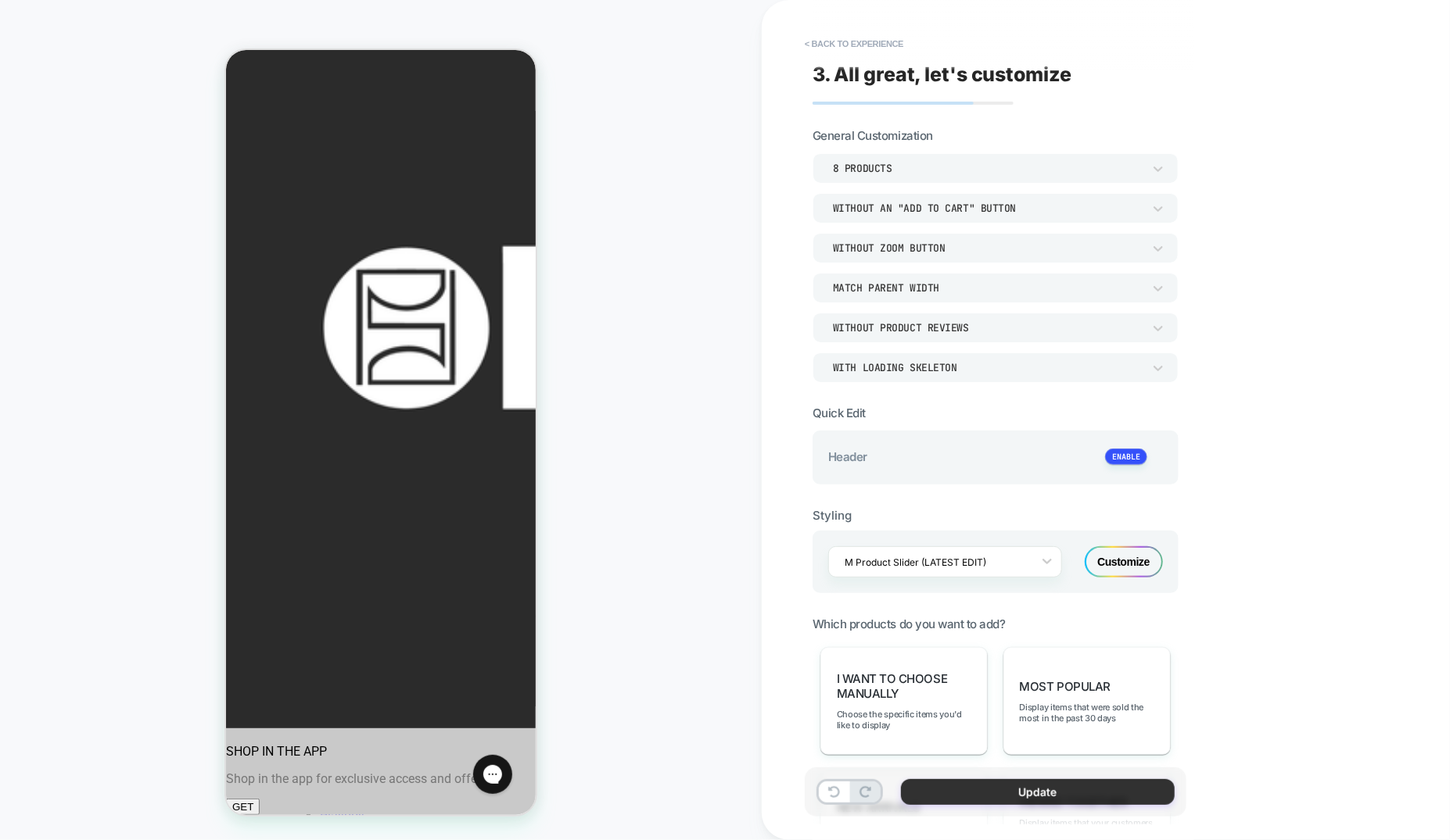
drag, startPoint x: 990, startPoint y: 798, endPoint x: 62, endPoint y: 32, distance: 1203.3
click at [990, 798] on button "Update" at bounding box center [1038, 792] width 274 height 26
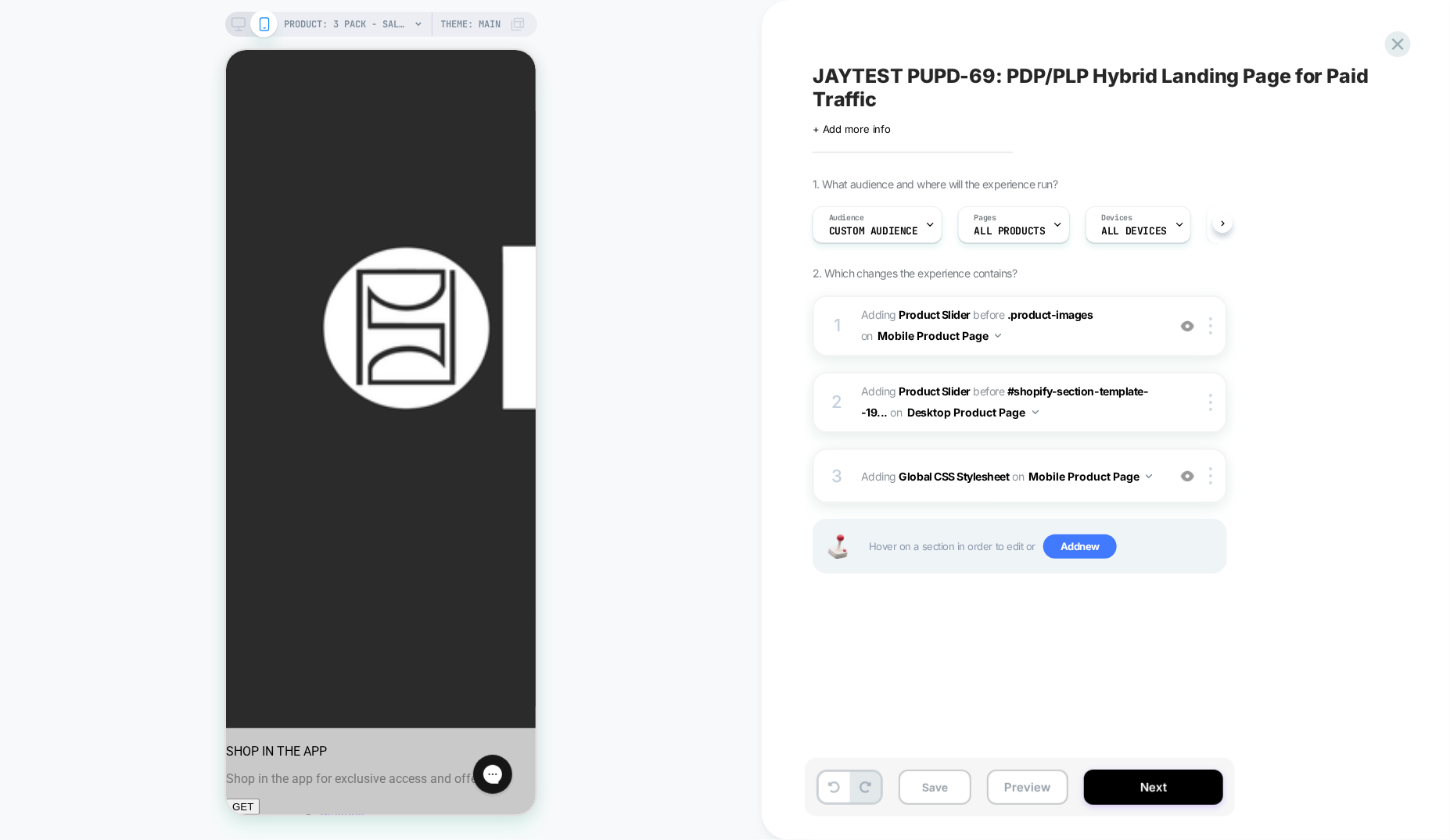
scroll to position [0, 1]
click at [1054, 493] on div "3 Adding Global CSS Stylesheet on Mobile Product Page Add Before Add After Copy…" at bounding box center [1020, 475] width 415 height 55
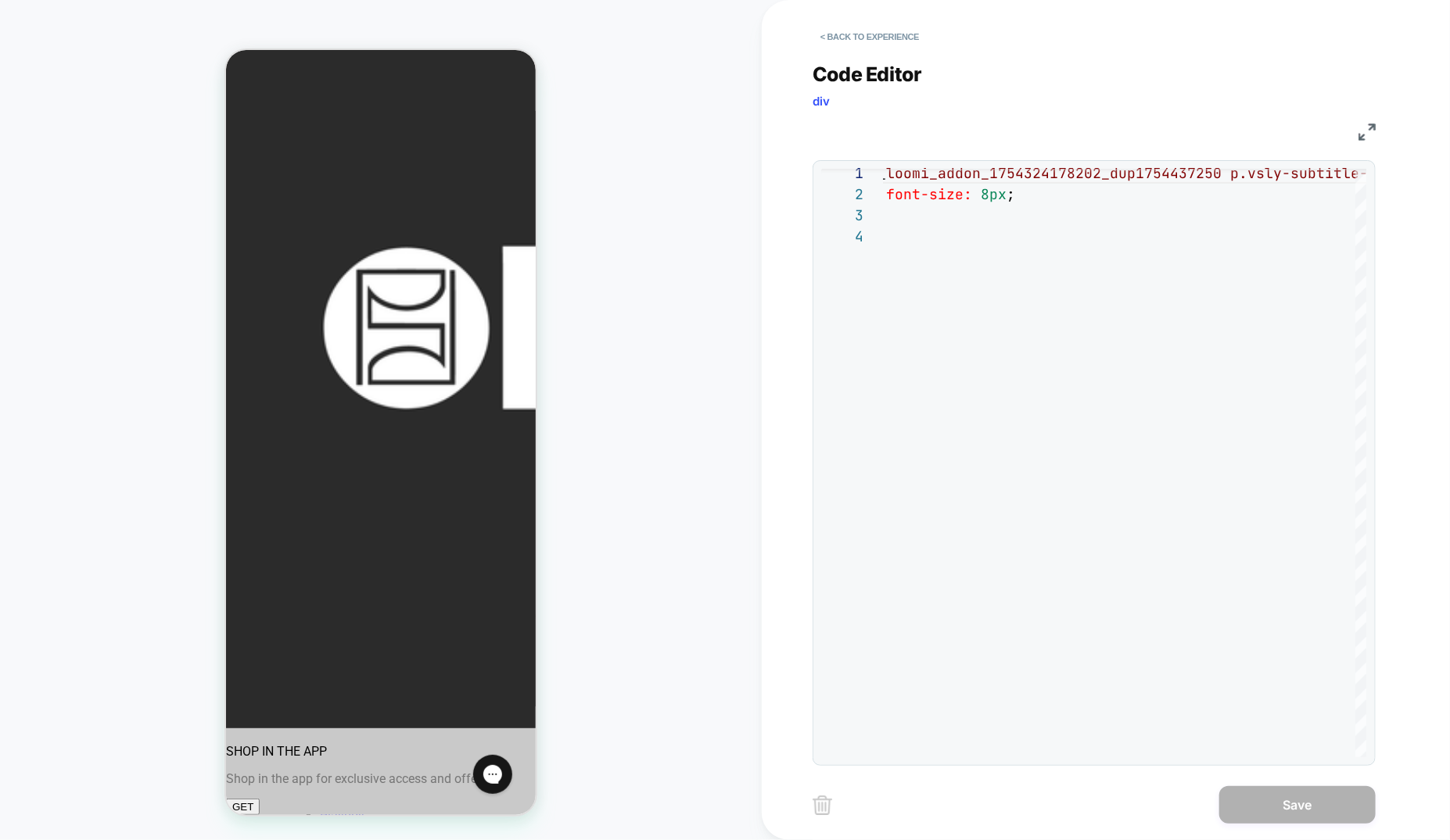
scroll to position [0, 0]
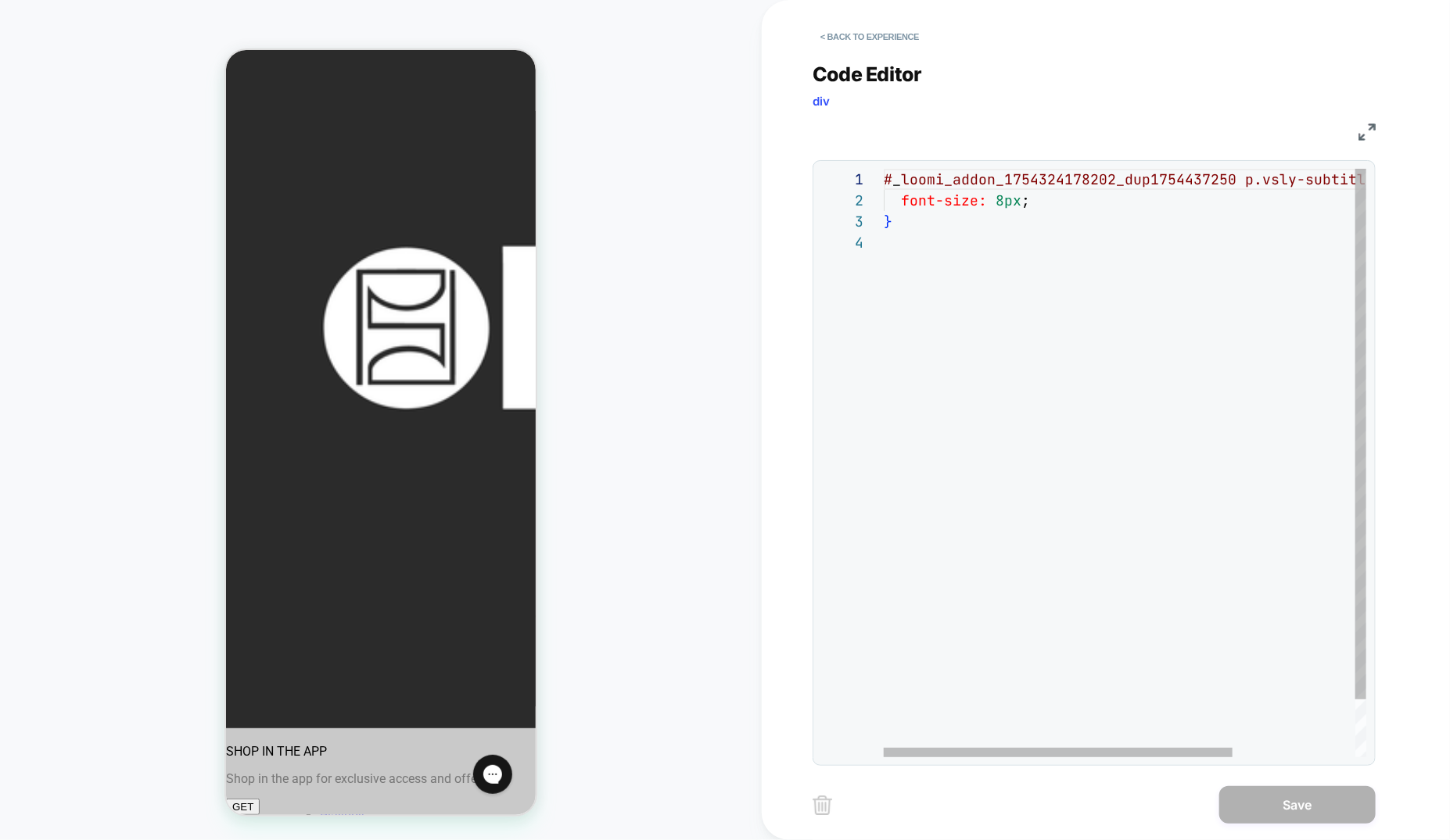
click at [933, 245] on div "# _ loomi_addon_1754324178202_dup1754437250 p.vsly-subtitle-product-type { font…" at bounding box center [1209, 494] width 653 height 652
type textarea "**********"
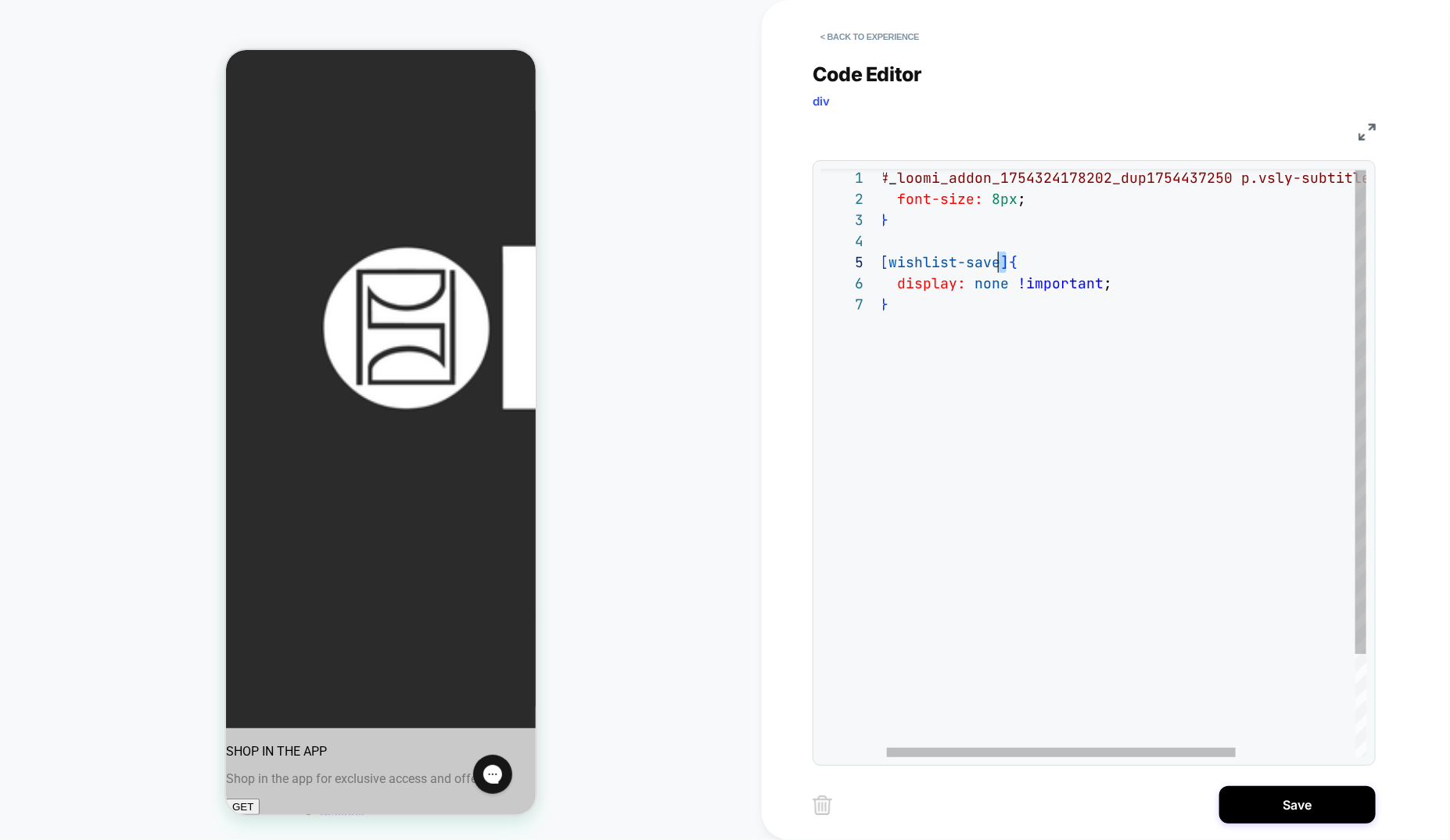
scroll to position [83, 118]
click at [1002, 258] on div "# _ loomi_addon_1754324178202_dup1754437250 p.vsly-subtitle-product-type { font…" at bounding box center [1206, 525] width 653 height 715
click at [891, 262] on div "# _ loomi_addon_1754324178202_dup1754437250 p.vsly-subtitle-product-type { font…" at bounding box center [1209, 526] width 653 height 715
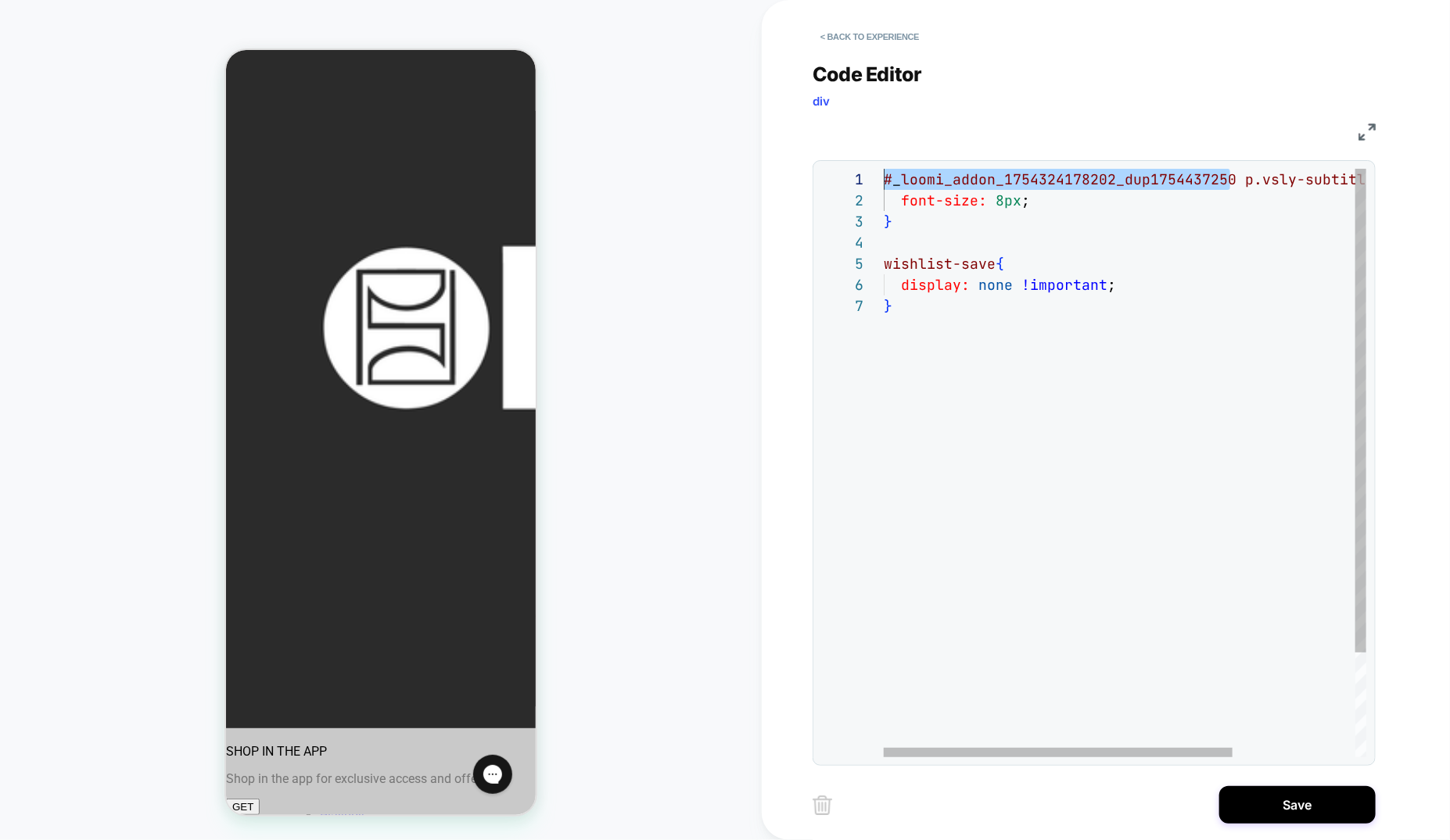
drag, startPoint x: 1229, startPoint y: 181, endPoint x: 870, endPoint y: 164, distance: 359.4
click at [884, 169] on div "# _ loomi_addon_1754324178202_dup1754437250 p.vsly-subtitle-product-type { font…" at bounding box center [1209, 526] width 653 height 715
click at [885, 264] on div "# _ loomi_addon_1754324178202_dup1754437250 p.vsly-subtitle-product-type { font…" at bounding box center [1209, 526] width 653 height 715
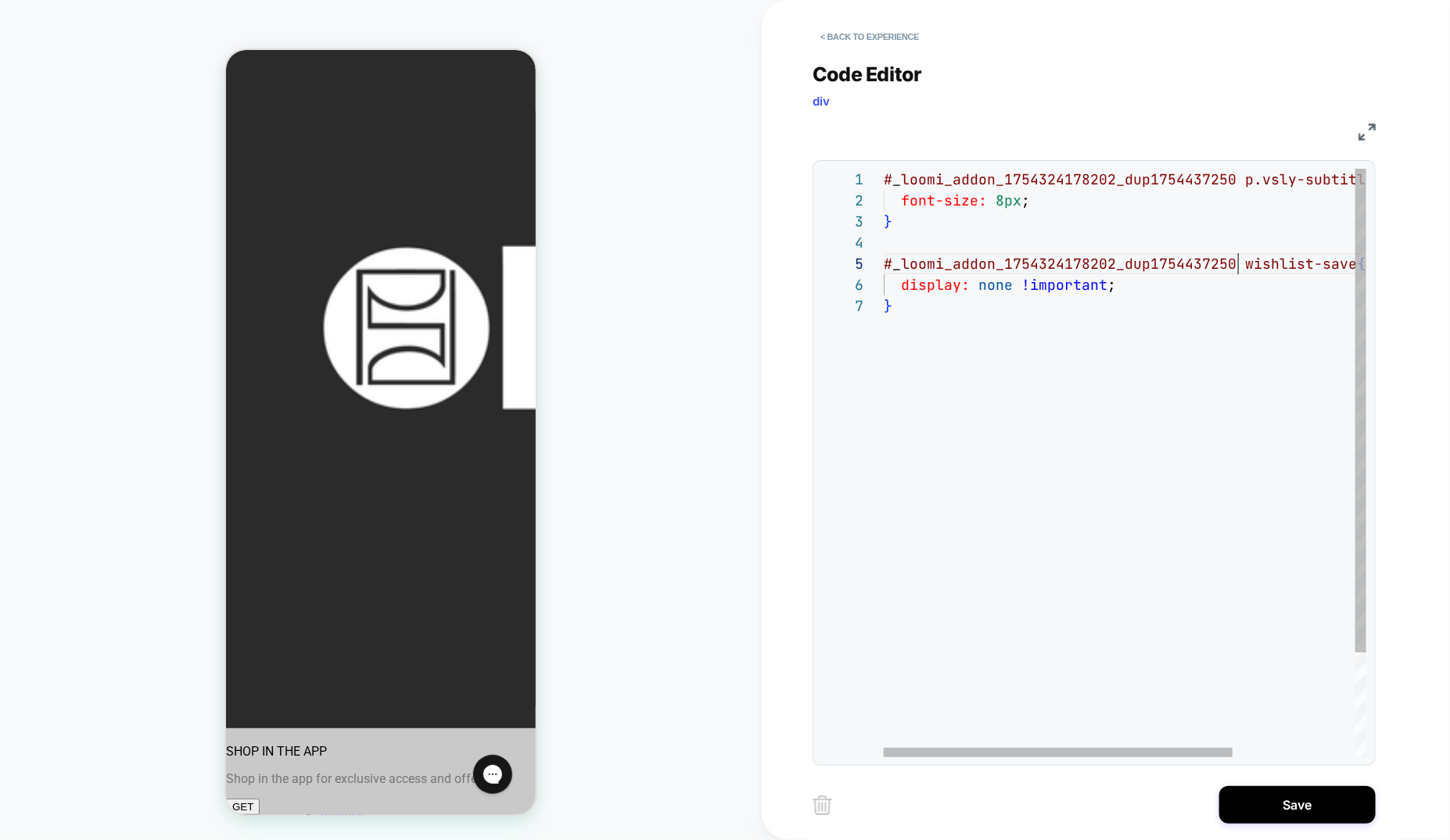
scroll to position [83, 355]
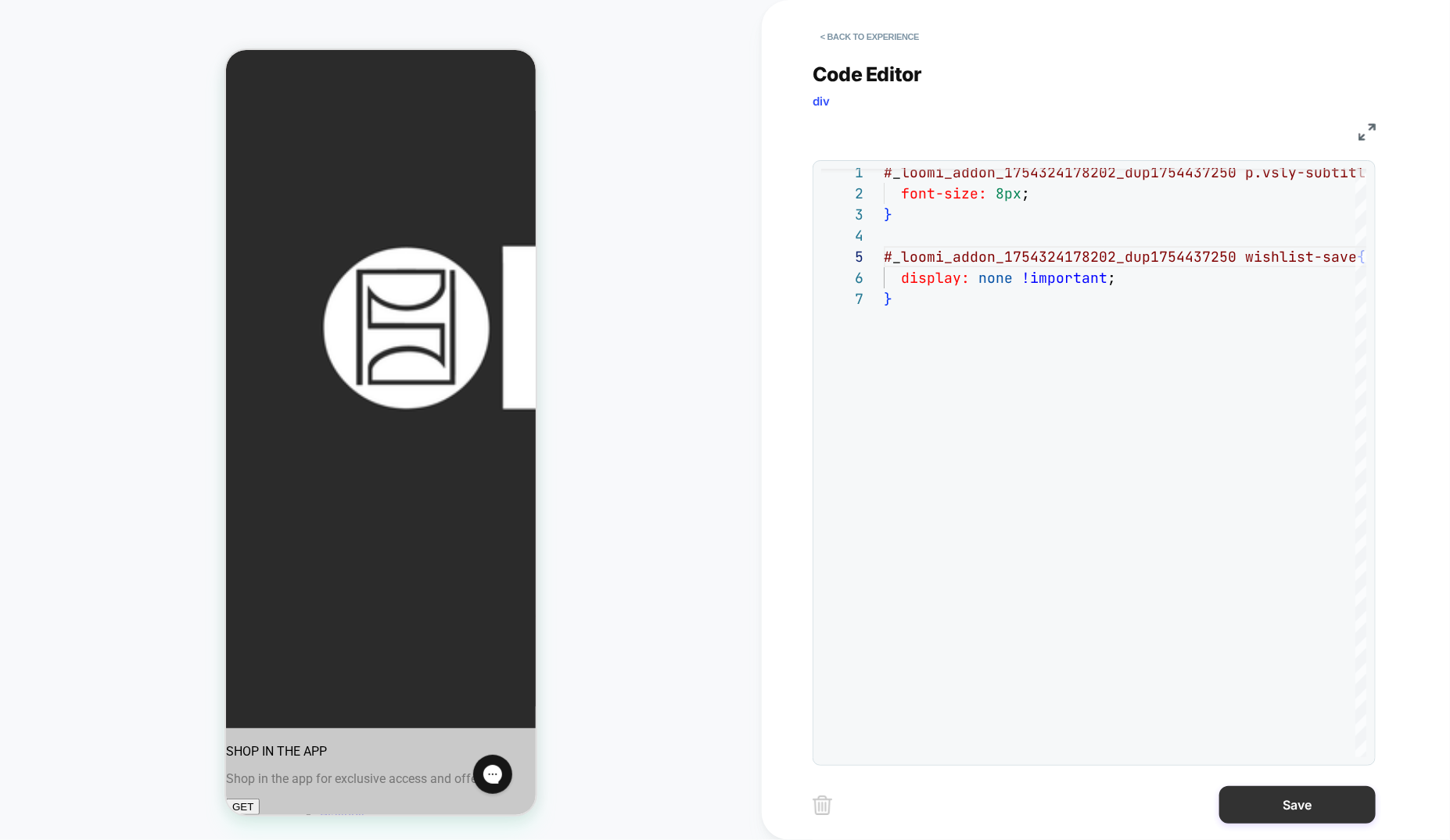
type textarea "**********"
click at [1264, 797] on button "Save" at bounding box center [1297, 805] width 156 height 37
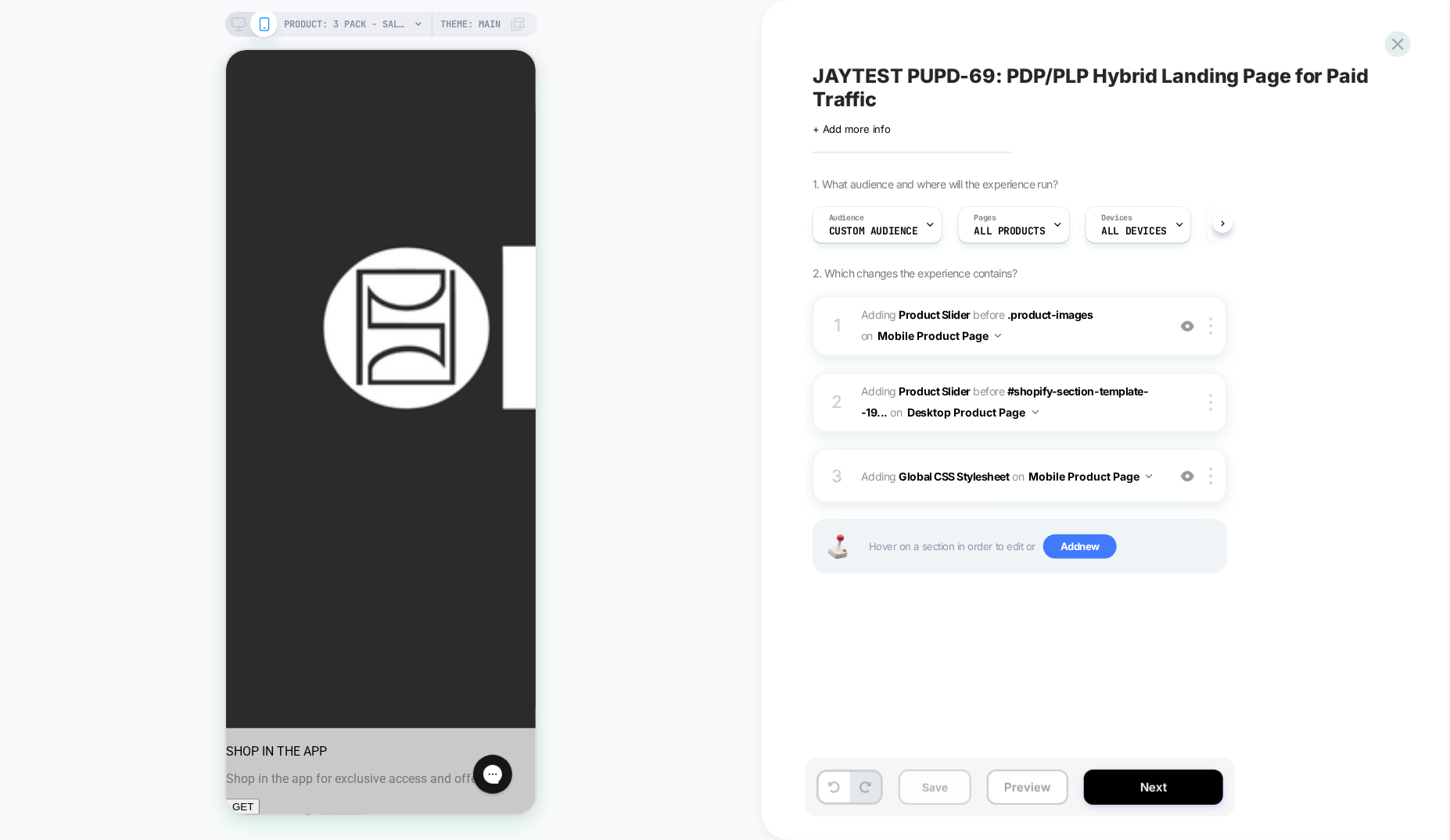
scroll to position [0, 1]
click at [928, 793] on button "Save" at bounding box center [935, 787] width 73 height 35
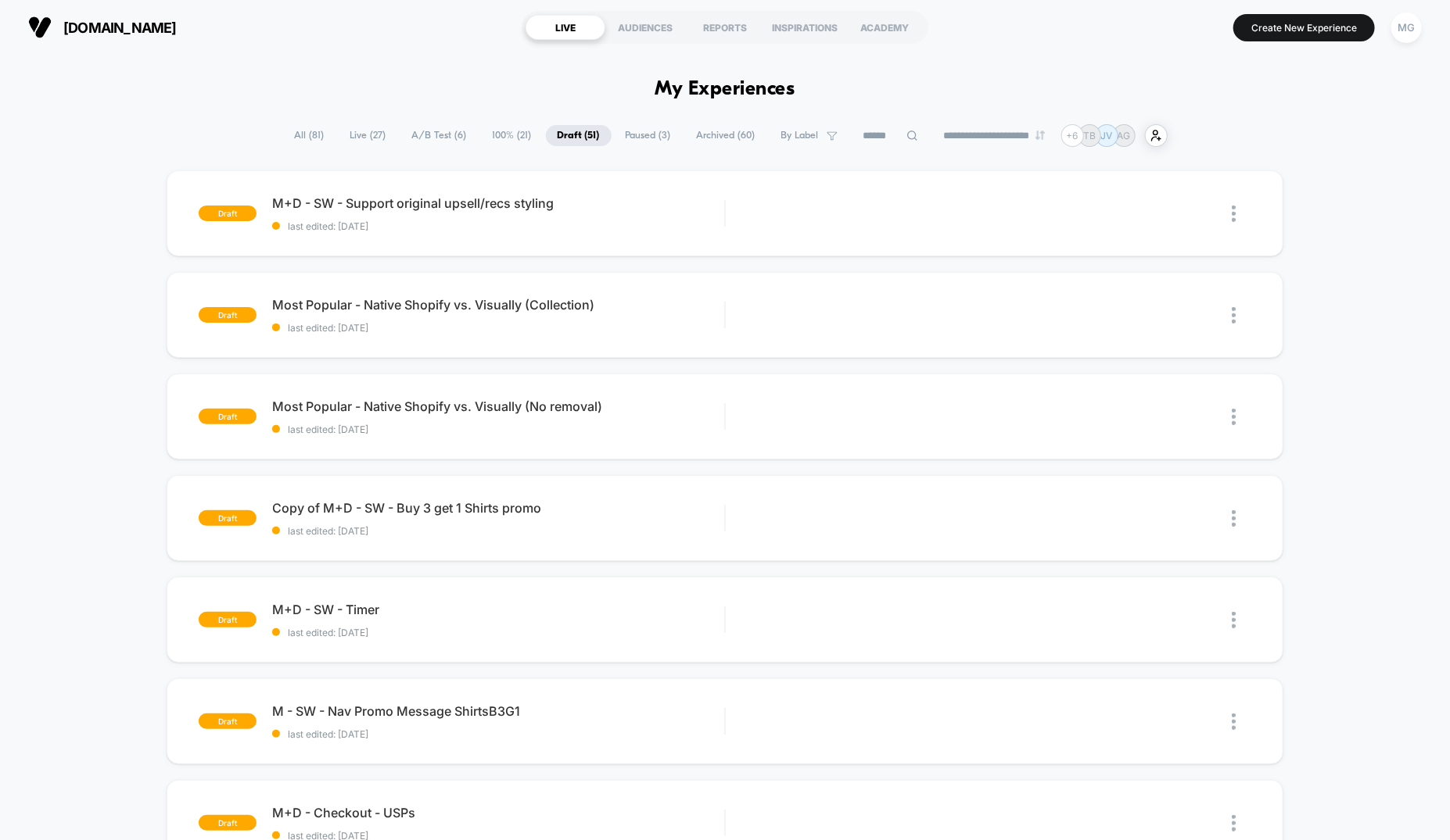
click at [484, 138] on span "100% ( 21 )" at bounding box center [512, 136] width 62 height 21
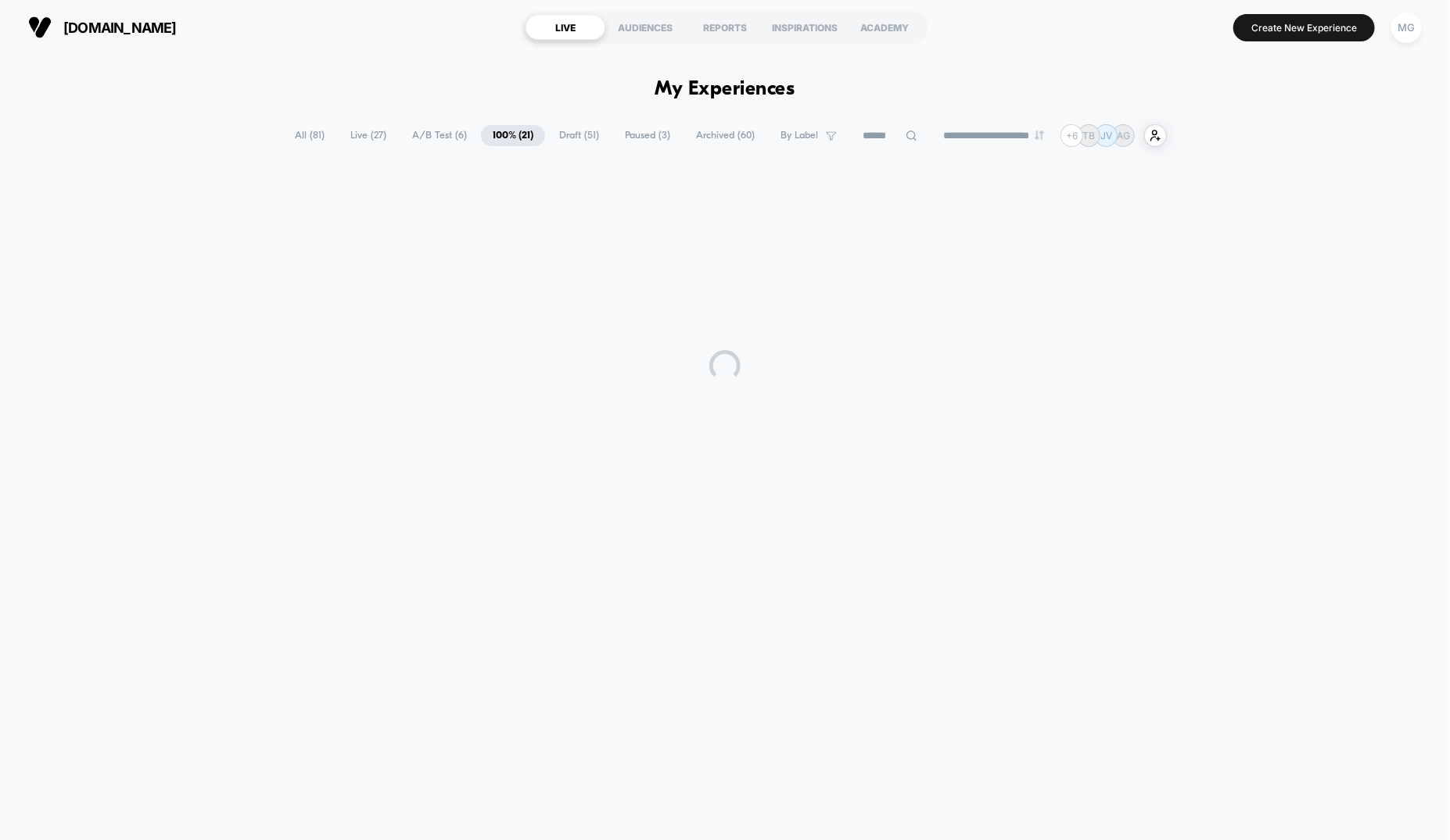
click at [426, 136] on span "A/B Test ( 6 )" at bounding box center [440, 136] width 79 height 21
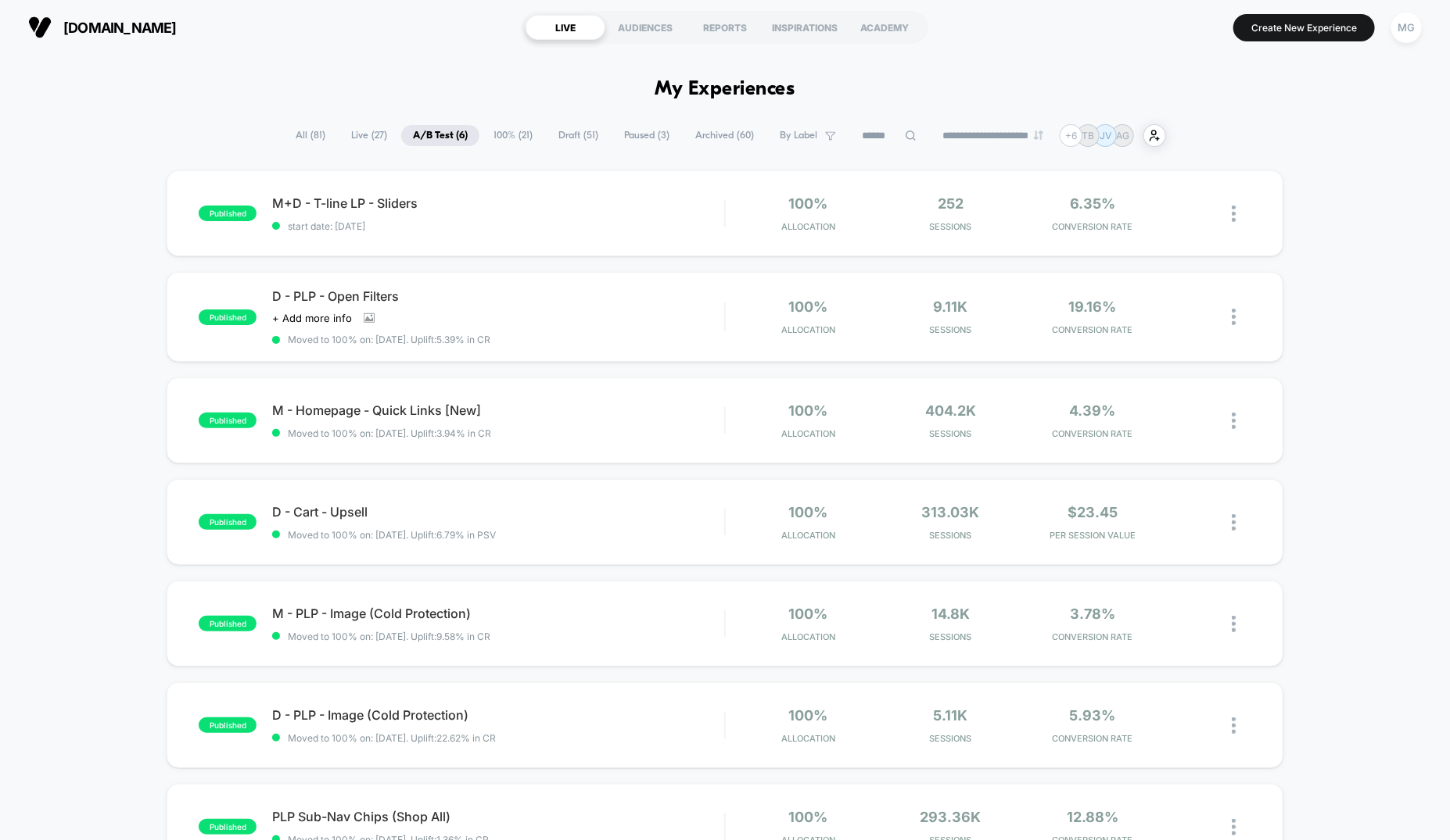
click at [501, 138] on span "100% ( 21 )" at bounding box center [513, 136] width 62 height 21
click at [445, 137] on span "A/B Test ( 6 )" at bounding box center [440, 136] width 79 height 21
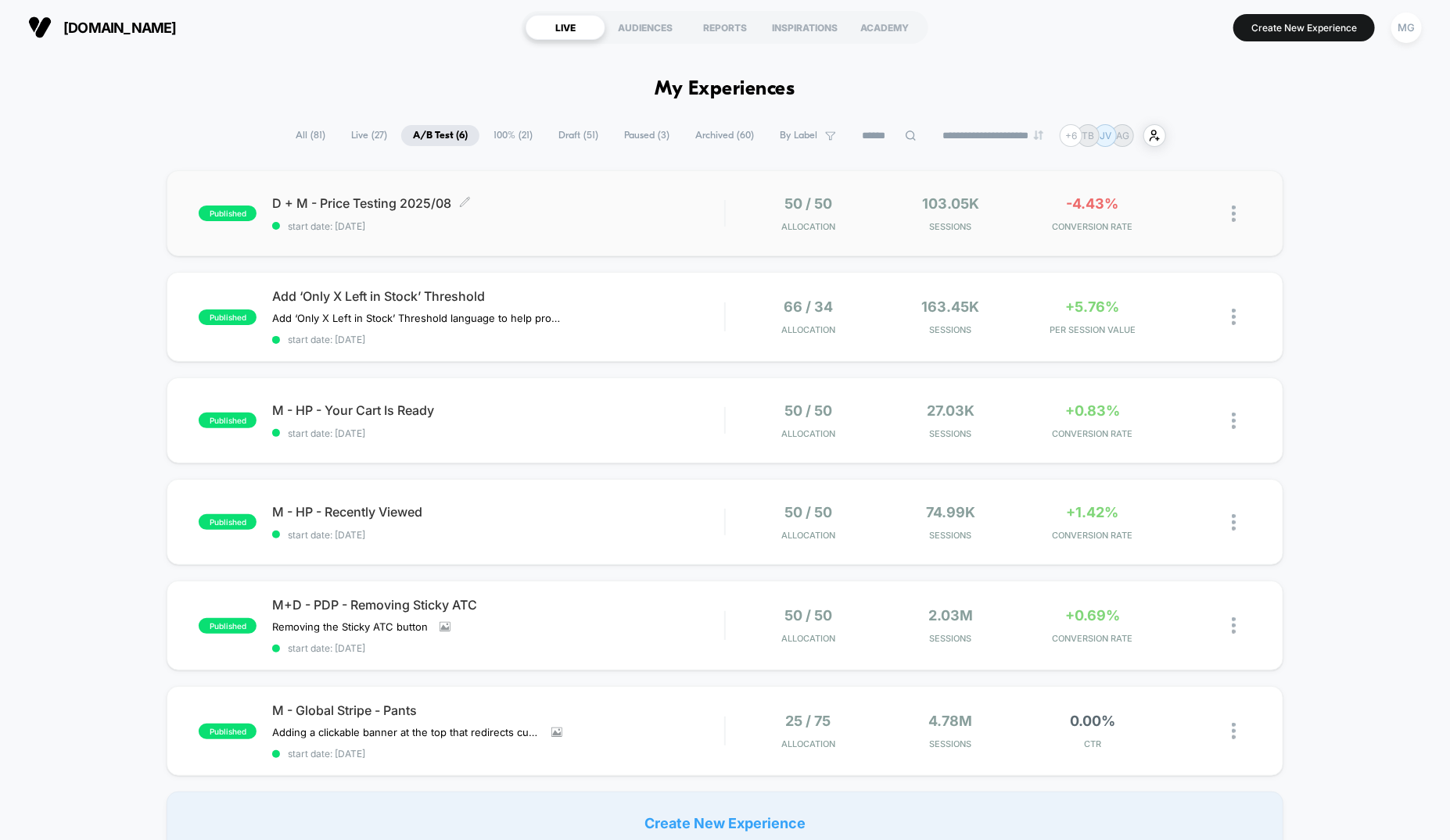
click at [623, 203] on span "D + M - Price Testing 2025/08 Click to edit experience details" at bounding box center [498, 203] width 452 height 15
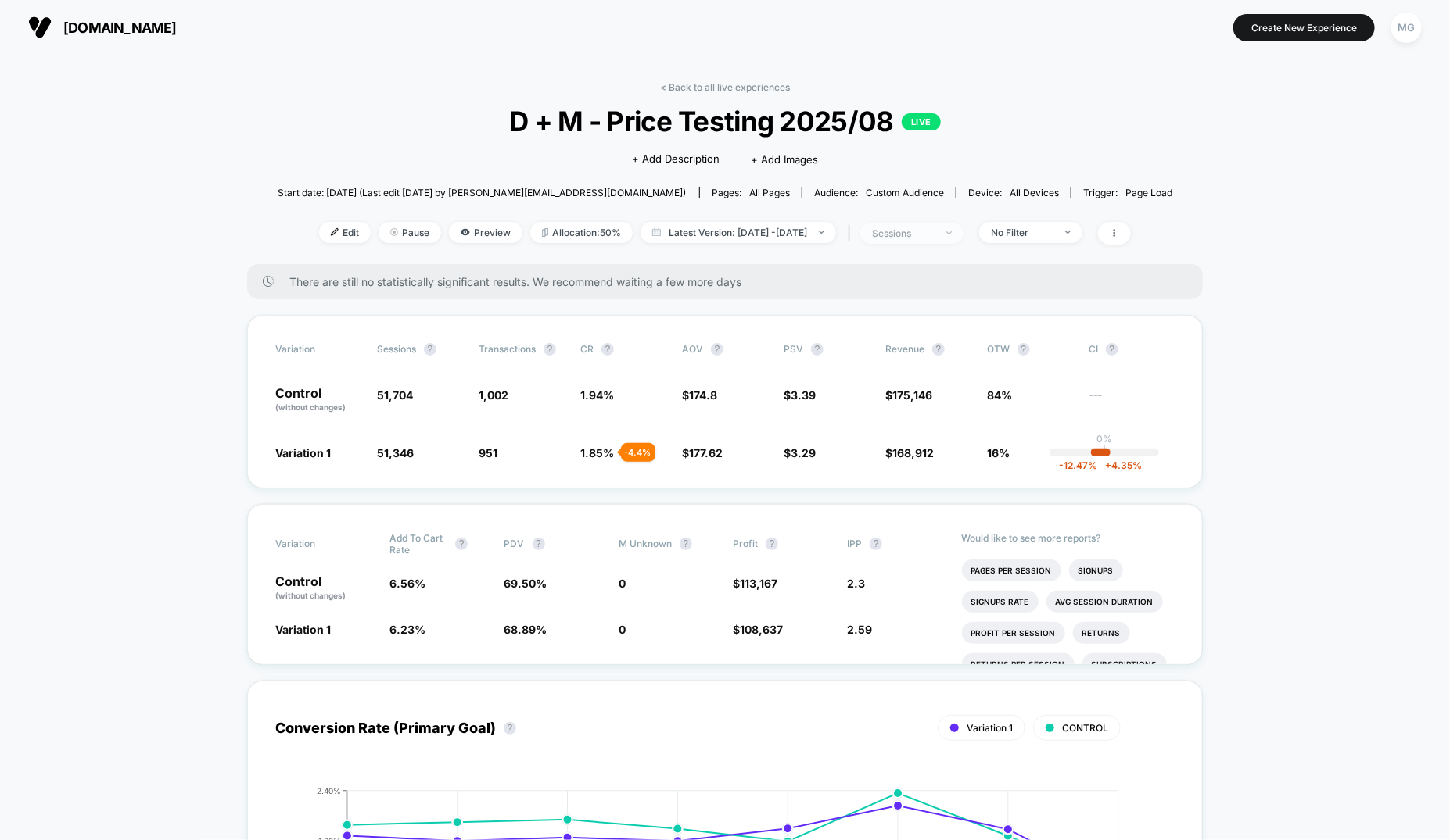
click at [934, 228] on div "sessions" at bounding box center [903, 234] width 62 height 11
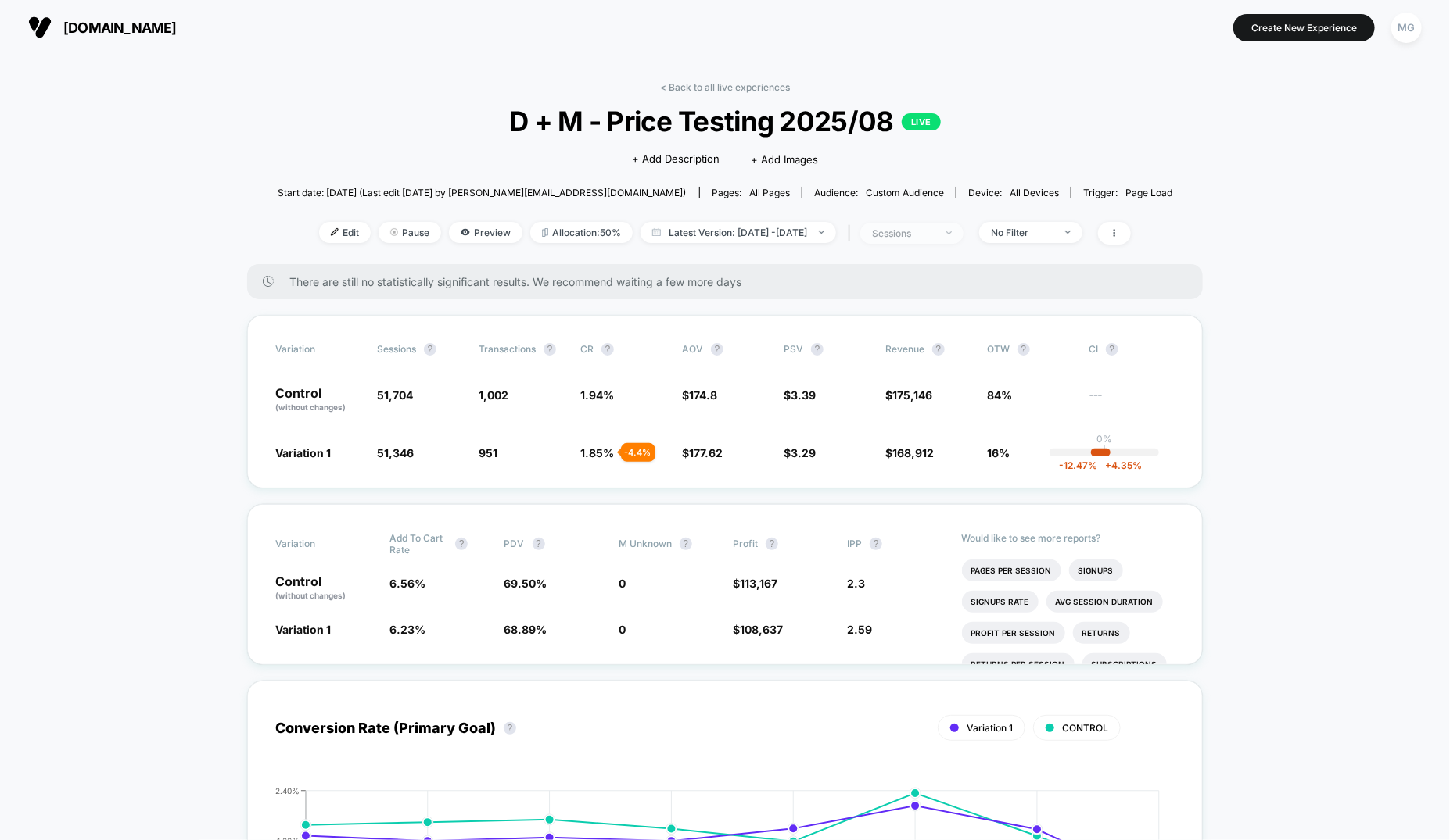
click at [947, 233] on div at bounding box center [940, 233] width 12 height 1
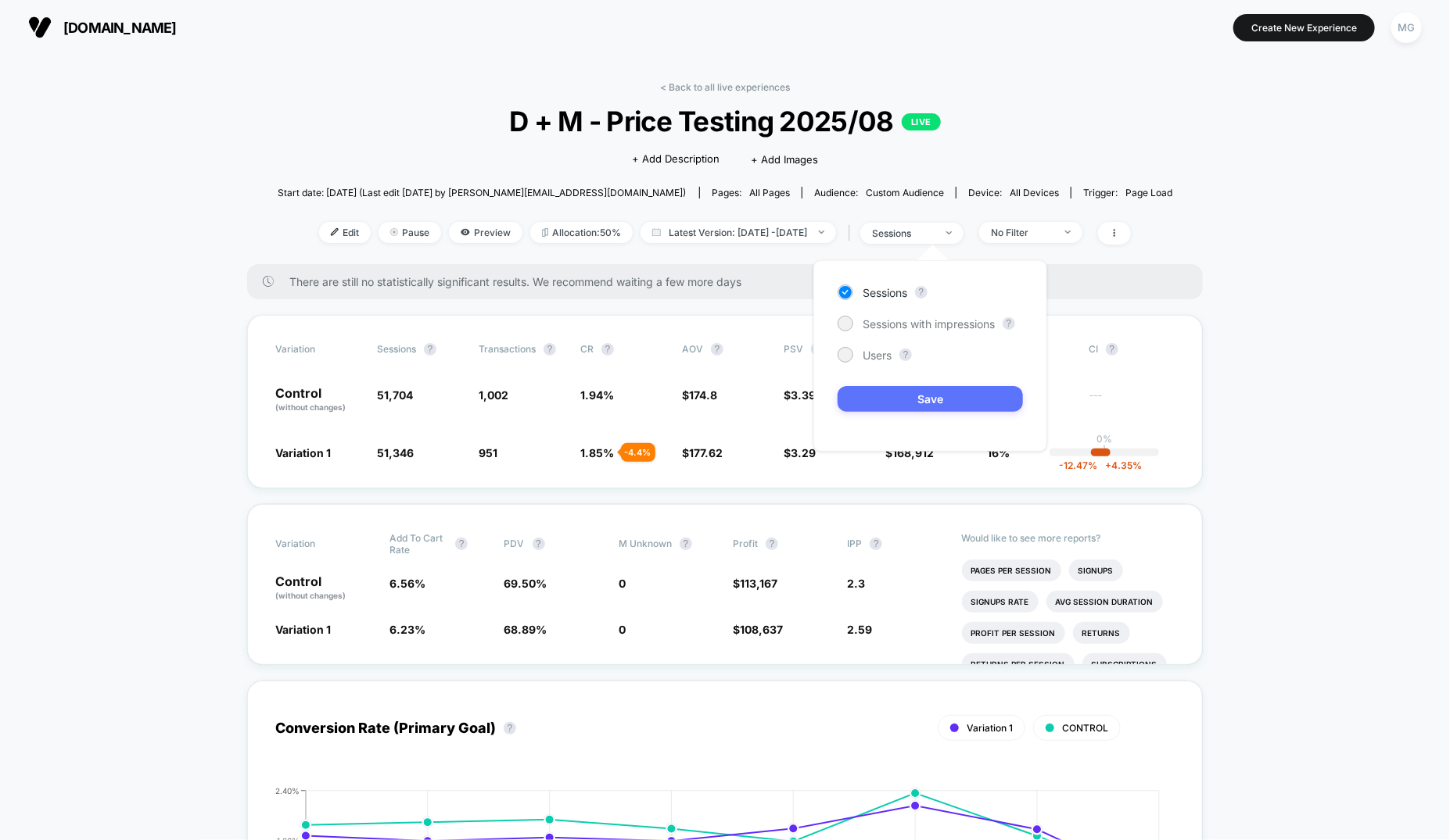
drag, startPoint x: 914, startPoint y: 322, endPoint x: 914, endPoint y: 408, distance: 86.0
click at [914, 322] on span "Sessions with impressions" at bounding box center [929, 324] width 132 height 13
click at [921, 397] on button "Save" at bounding box center [930, 398] width 185 height 26
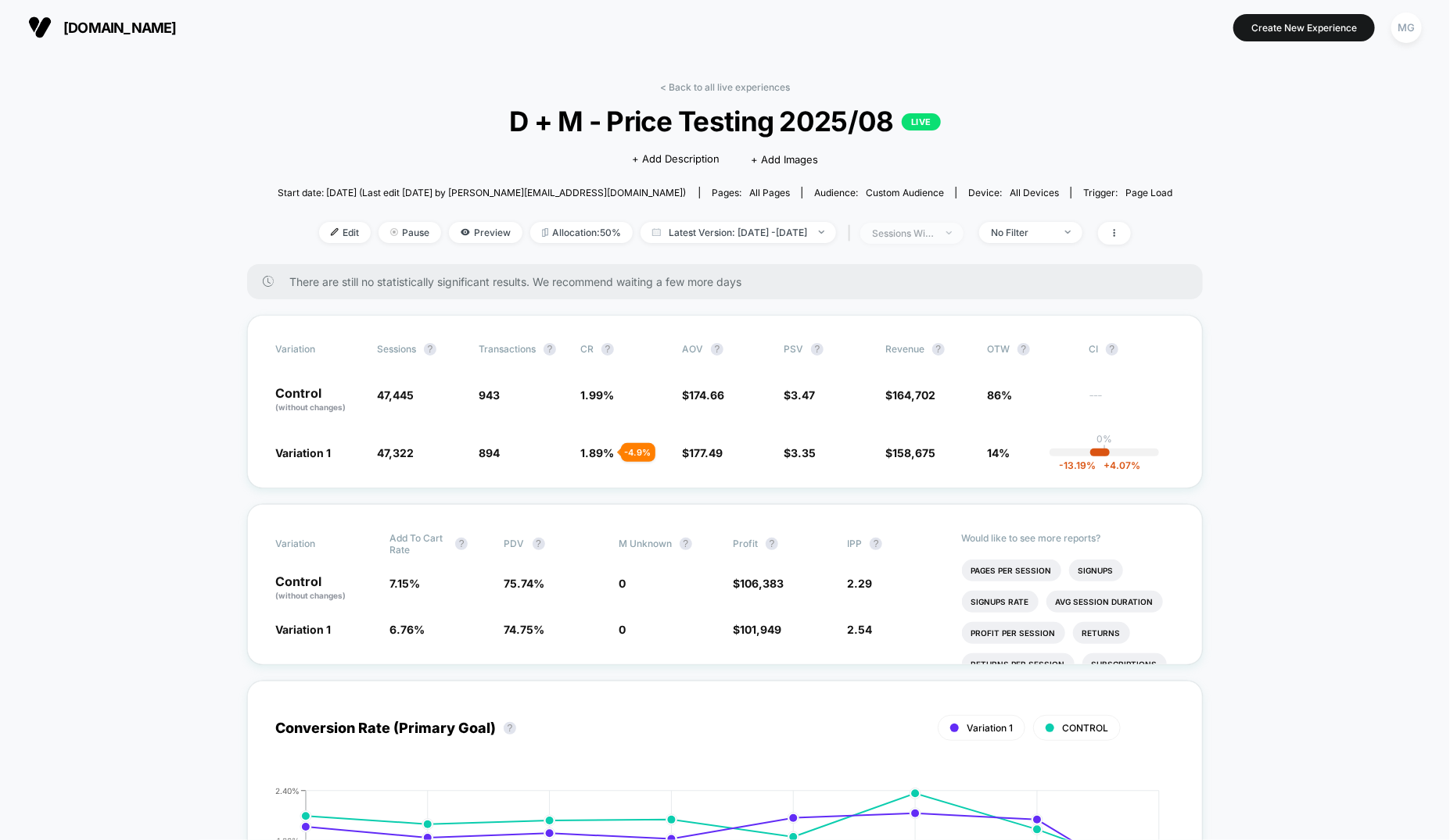
click at [934, 228] on div "sessions with impression" at bounding box center [903, 234] width 62 height 11
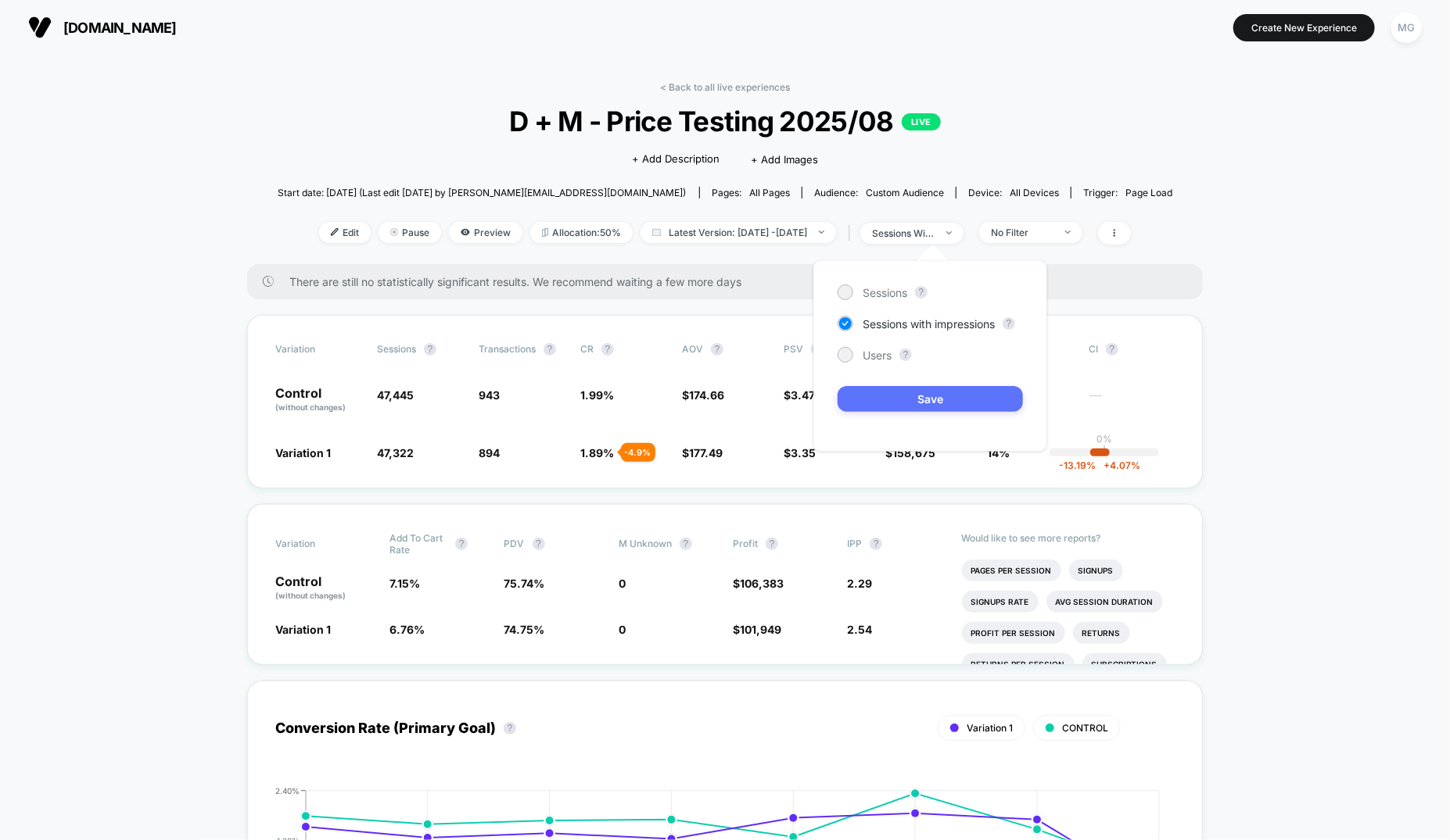
drag, startPoint x: 871, startPoint y: 355, endPoint x: 886, endPoint y: 402, distance: 49.3
click at [871, 355] on span "Users" at bounding box center [877, 355] width 29 height 13
click at [886, 402] on button "Save" at bounding box center [930, 398] width 185 height 26
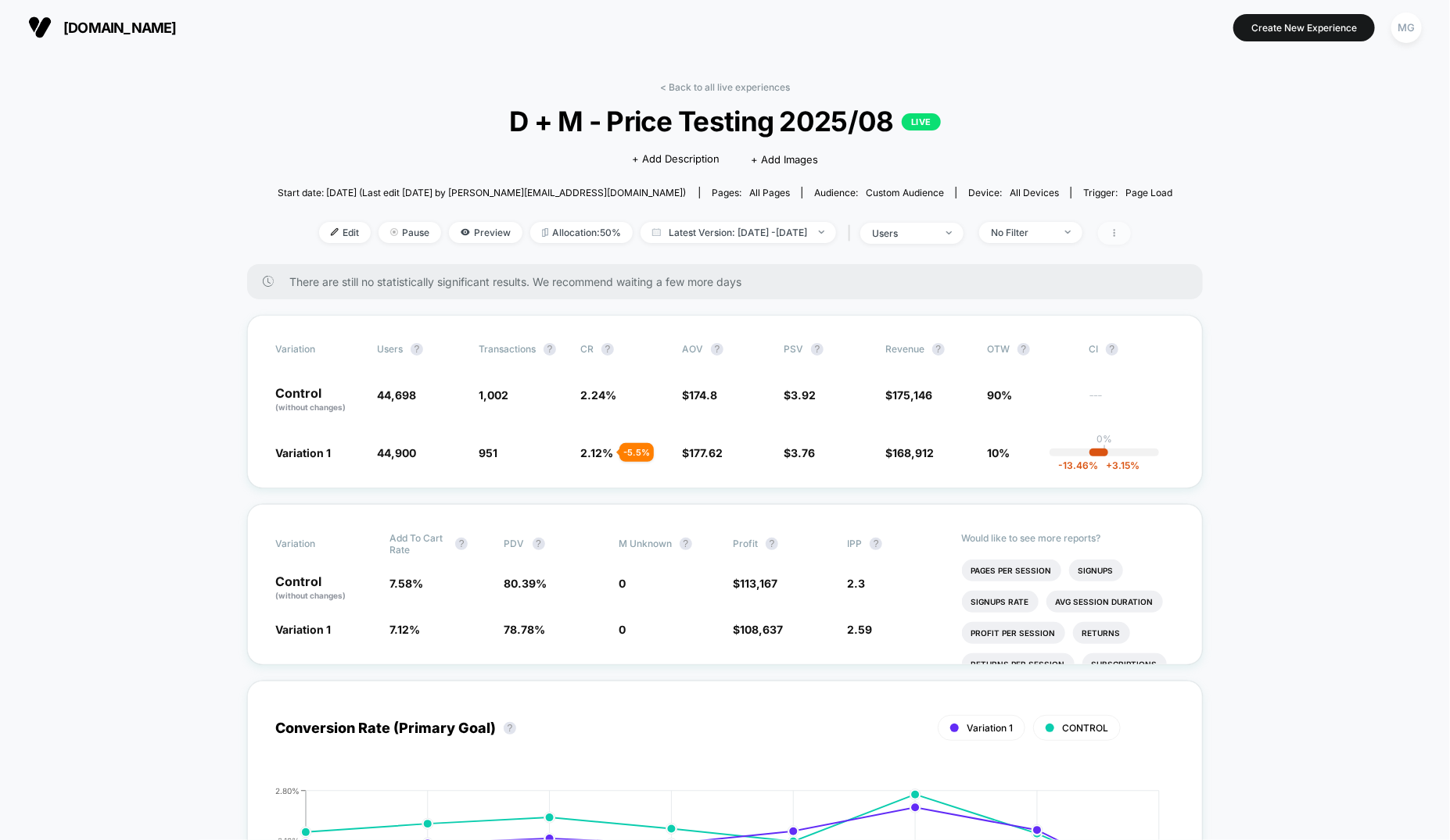
click at [1131, 238] on span at bounding box center [1115, 234] width 33 height 23
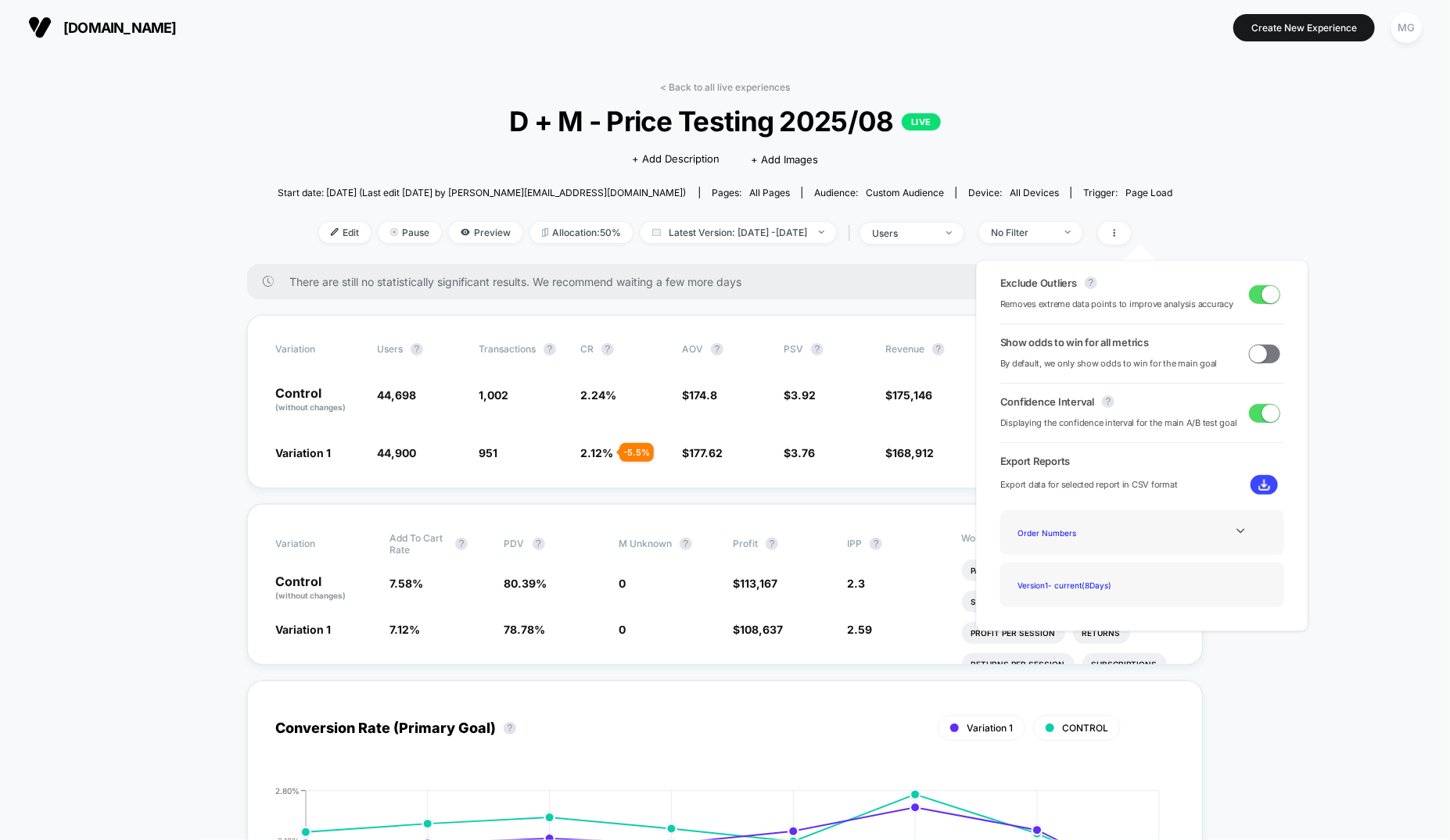
click at [1201, 534] on div "Order Numbers" at bounding box center [1142, 533] width 261 height 21
click at [1244, 534] on div at bounding box center [1241, 531] width 63 height 11
click at [1063, 577] on div "Best Selling Items" at bounding box center [1074, 575] width 126 height 21
drag, startPoint x: 1228, startPoint y: 473, endPoint x: 1270, endPoint y: 484, distance: 43.4
click at [1236, 473] on div "Exclude Outliers ? Removes extreme data points to improve analysis accuracy Sho…" at bounding box center [1142, 446] width 333 height 372
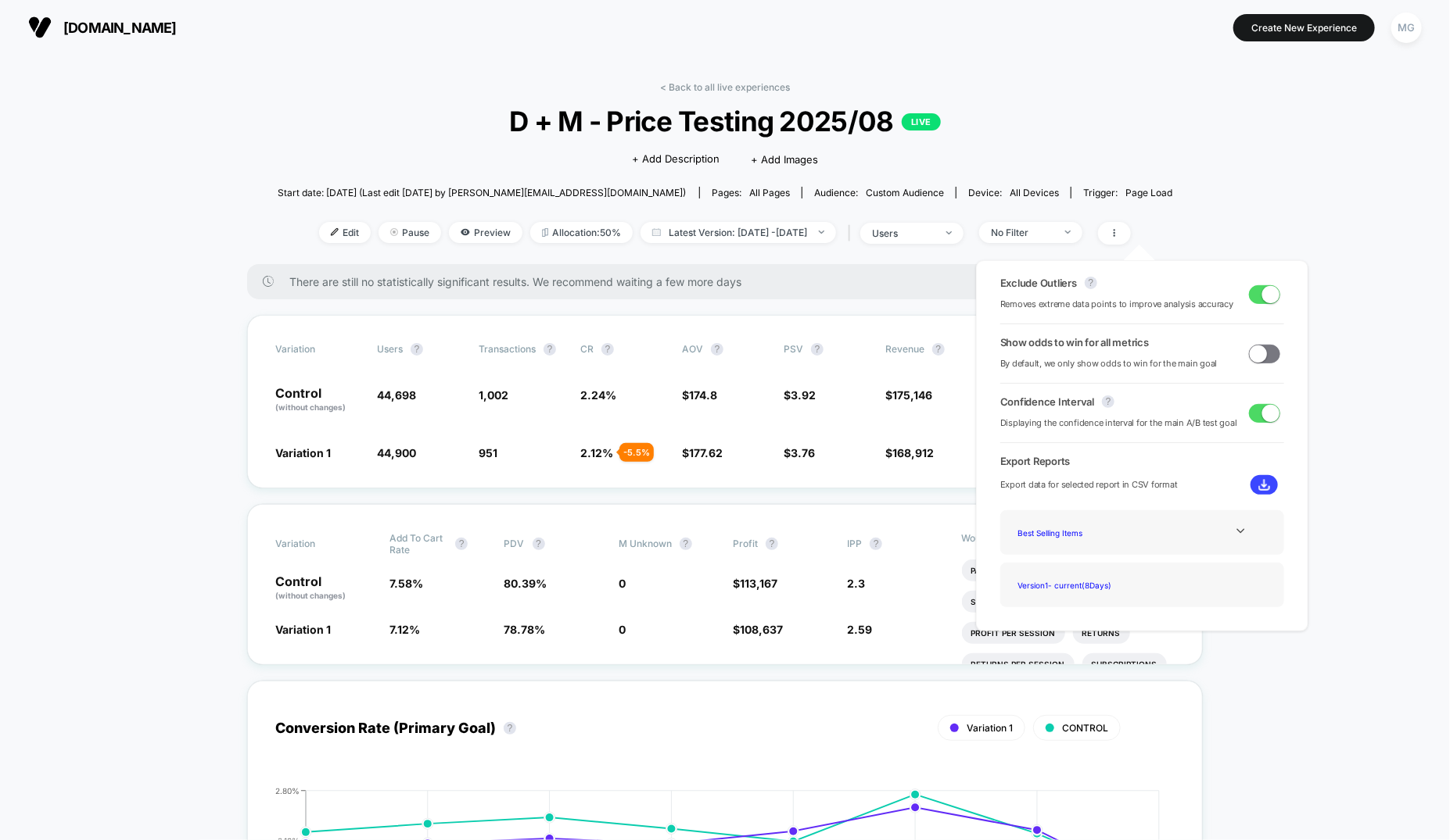
click at [1270, 484] on button at bounding box center [1264, 485] width 28 height 19
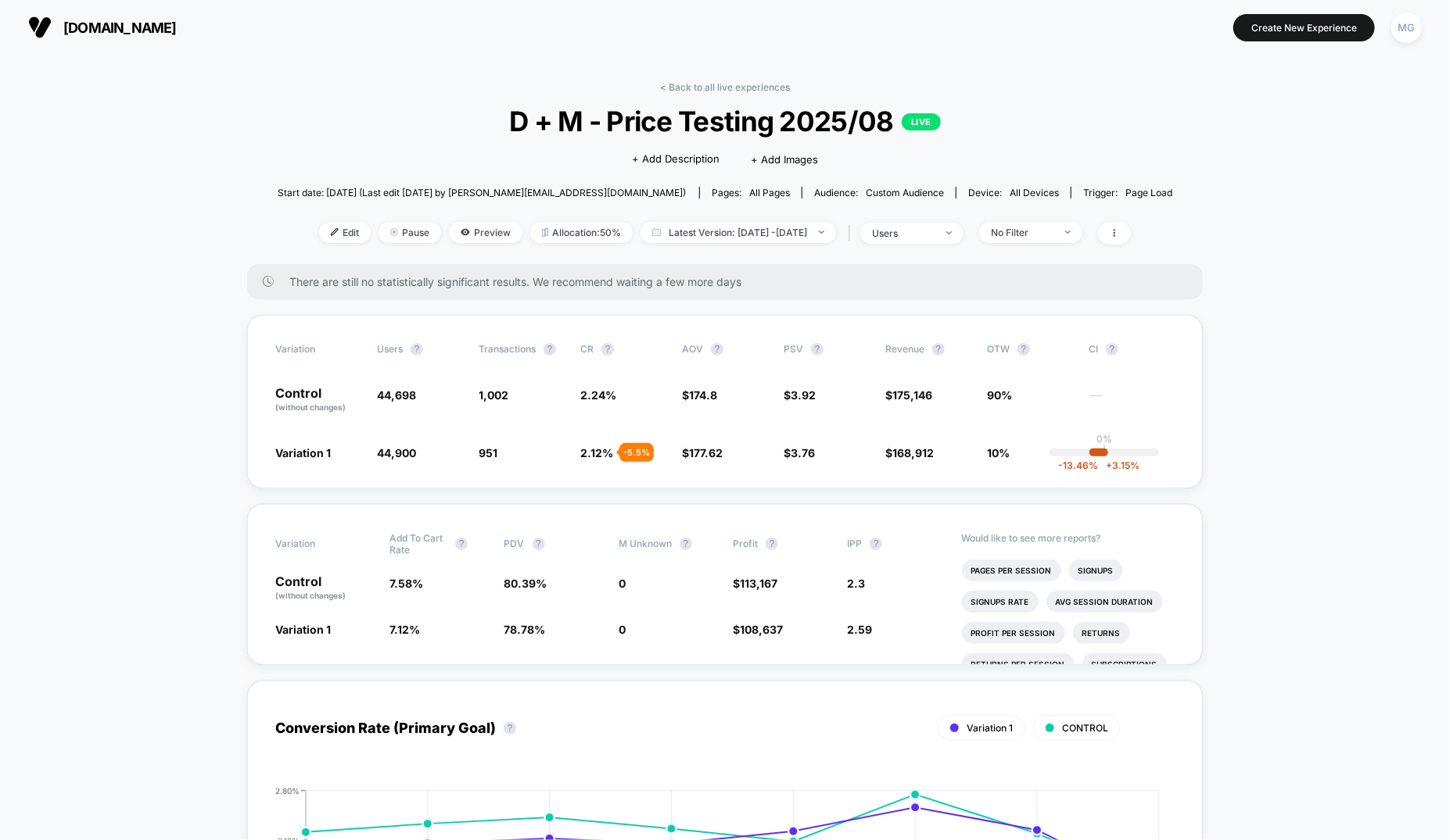
scroll to position [41, 0]
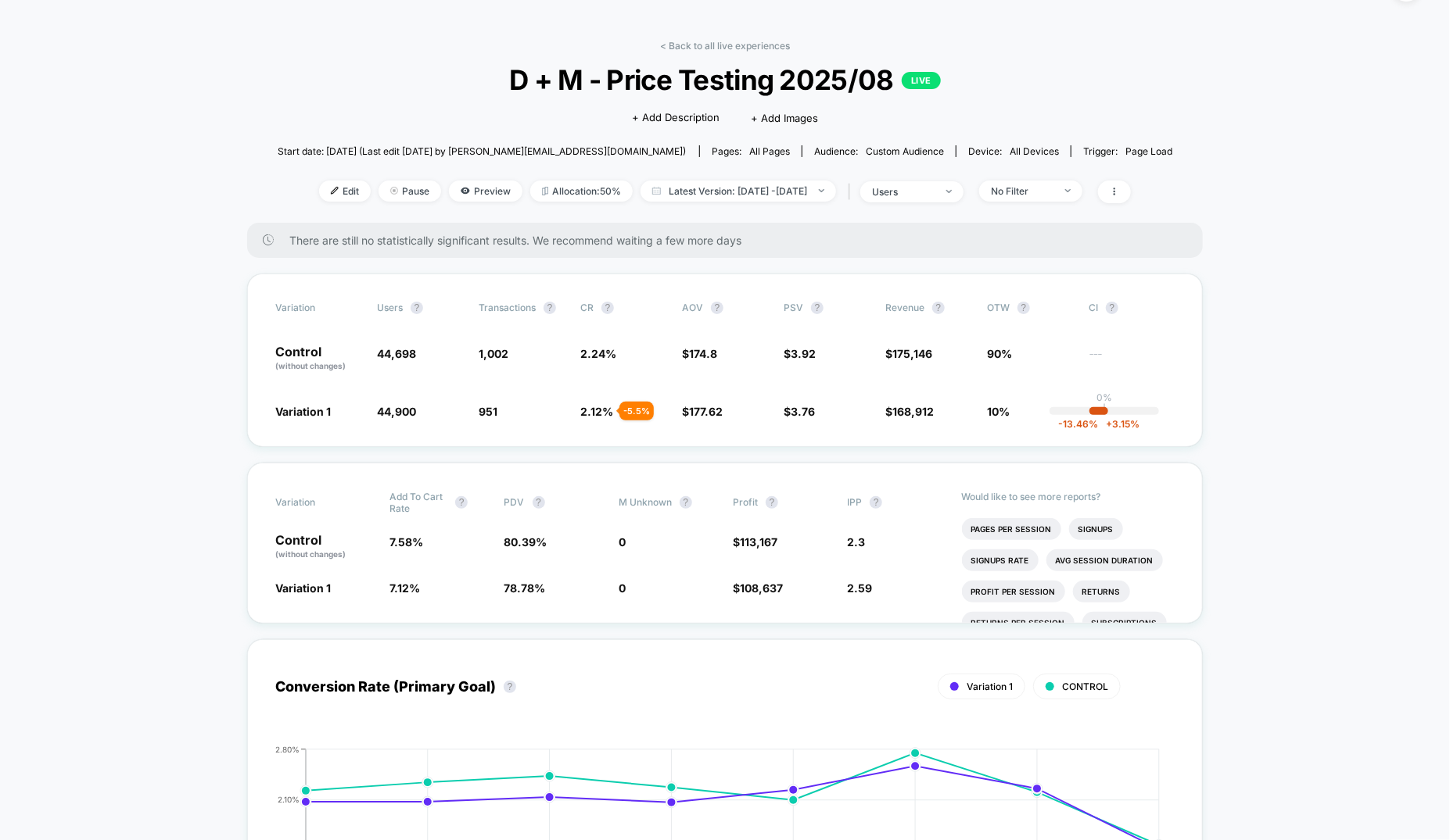
drag, startPoint x: 750, startPoint y: 45, endPoint x: 630, endPoint y: 40, distance: 120.1
click at [749, 45] on link "< Back to all live experiences" at bounding box center [725, 46] width 129 height 11
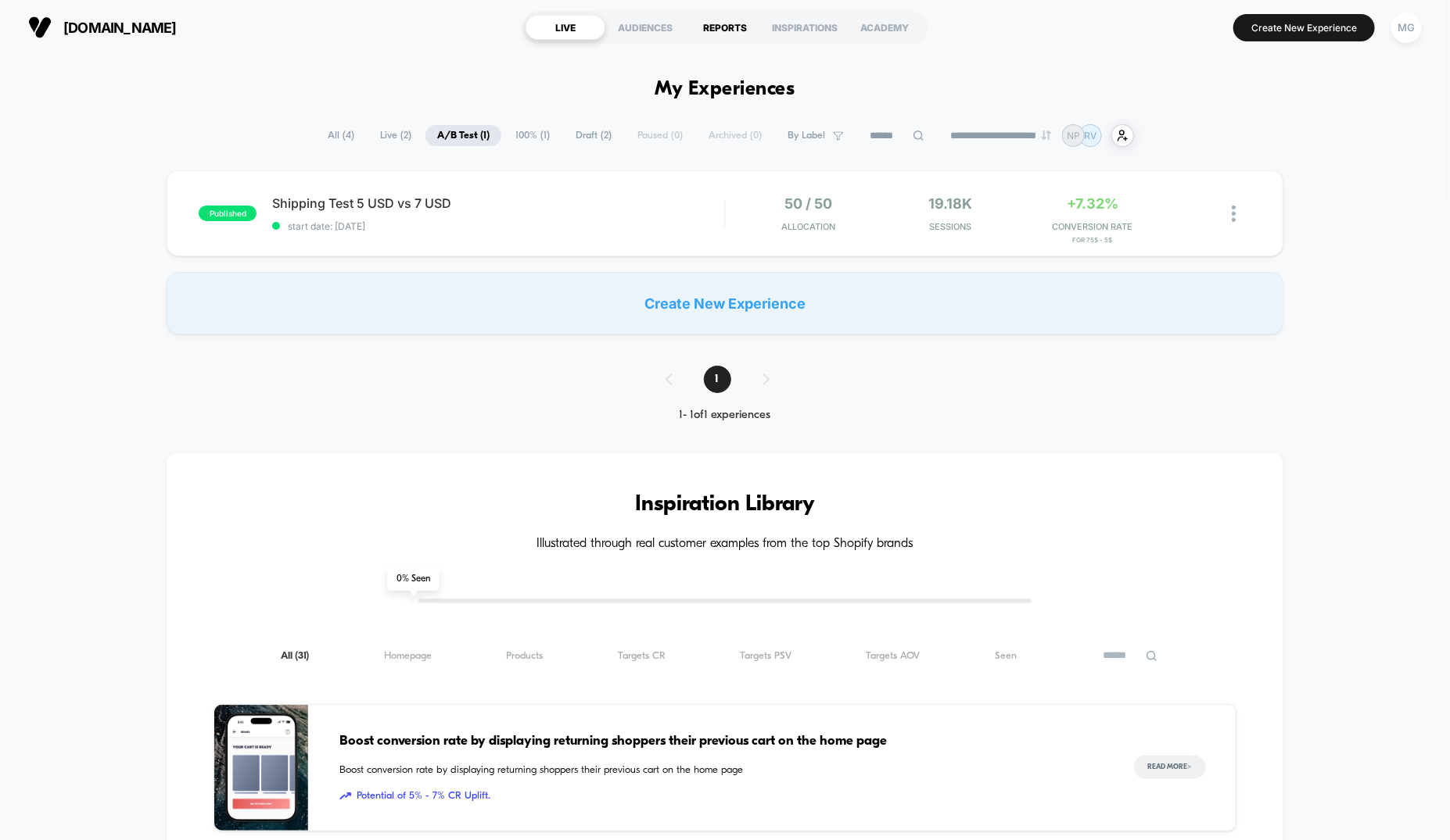
click at [709, 34] on div "REPORTS" at bounding box center [725, 28] width 80 height 25
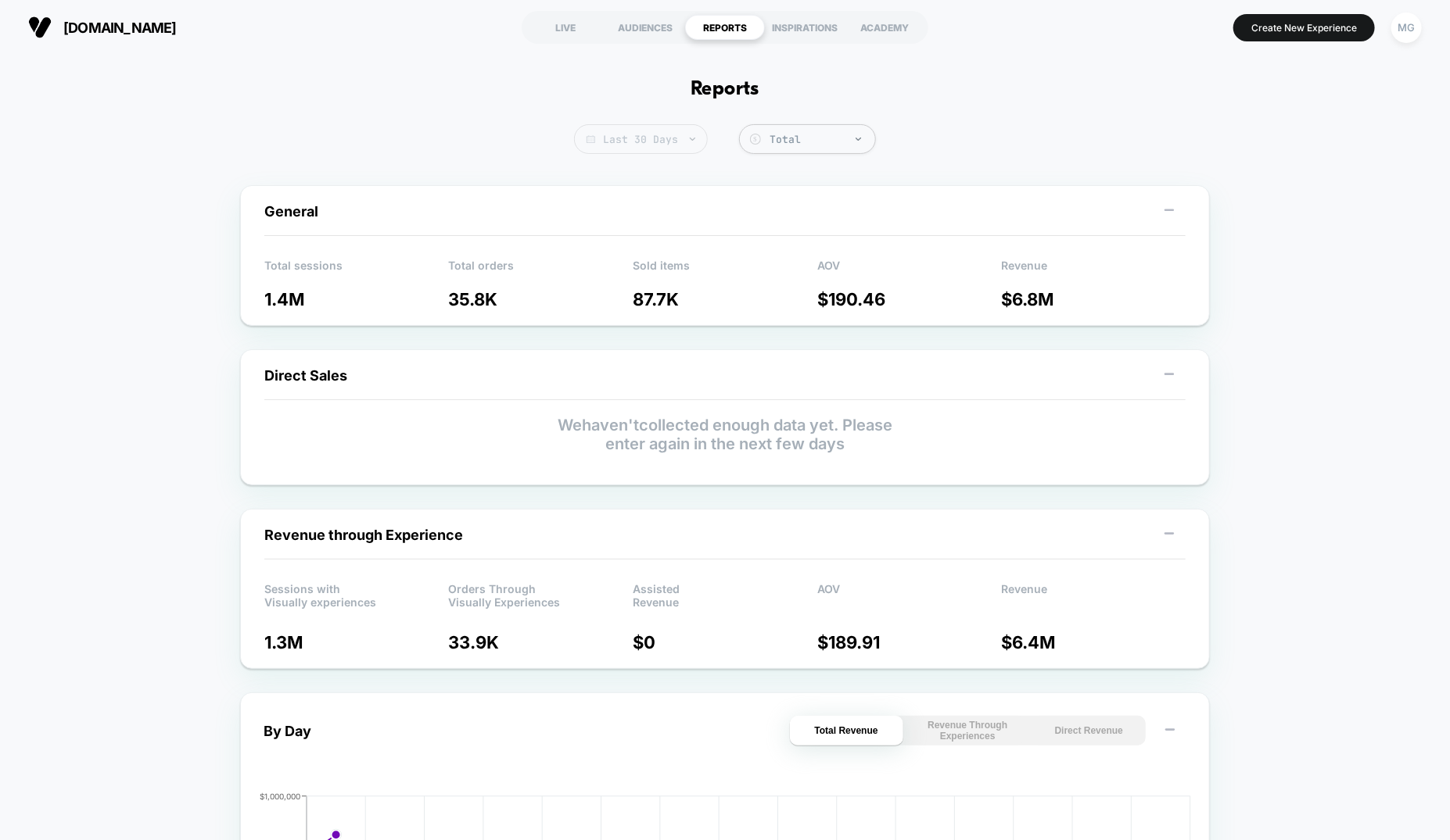
click at [686, 136] on span "Last 30 Days" at bounding box center [641, 139] width 134 height 30
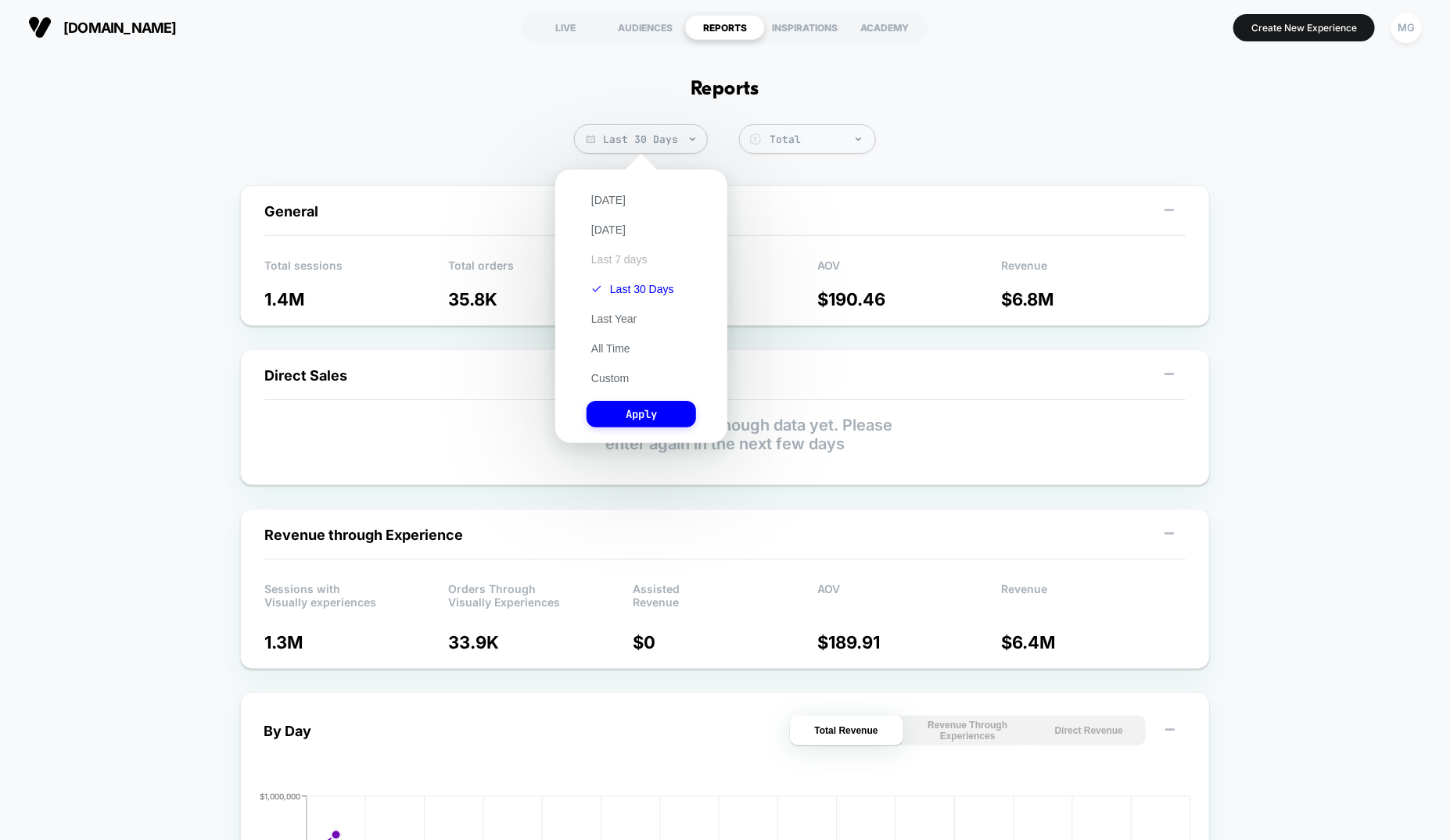
click at [617, 266] on div "Today Yesterday Last 7 days Last 30 Days Last Year All Time Custom Apply" at bounding box center [641, 306] width 156 height 258
click at [617, 258] on button "Last 7 days" at bounding box center [619, 260] width 66 height 14
click at [616, 413] on button "Apply" at bounding box center [641, 415] width 109 height 27
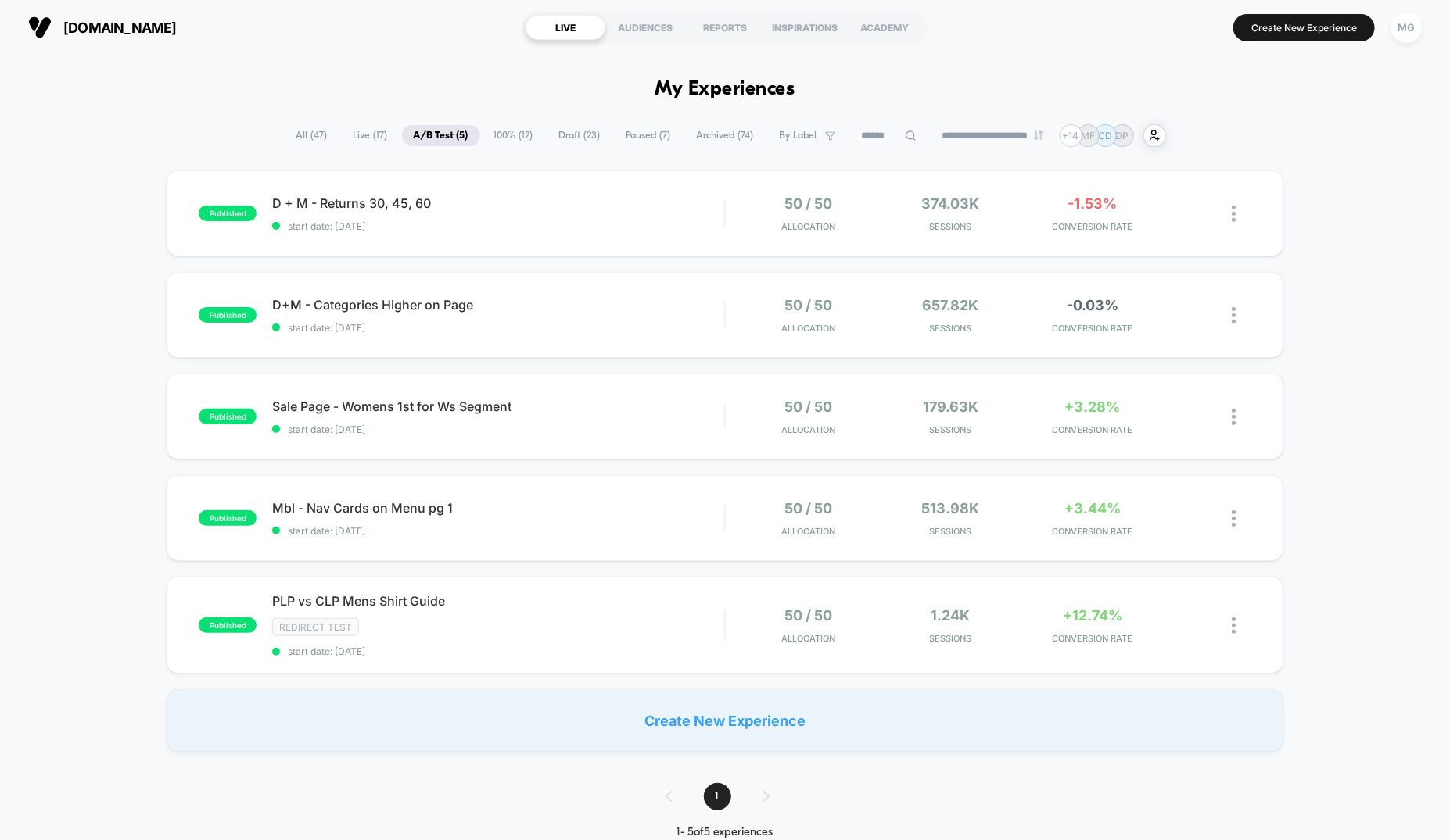
click at [549, 135] on span "Draft ( 23 )" at bounding box center [580, 136] width 65 height 21
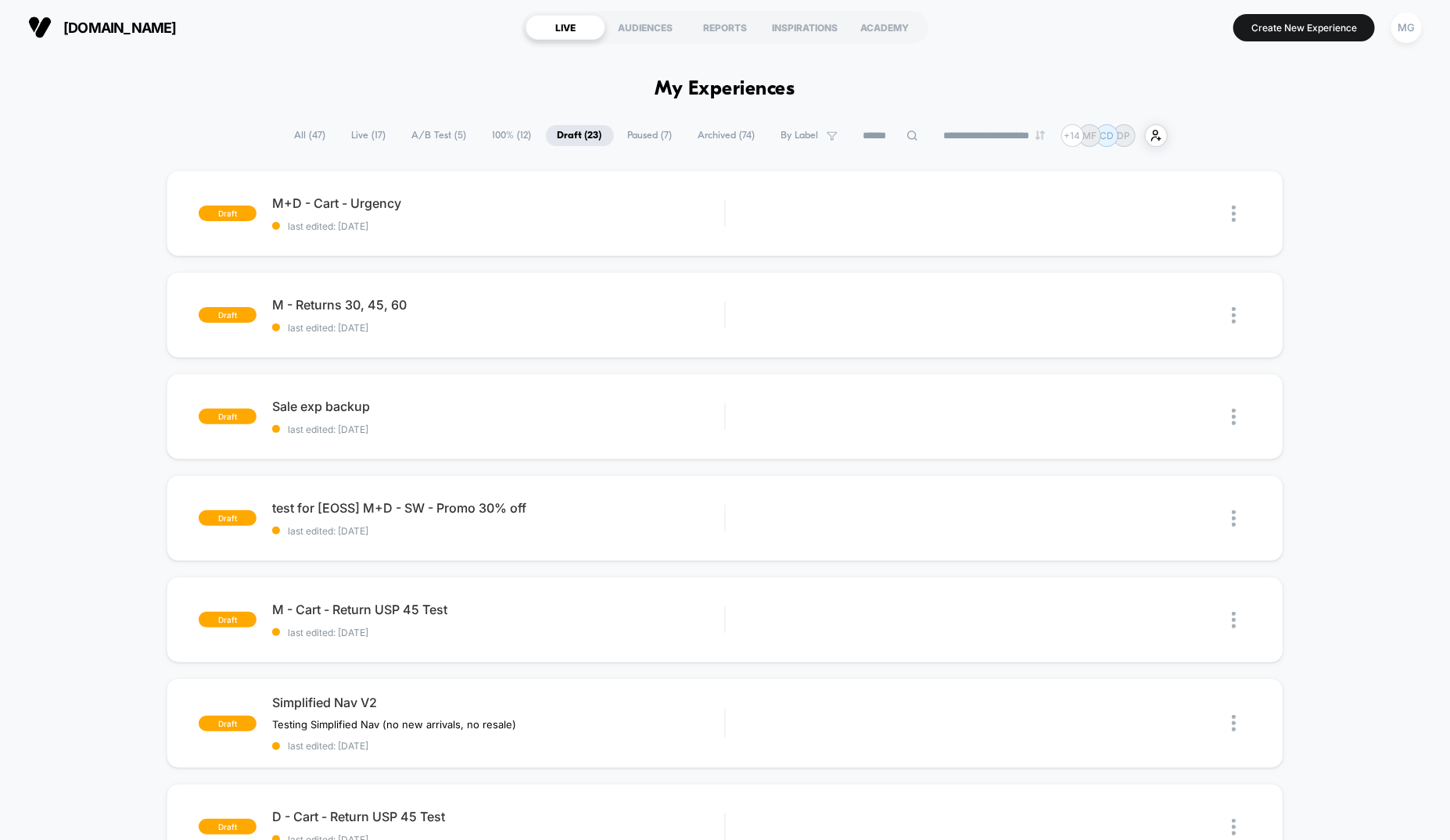
click at [508, 137] on span "100% ( 12 )" at bounding box center [512, 136] width 62 height 21
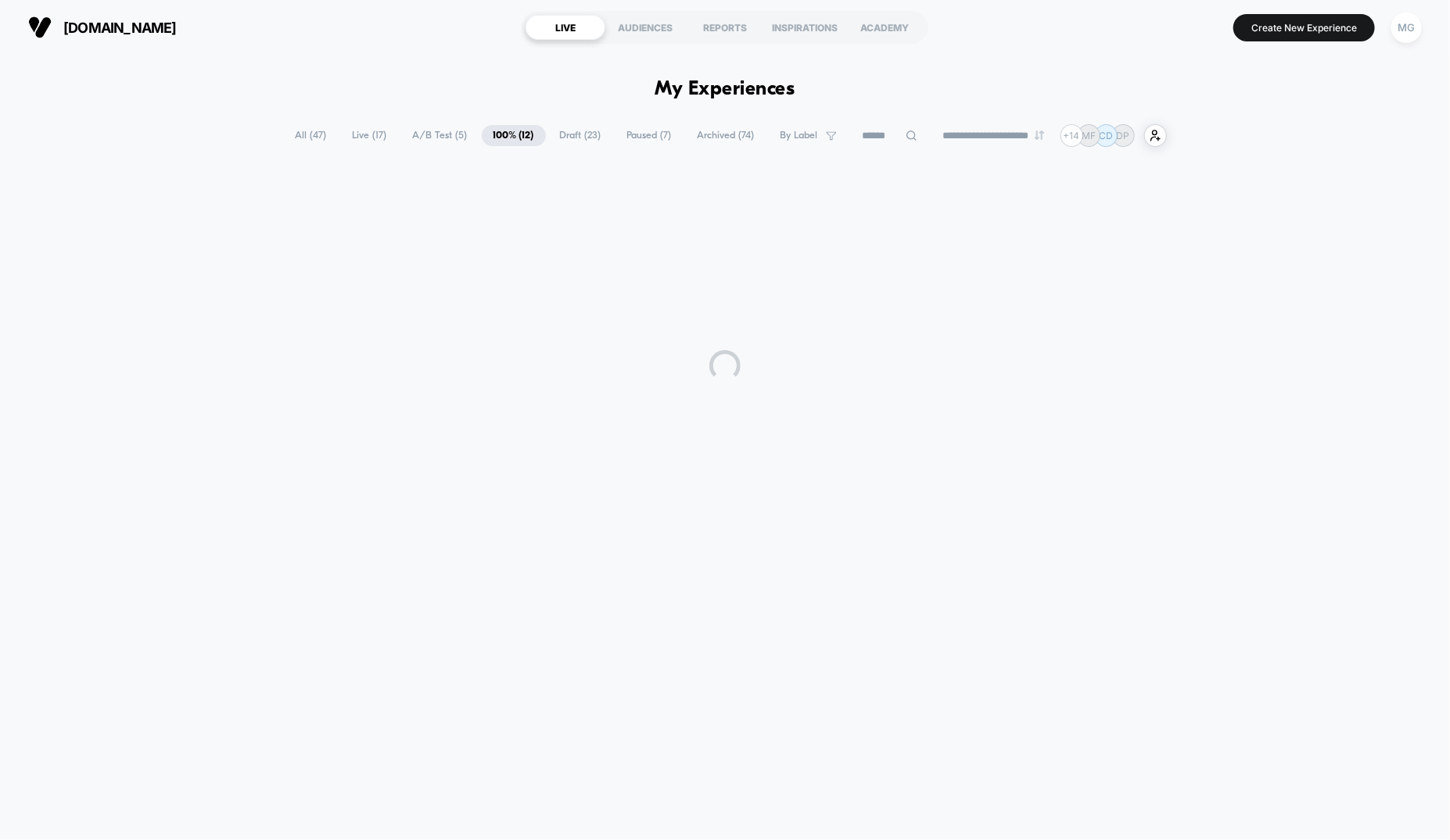
click at [585, 138] on span "Draft ( 23 )" at bounding box center [581, 136] width 65 height 21
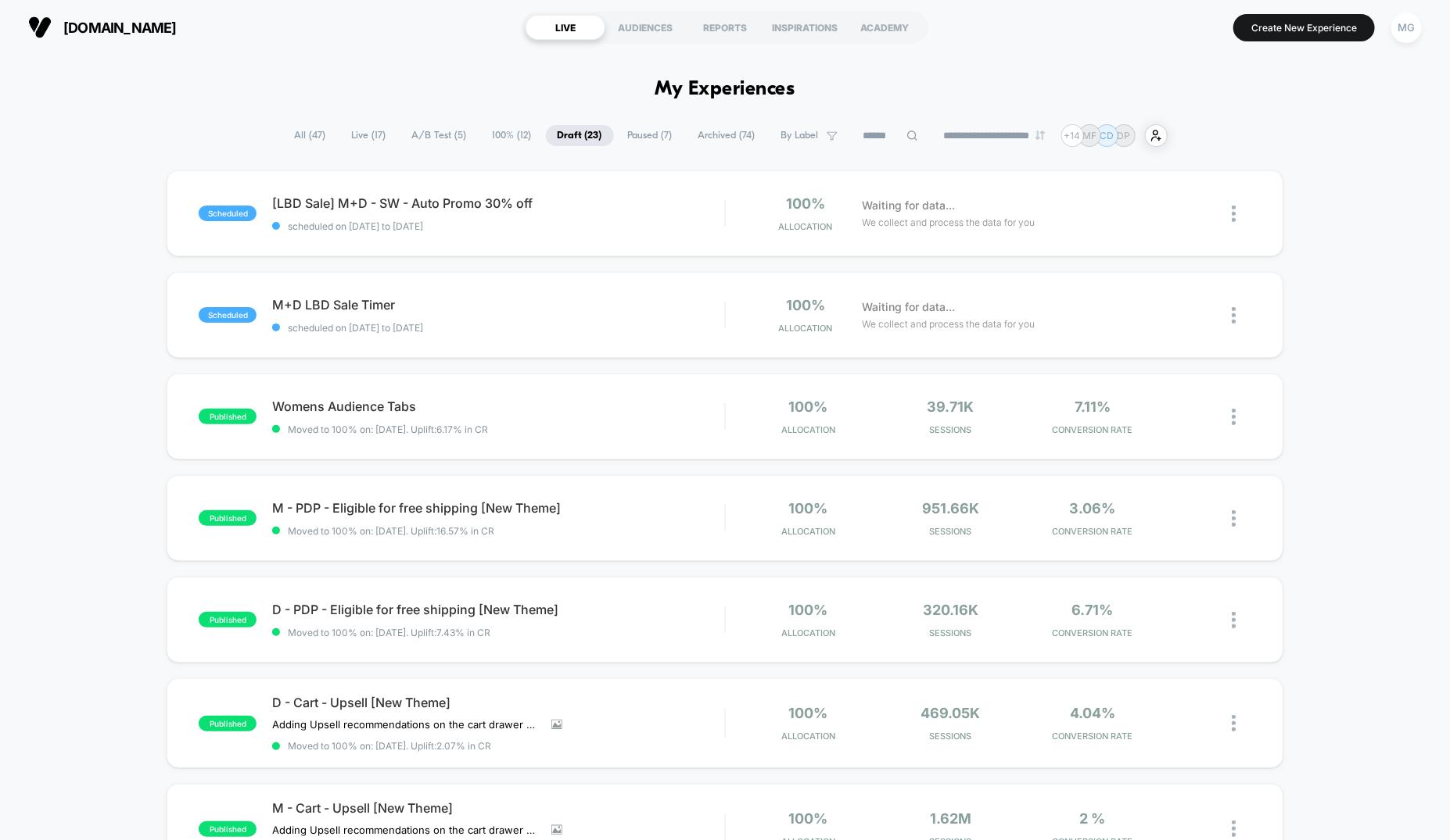
click at [628, 137] on span "Paused ( 7 )" at bounding box center [650, 136] width 68 height 21
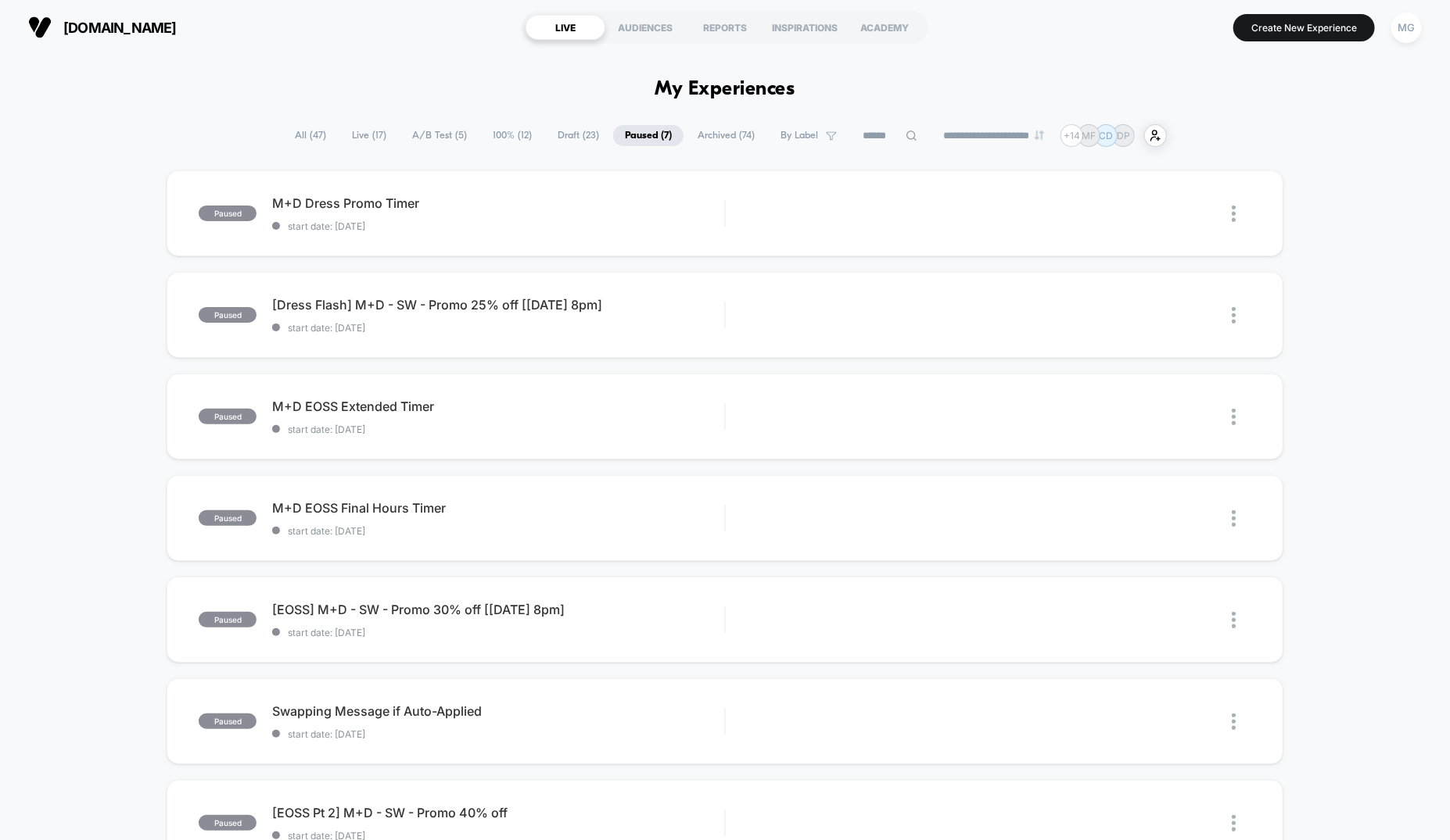
click at [552, 138] on span "Draft ( 23 )" at bounding box center [579, 136] width 65 height 21
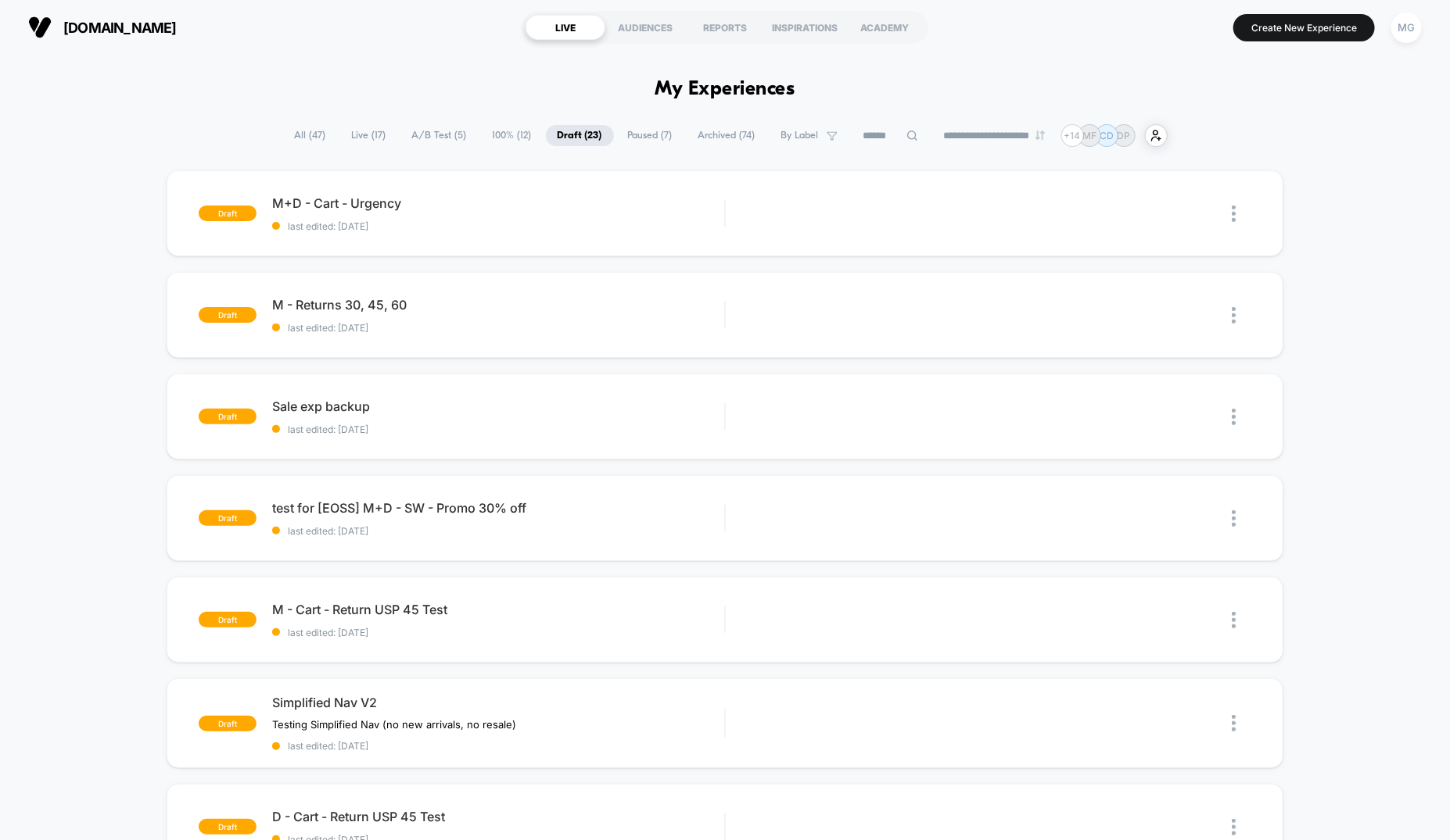
click at [495, 131] on span "100% ( 12 )" at bounding box center [512, 136] width 62 height 21
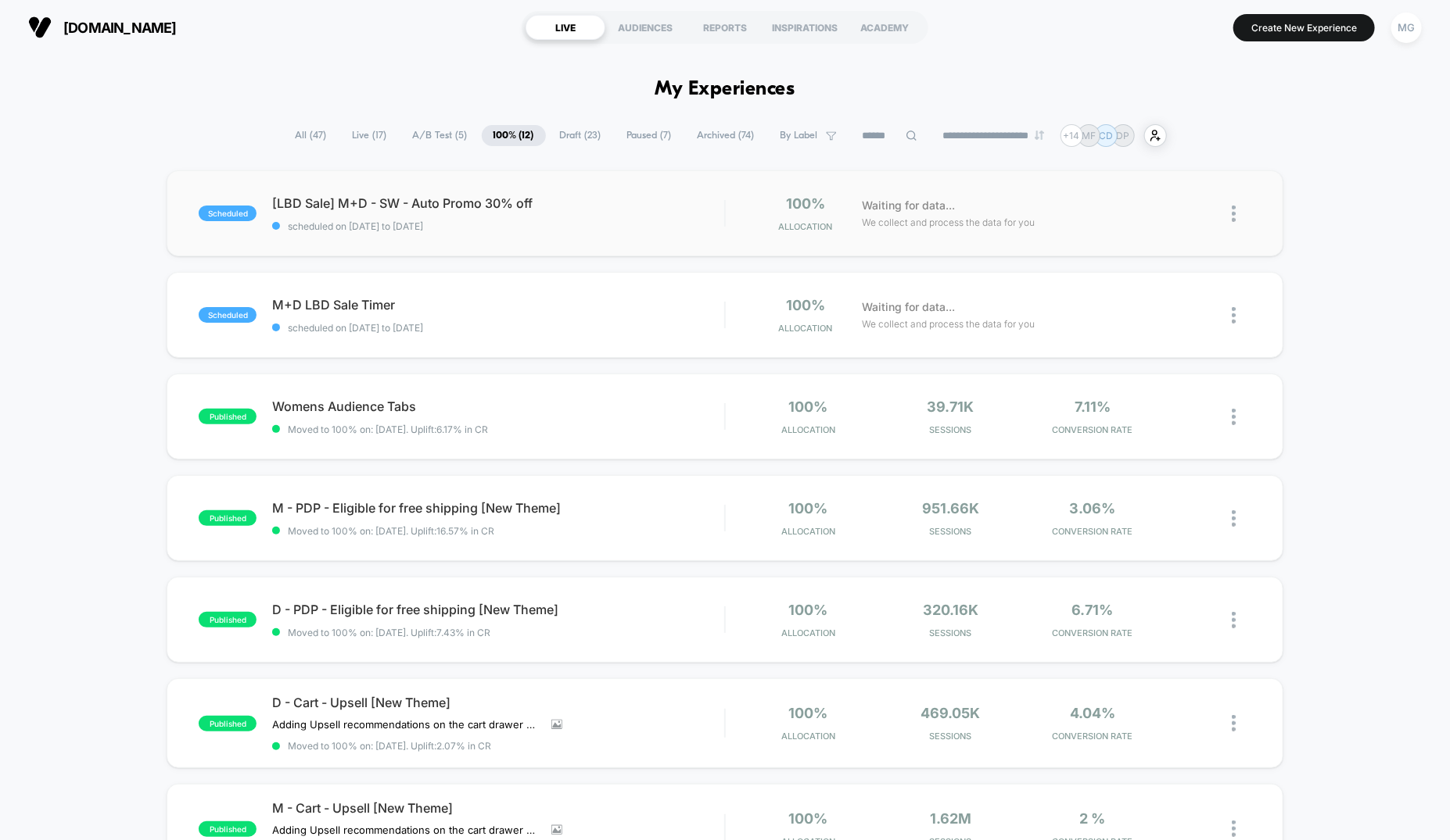
click at [1234, 211] on img at bounding box center [1233, 214] width 4 height 16
click at [1159, 152] on div "Duplicate" at bounding box center [1153, 160] width 141 height 35
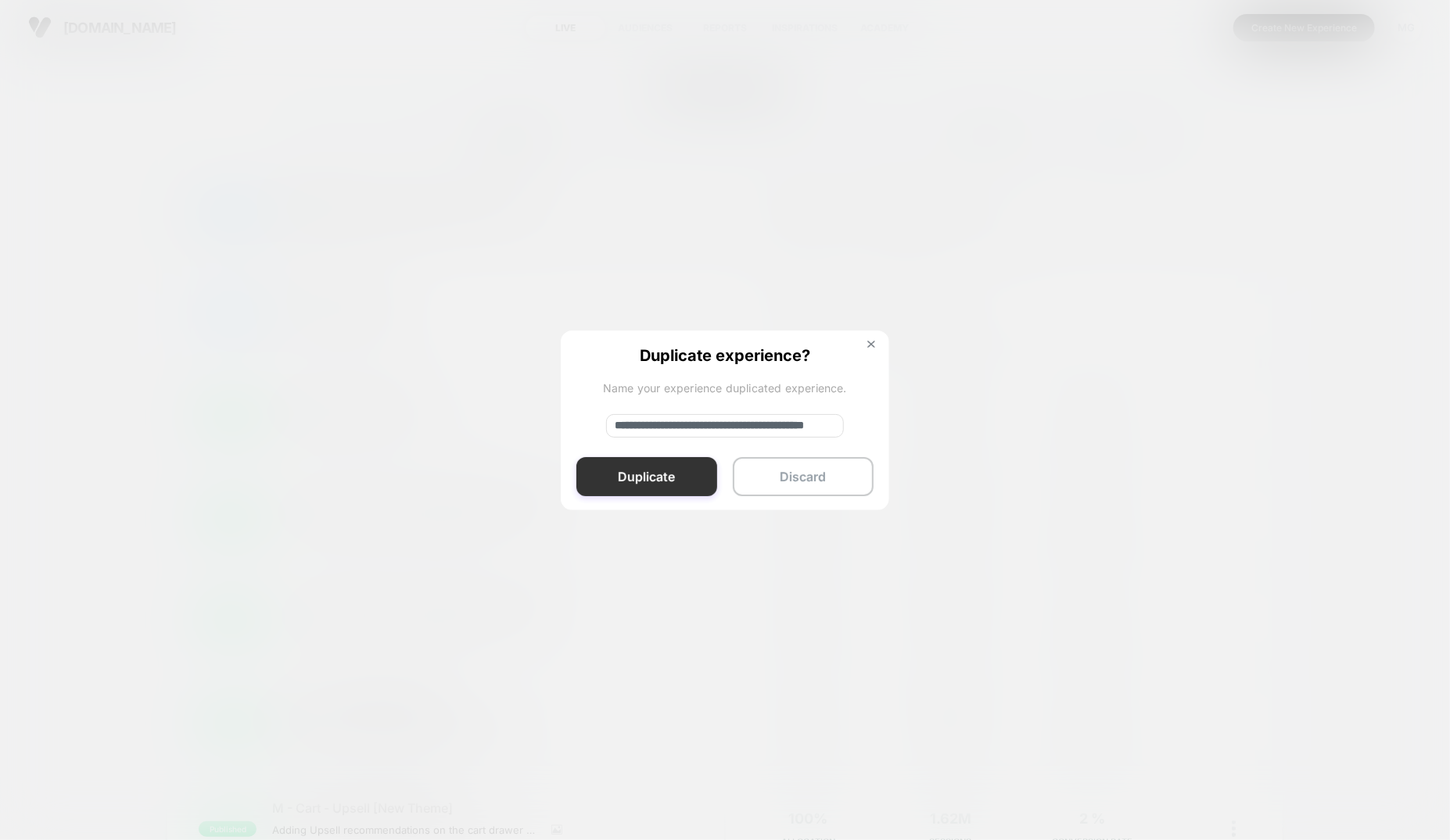
click at [672, 476] on button "Duplicate" at bounding box center [647, 476] width 141 height 39
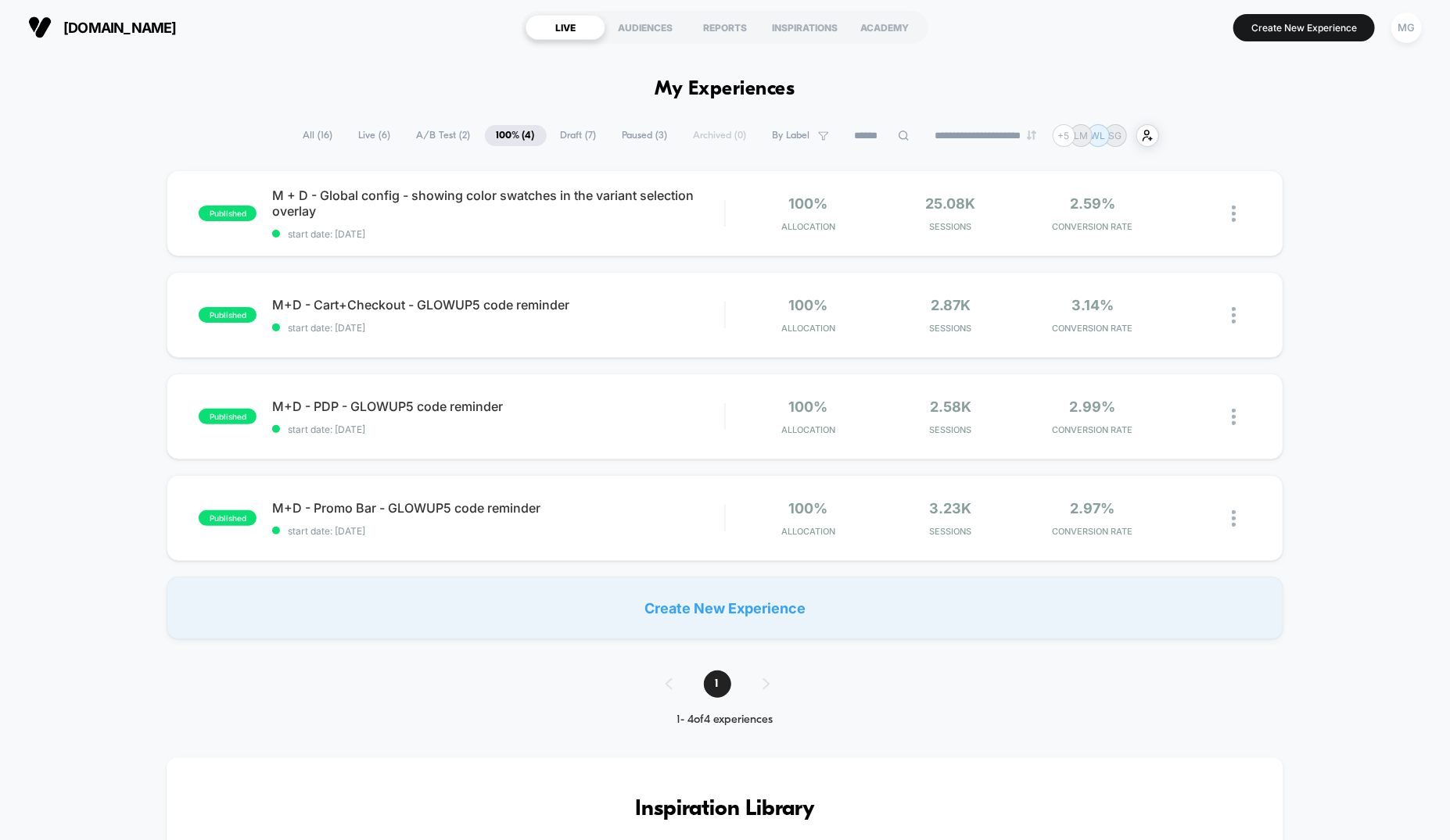
click at [444, 135] on span "A/B Test ( 2 )" at bounding box center [444, 136] width 78 height 21
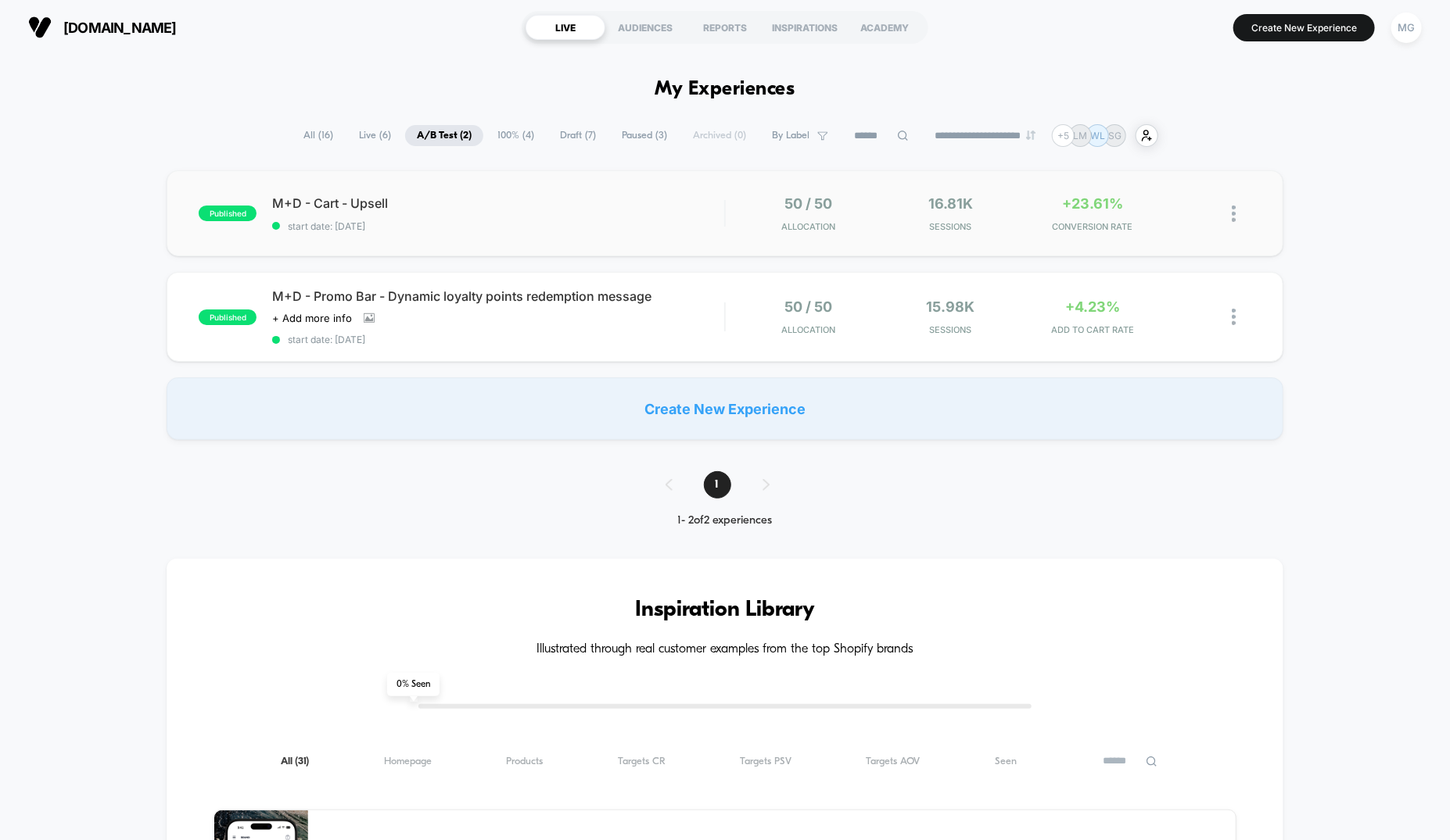
click at [692, 243] on div "published M+D - Cart - Upsell start date: [DATE] 50 / 50 Allocation 16.81k Sess…" at bounding box center [725, 214] width 1117 height 86
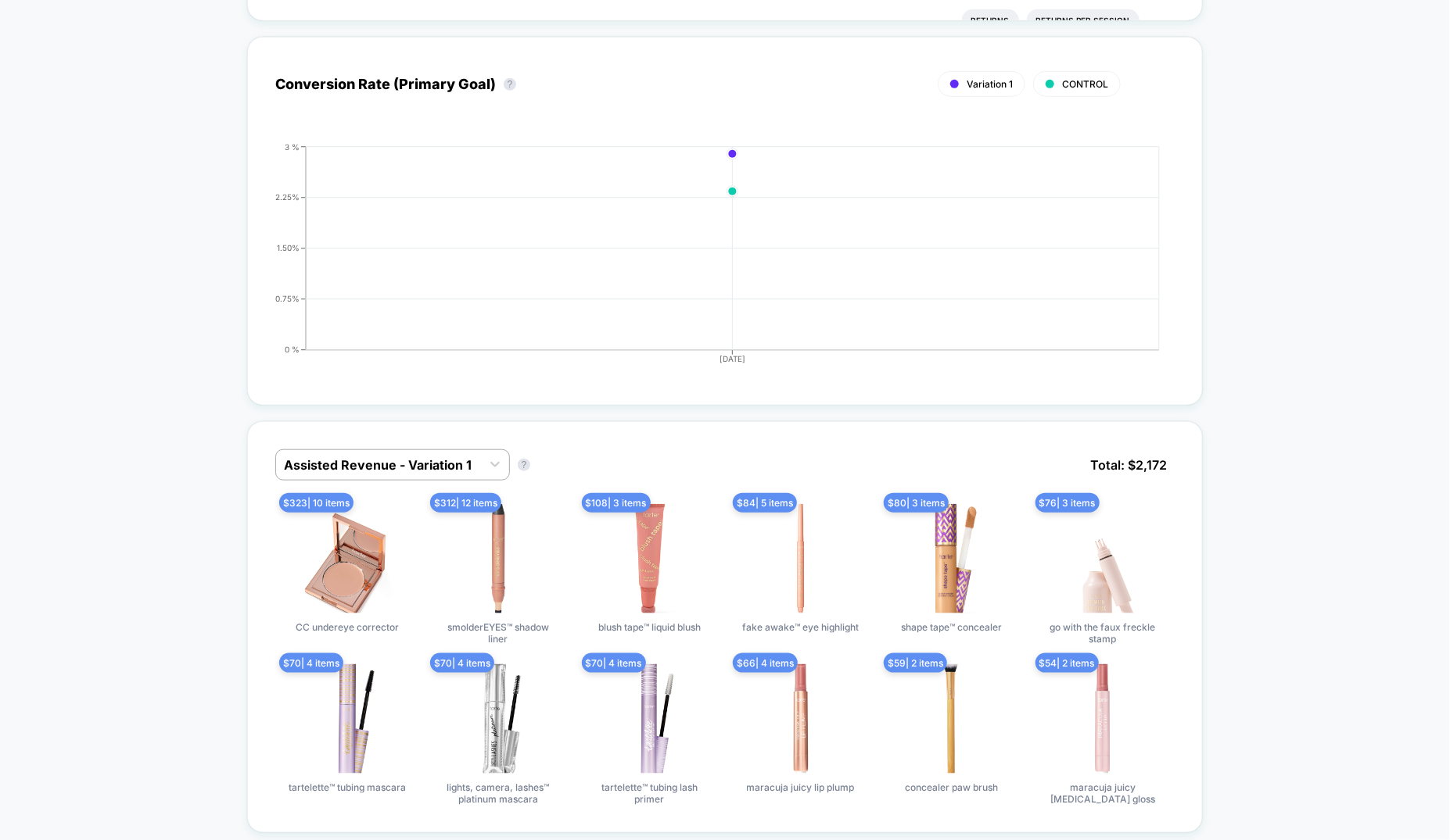
scroll to position [670, 0]
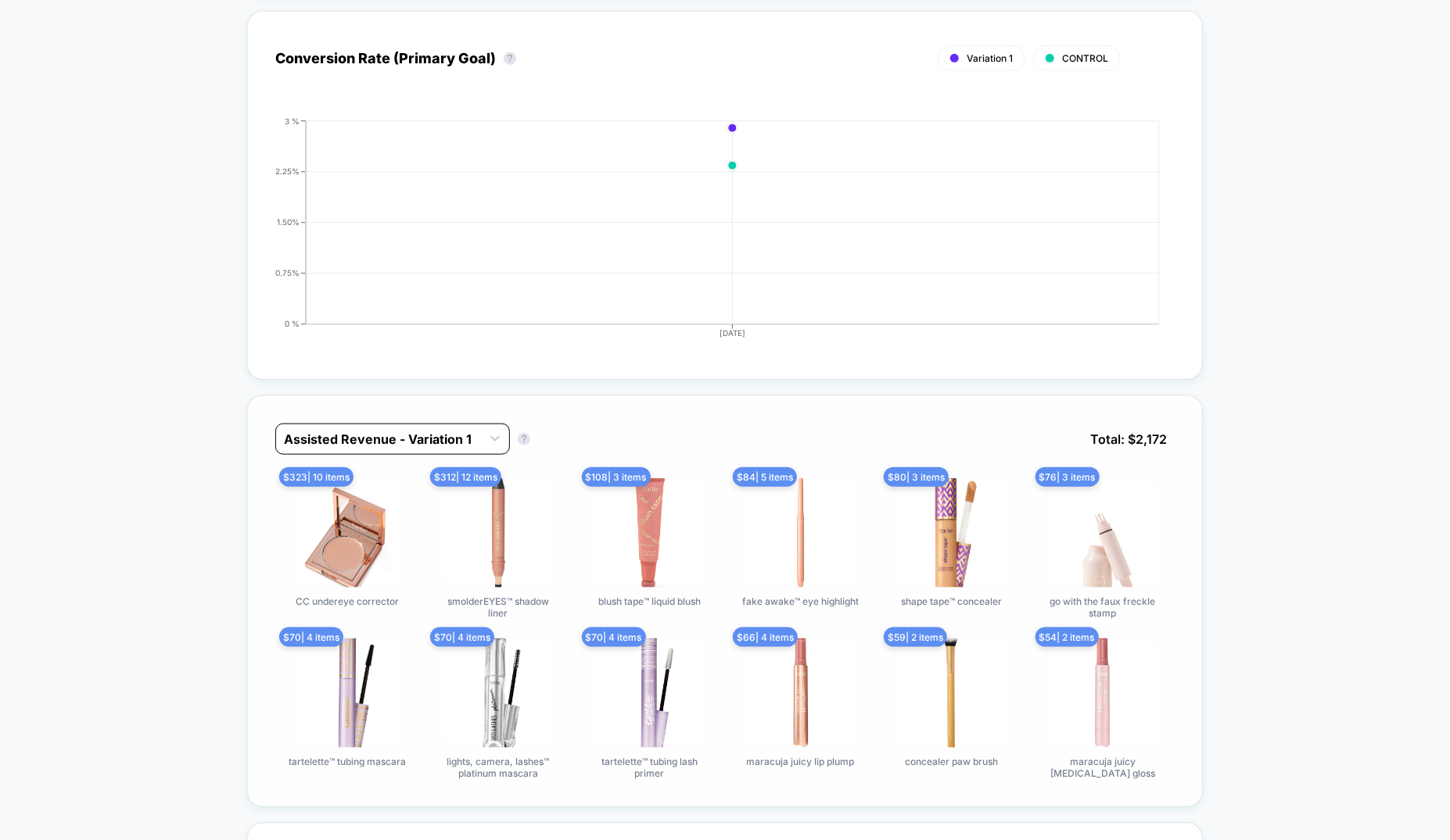
click at [471, 441] on div at bounding box center [379, 440] width 190 height 19
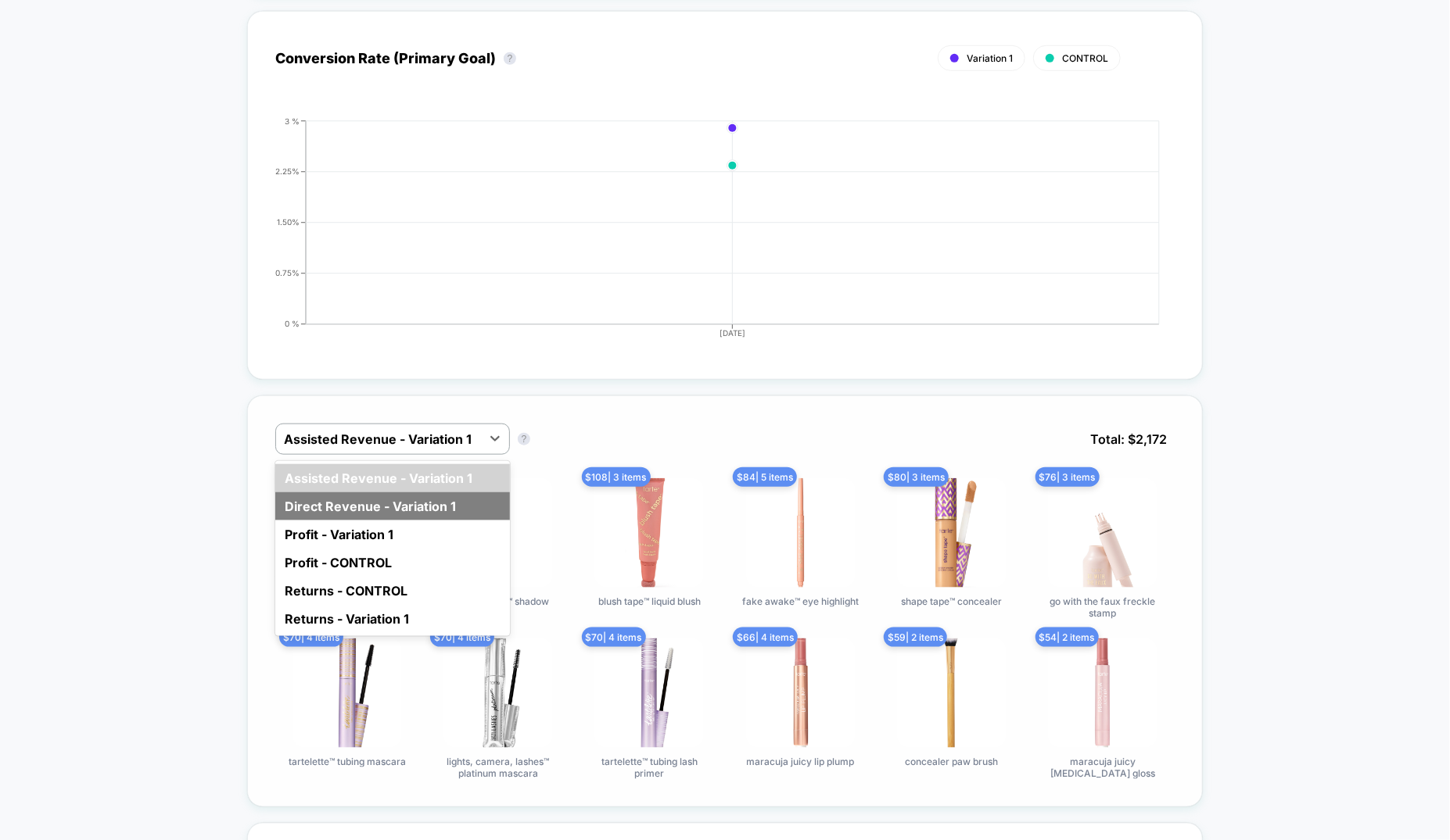
click at [450, 505] on div "Direct Revenue - Variation 1" at bounding box center [392, 506] width 235 height 28
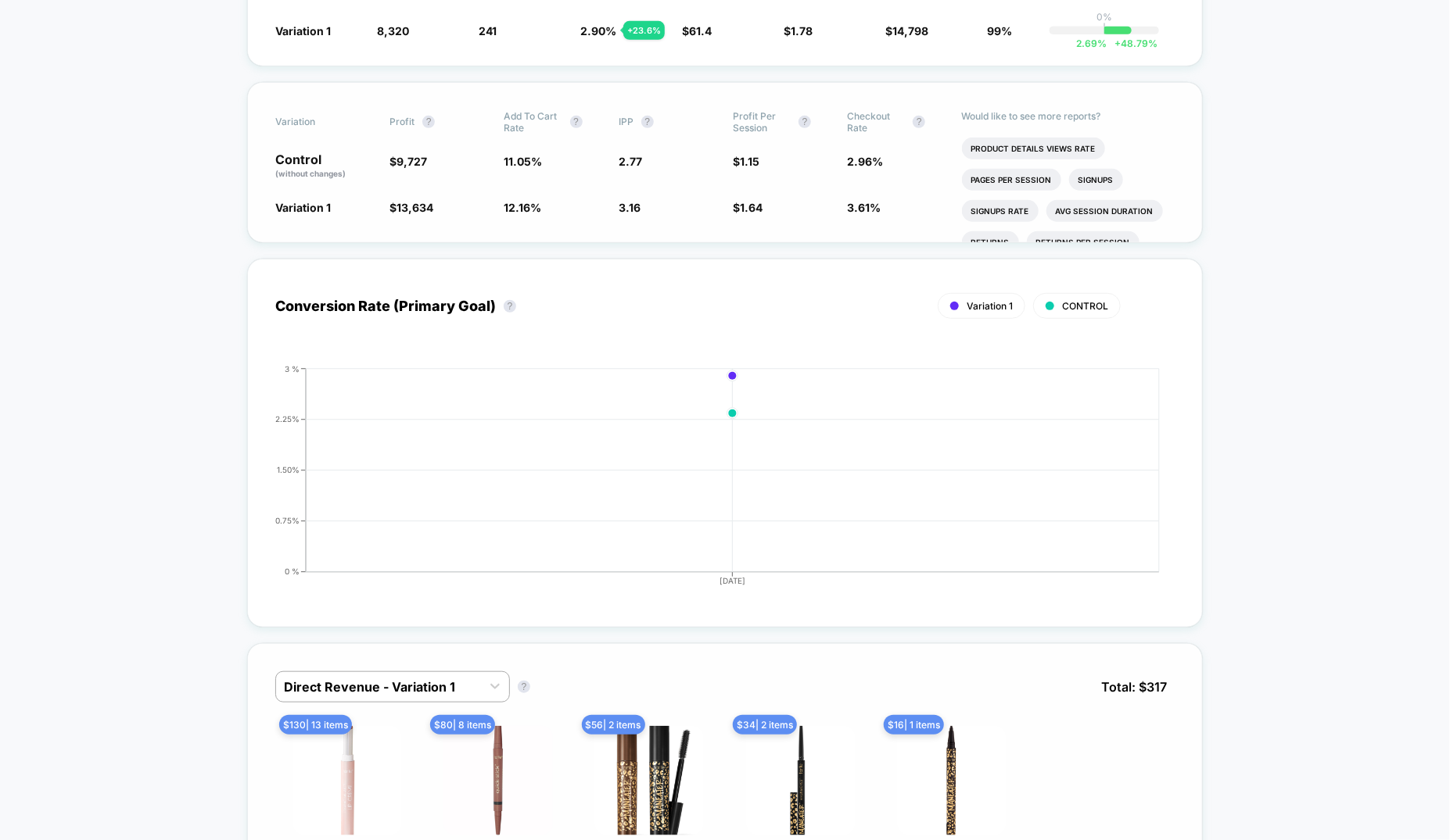
scroll to position [480, 0]
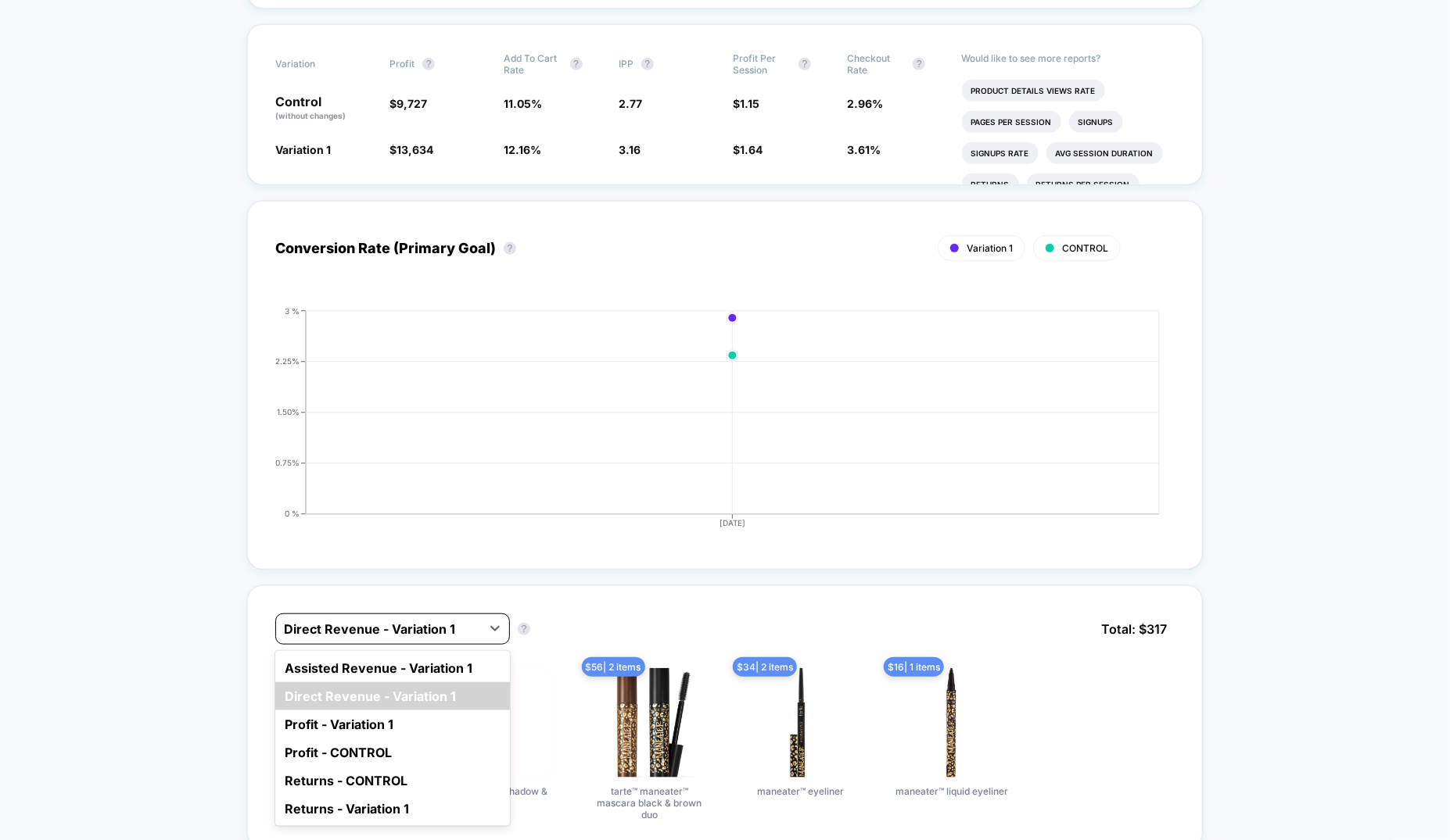
click at [462, 629] on div at bounding box center [379, 629] width 190 height 19
click at [458, 661] on div "Assisted Revenue - Variation 1" at bounding box center [392, 668] width 235 height 28
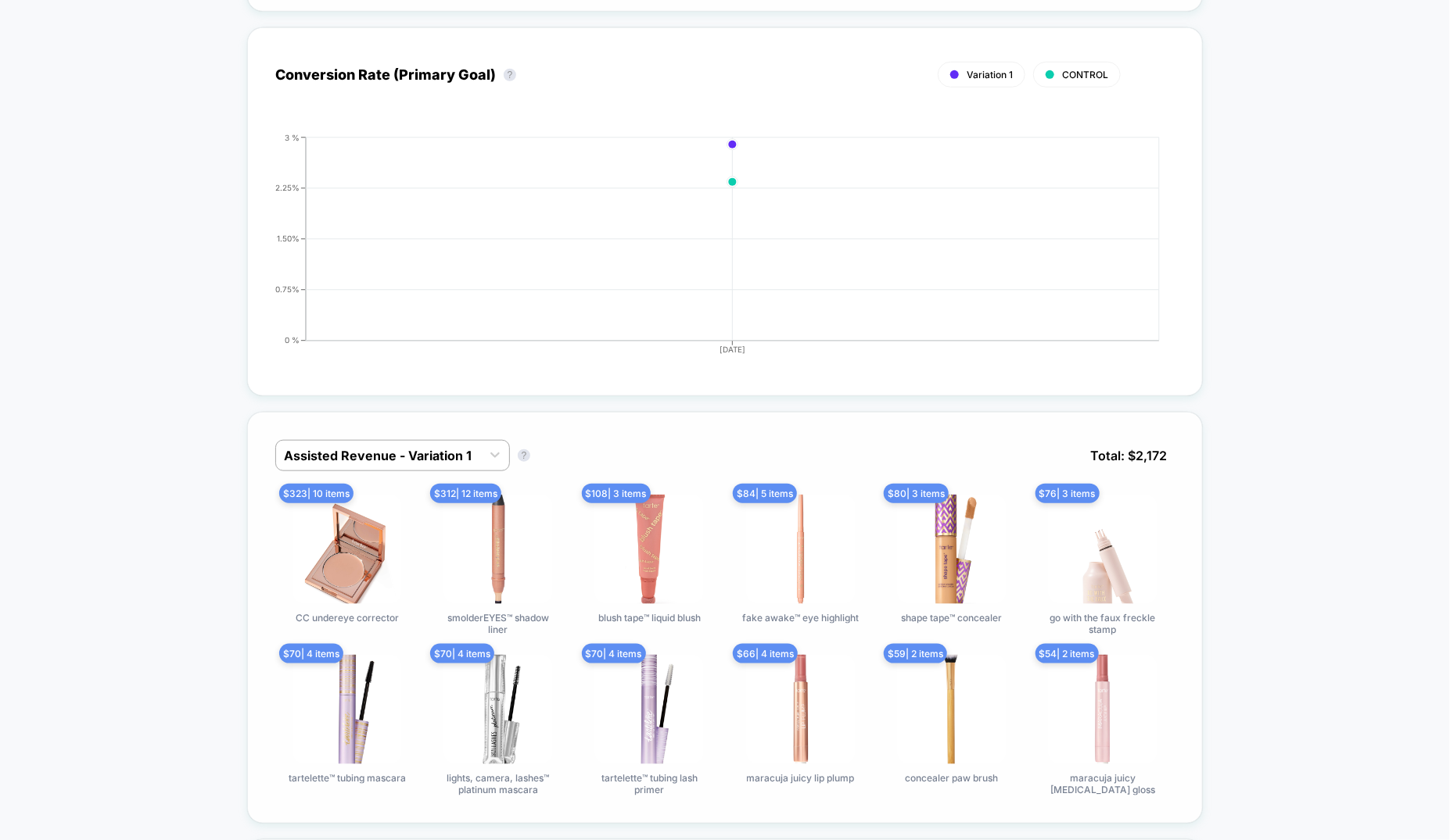
scroll to position [0, 0]
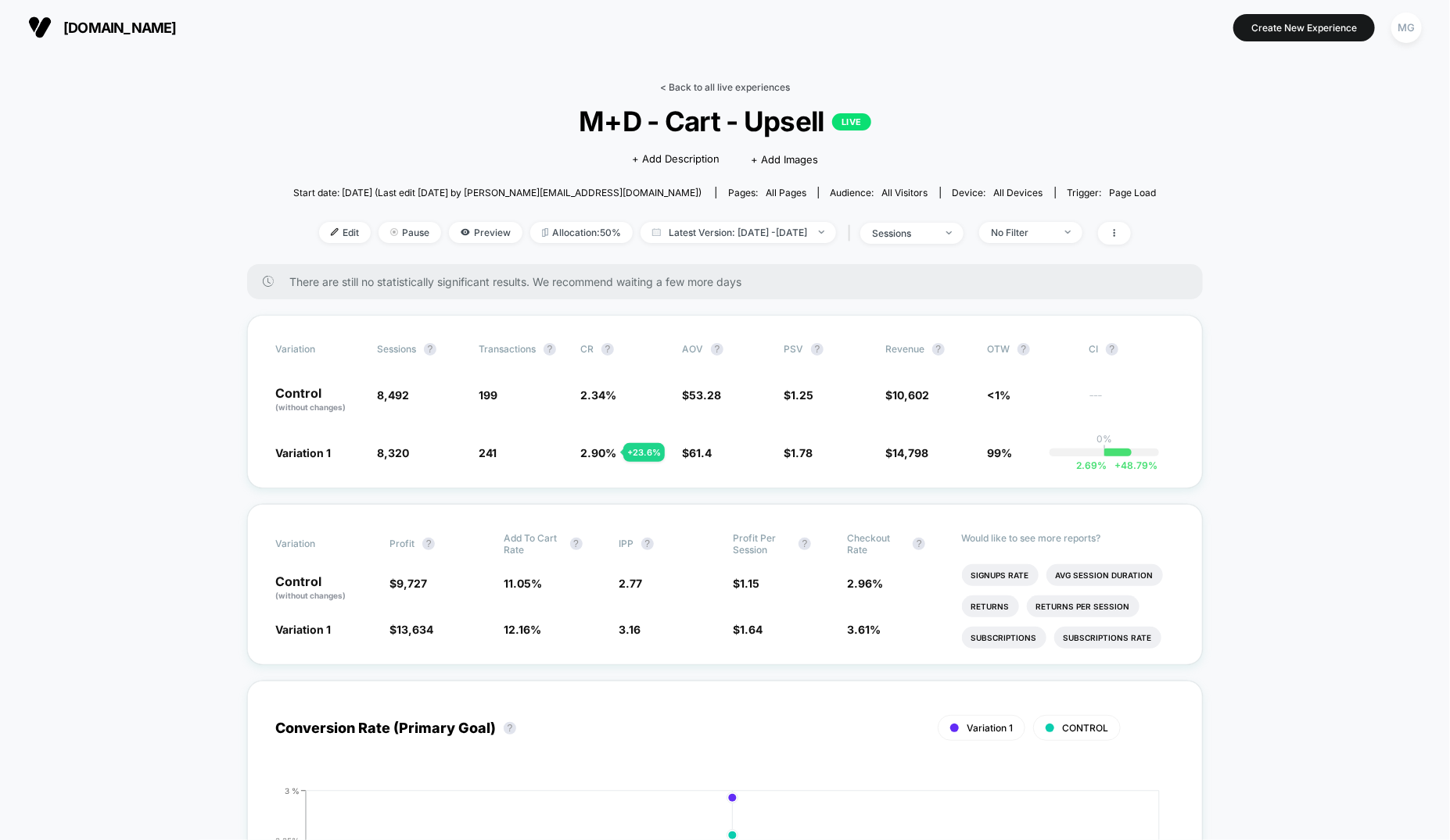
click at [778, 81] on link "< Back to all live experiences" at bounding box center [725, 87] width 129 height 11
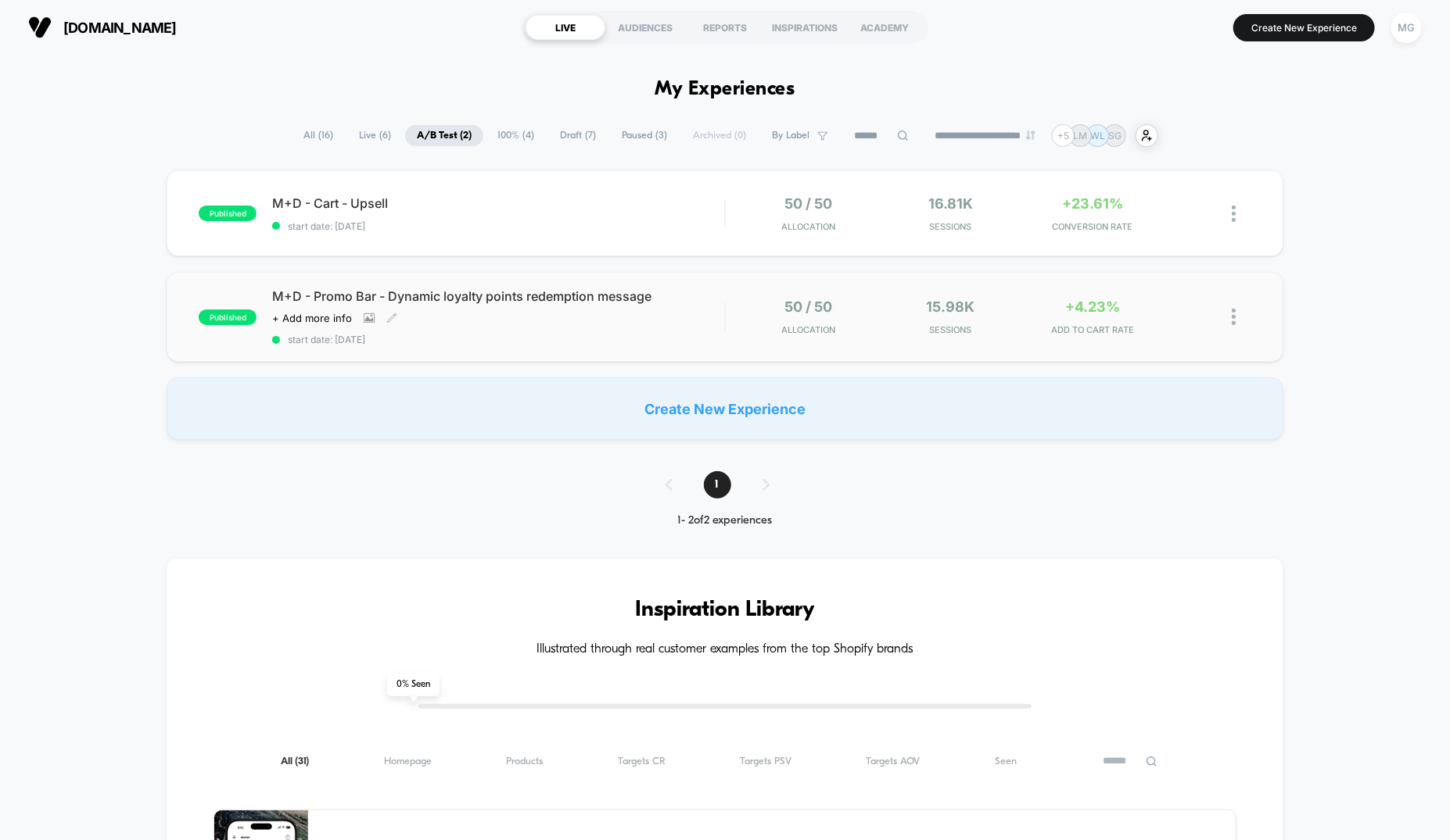
click at [673, 335] on span "start date: [DATE]" at bounding box center [498, 340] width 452 height 11
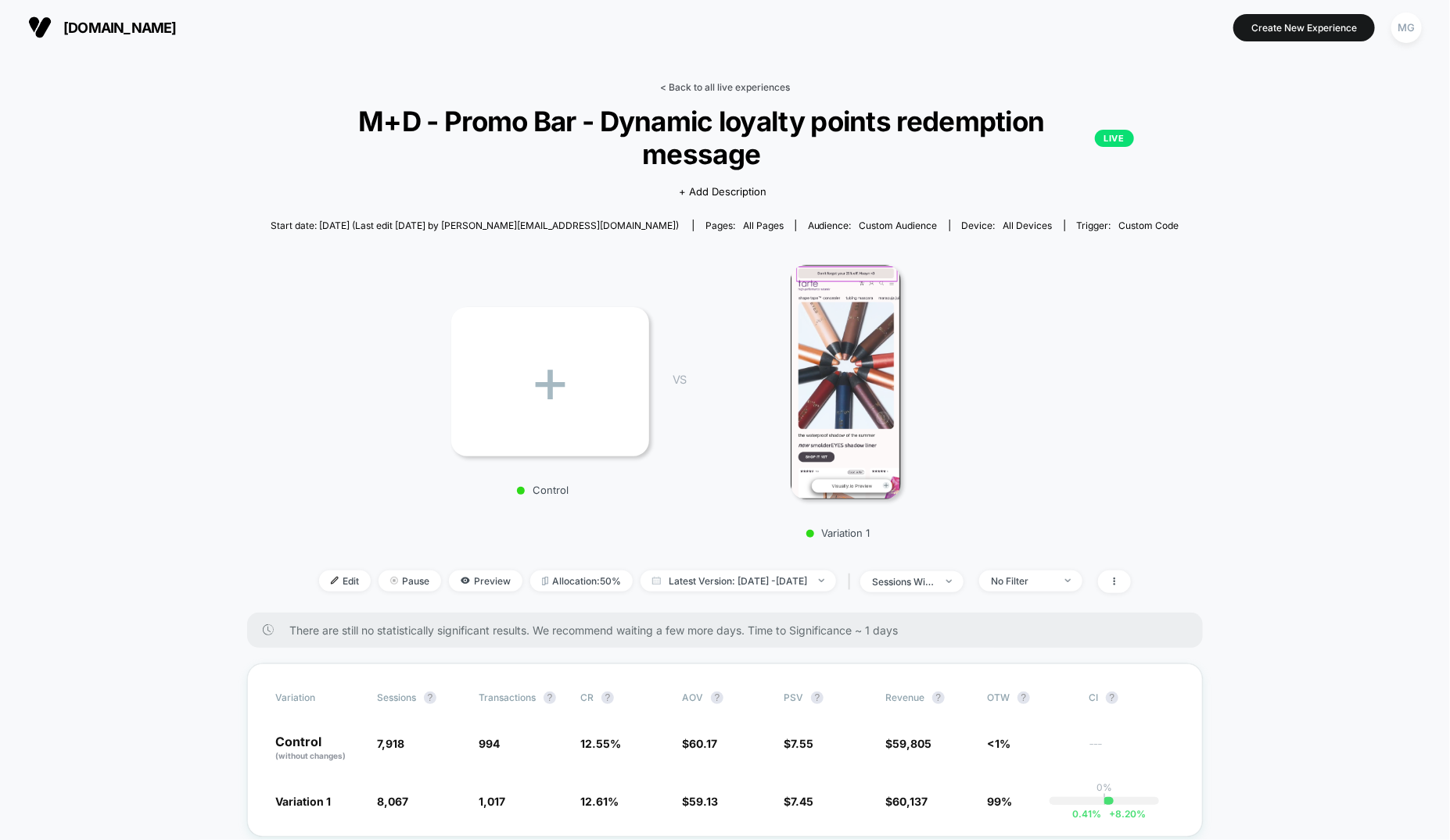
click at [750, 87] on link "< Back to all live experiences" at bounding box center [725, 87] width 129 height 11
